Goal: Task Accomplishment & Management: Manage account settings

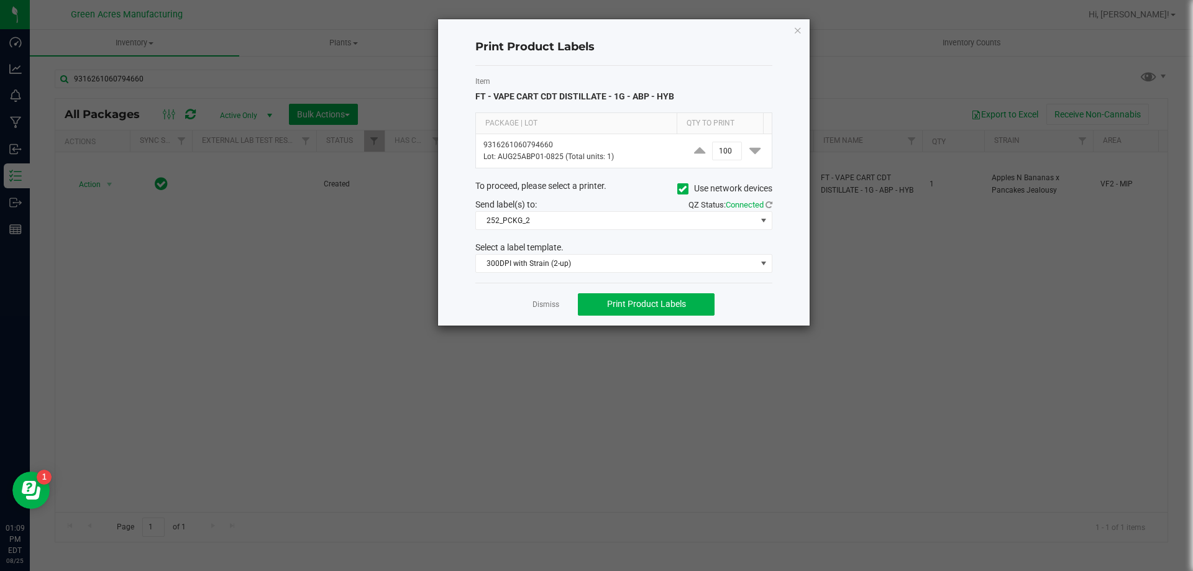
click at [532, 303] on div "Dismiss Print Product Labels" at bounding box center [624, 304] width 297 height 43
click at [537, 303] on link "Dismiss" at bounding box center [546, 305] width 27 height 11
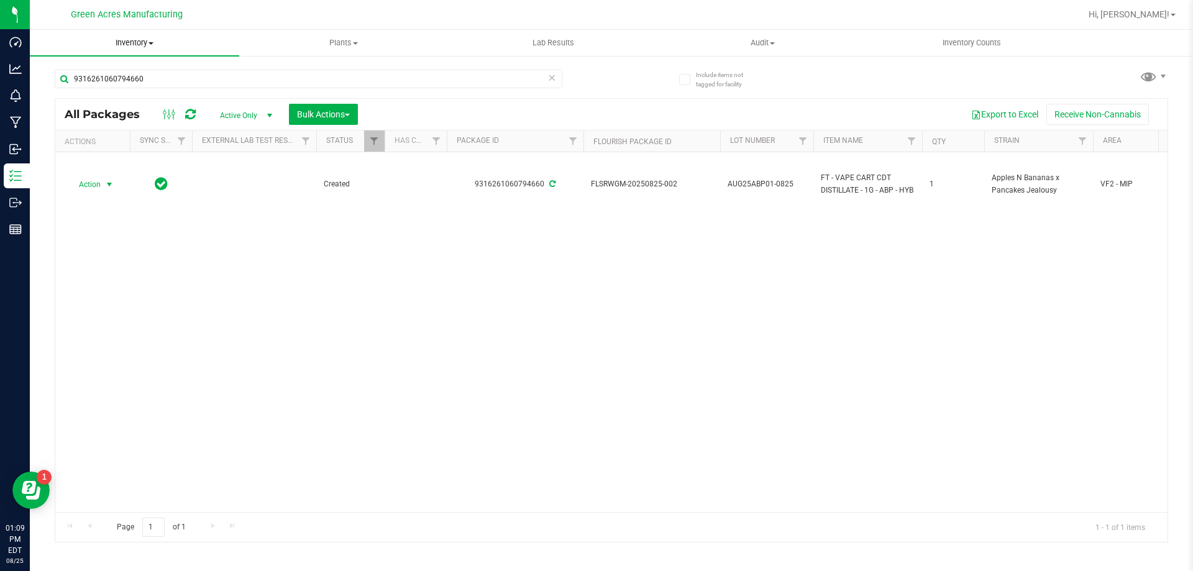
click at [121, 35] on uib-tab-heading "Inventory All packages All inventory Waste log Create inventory" at bounding box center [134, 43] width 209 height 26
click at [105, 154] on span "From bill of materials" at bounding box center [86, 149] width 113 height 11
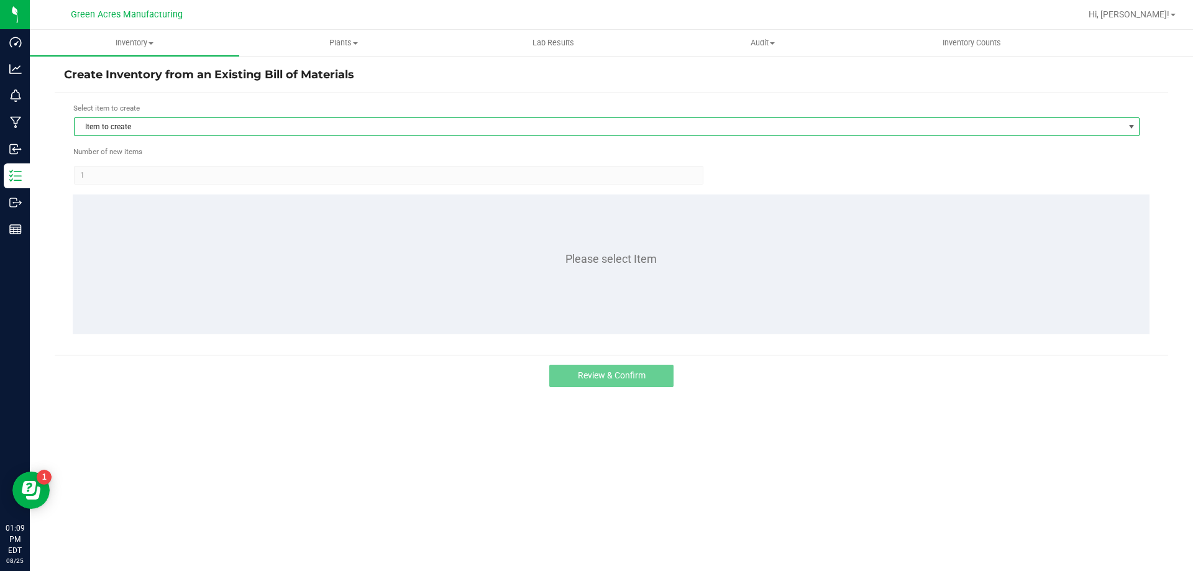
click at [262, 123] on span "Item to create" at bounding box center [599, 126] width 1049 height 17
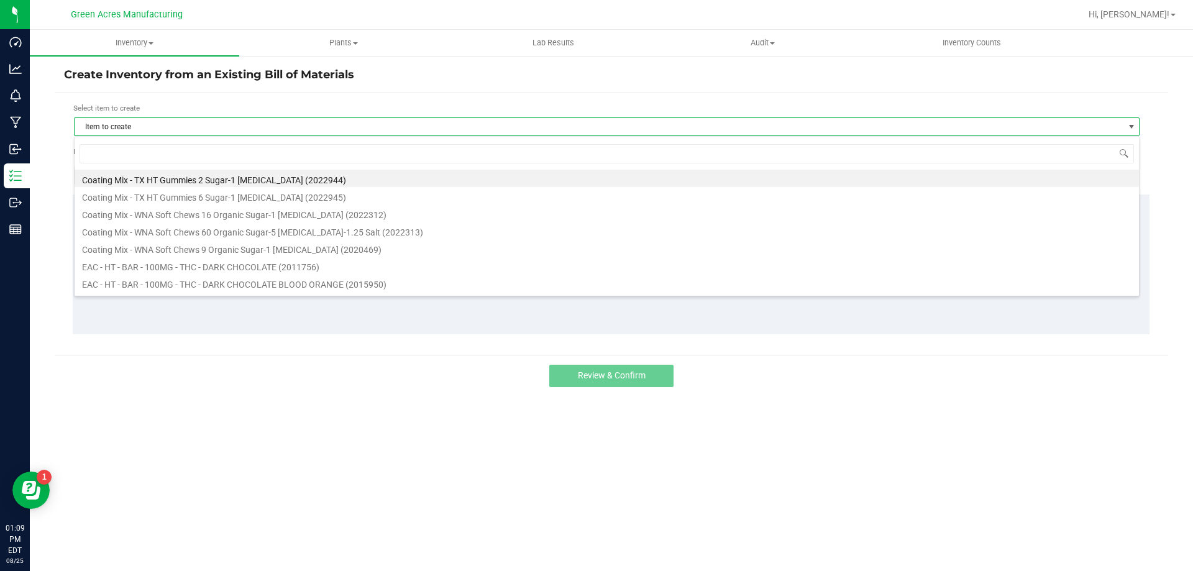
scroll to position [19, 1066]
type input "2308"
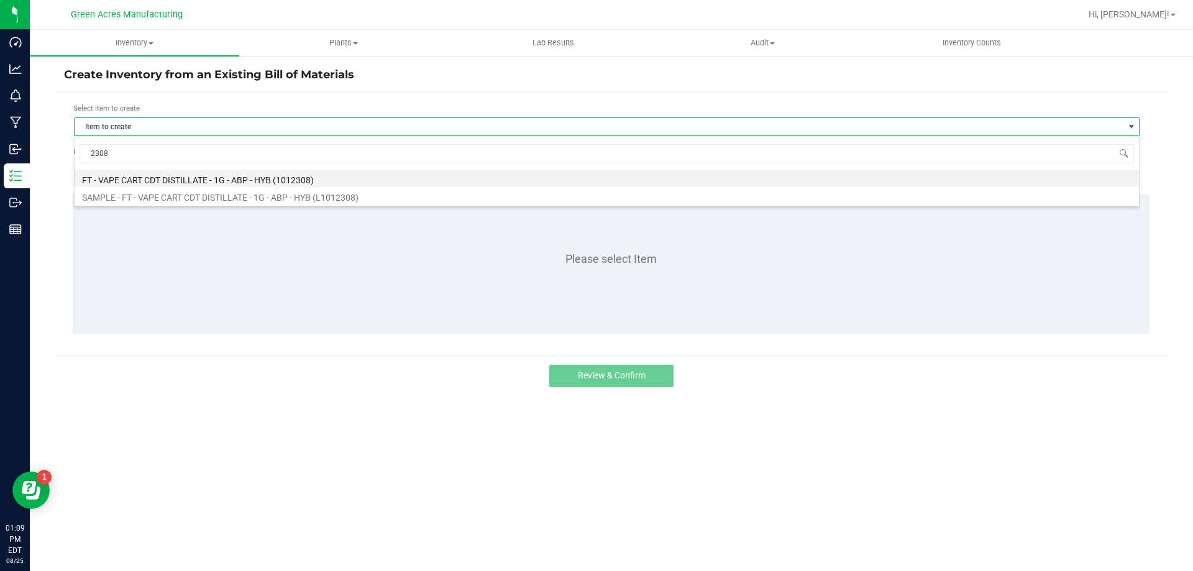
click at [277, 180] on li "FT - VAPE CART CDT DISTILLATE - 1G - ABP - HYB (1012308)" at bounding box center [607, 178] width 1065 height 17
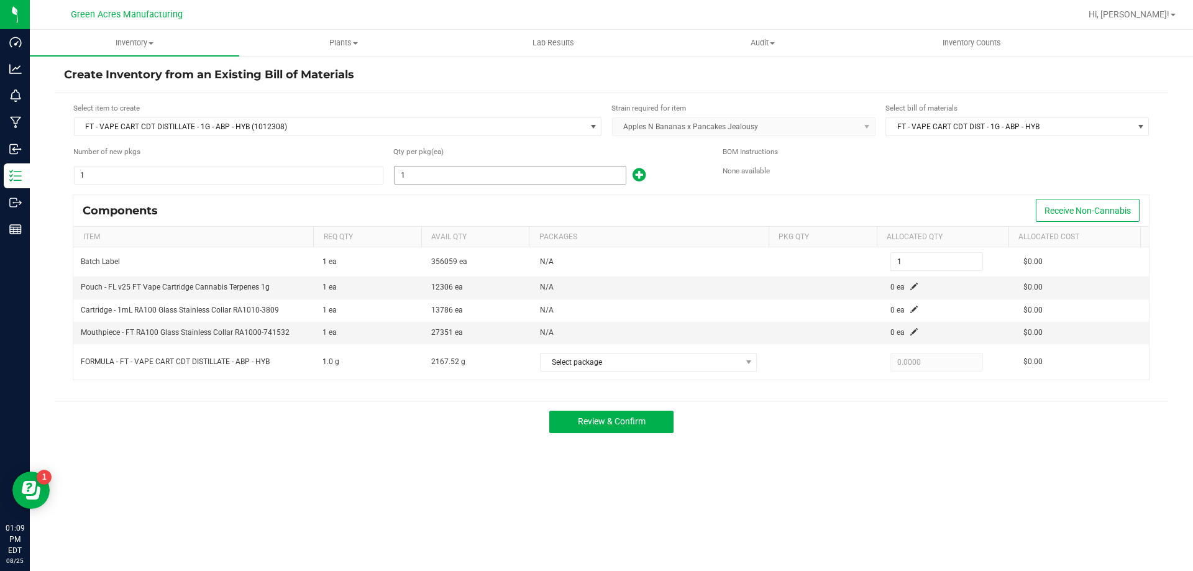
click at [410, 180] on input "1" at bounding box center [510, 175] width 231 height 17
type input "2"
type input "21"
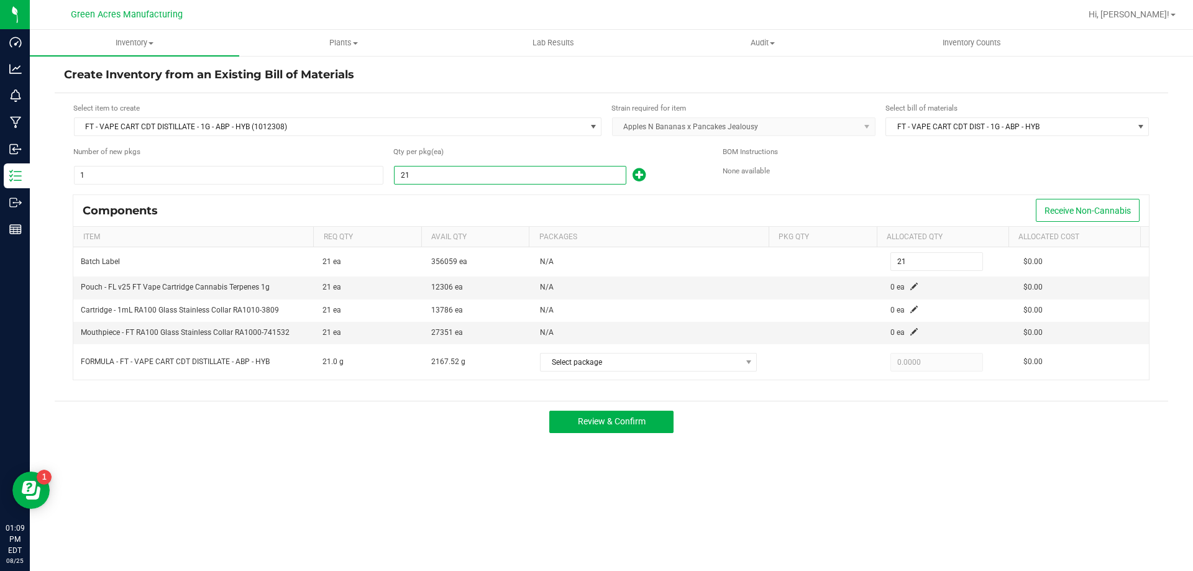
type input "217"
type input "2176"
type input "2,176"
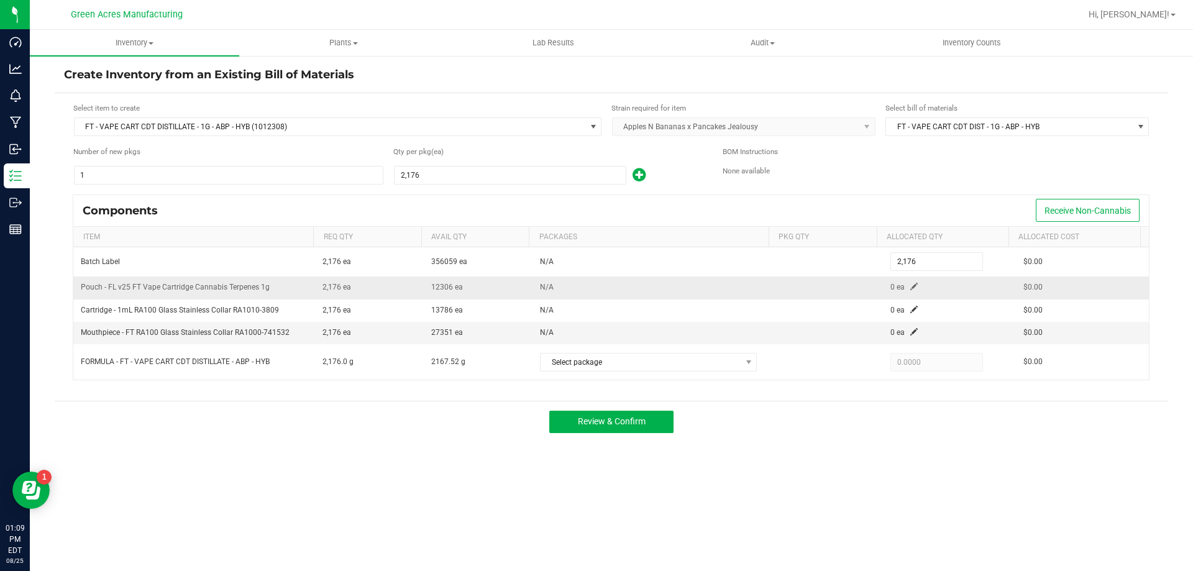
click at [906, 292] on td "0 ea" at bounding box center [949, 288] width 133 height 22
click at [911, 290] on span at bounding box center [914, 286] width 7 height 7
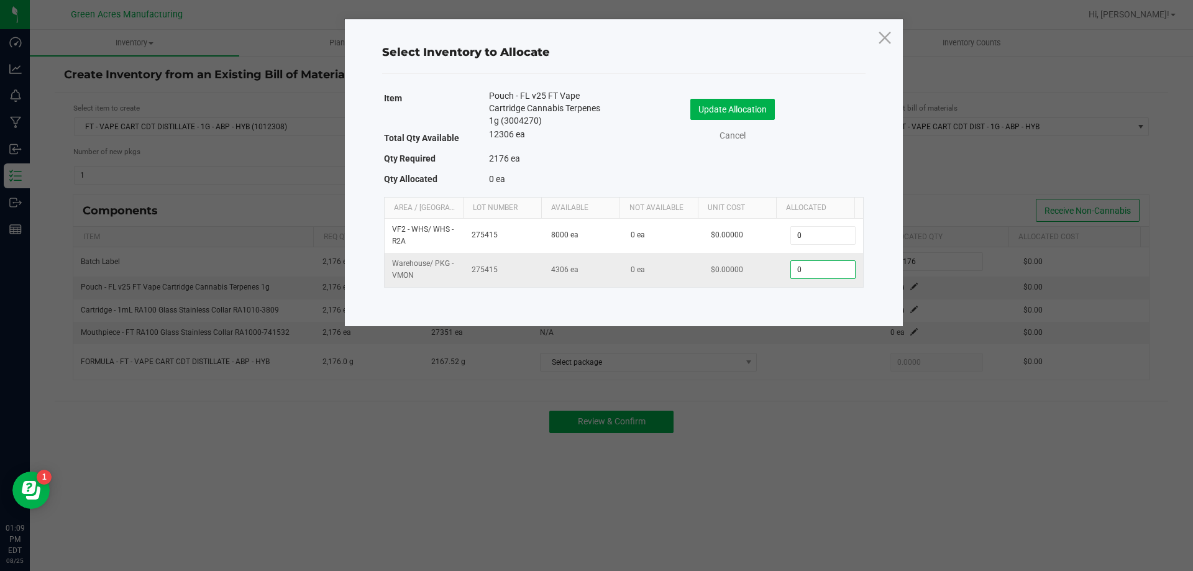
click at [839, 265] on input "0" at bounding box center [822, 269] width 63 height 17
type input "2,176"
click at [753, 113] on button "Update Allocation" at bounding box center [733, 109] width 85 height 21
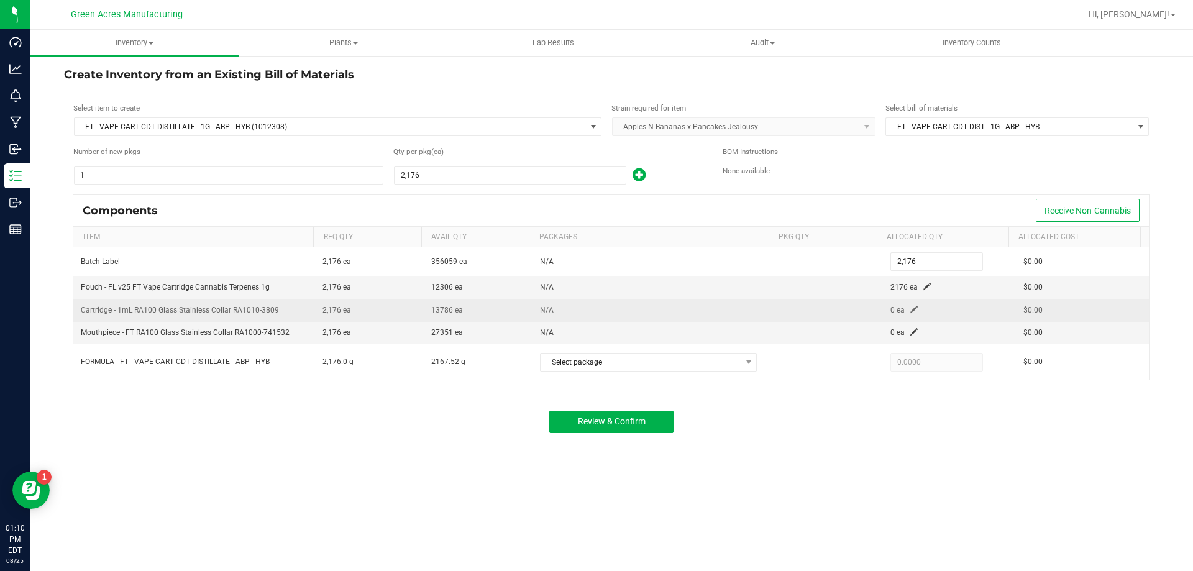
drag, startPoint x: 921, startPoint y: 308, endPoint x: 904, endPoint y: 312, distance: 17.2
click at [918, 309] on td "0 ea" at bounding box center [949, 311] width 133 height 22
click at [911, 312] on span at bounding box center [914, 309] width 7 height 7
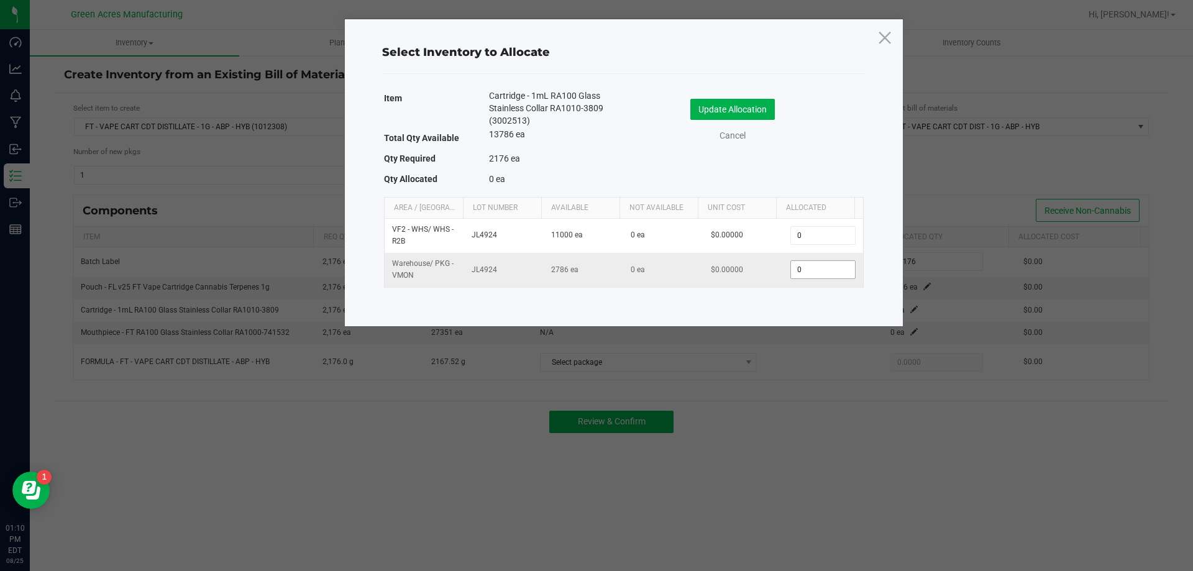
click at [825, 262] on input "0" at bounding box center [822, 269] width 63 height 17
type input "2,176"
click at [747, 106] on button "Update Allocation" at bounding box center [733, 109] width 85 height 21
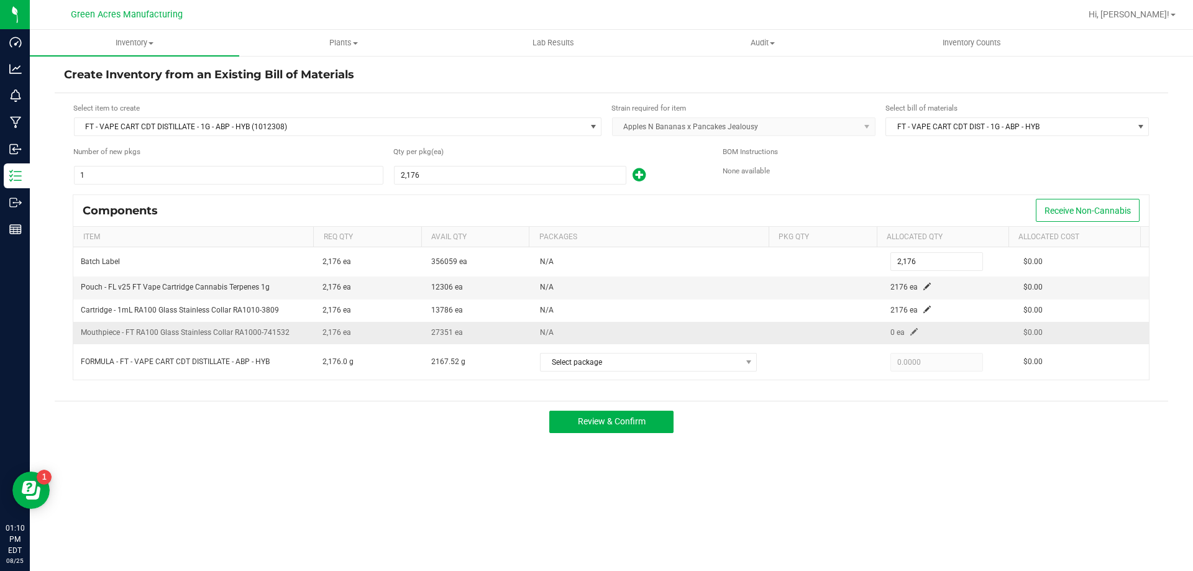
click at [911, 333] on span at bounding box center [914, 331] width 7 height 7
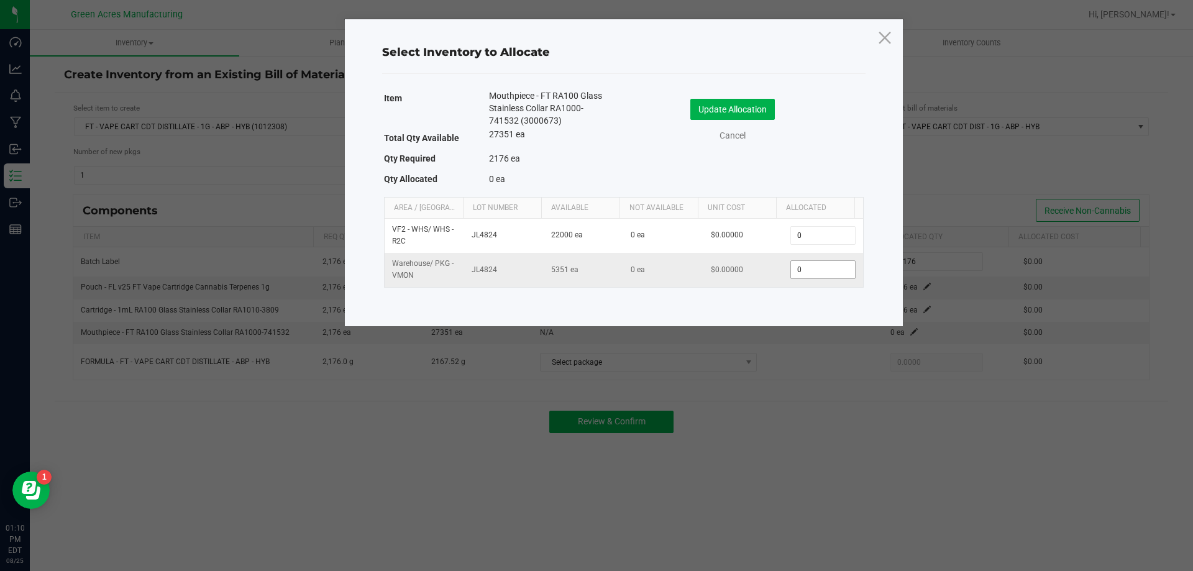
click at [813, 273] on input "0" at bounding box center [822, 269] width 63 height 17
type input "2,176"
click at [778, 105] on div "Update Allocation" at bounding box center [733, 109] width 111 height 21
click at [749, 104] on button "Update Allocation" at bounding box center [733, 109] width 85 height 21
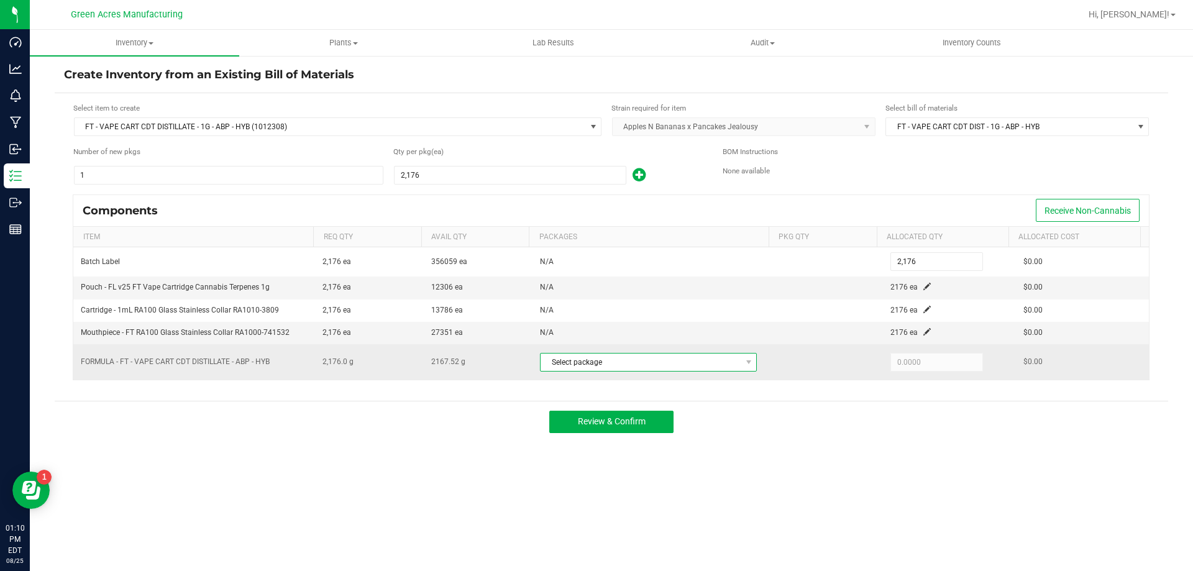
click at [626, 357] on span "Select package" at bounding box center [641, 362] width 200 height 17
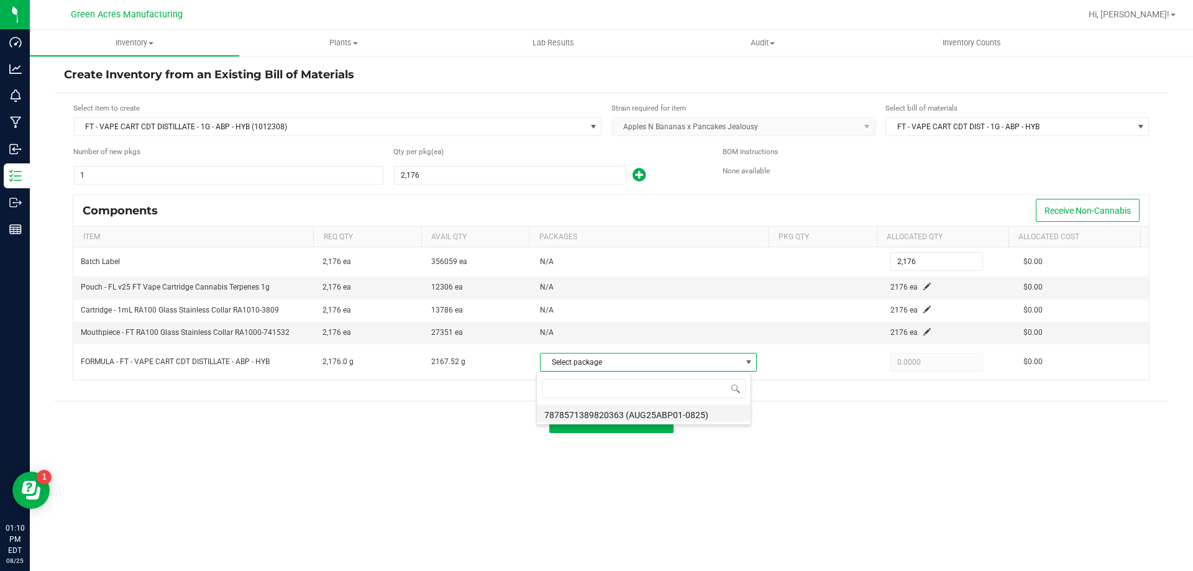
click at [650, 416] on li "7878571389820363 (AUG25ABP01-0825)" at bounding box center [644, 413] width 214 height 17
type input "2,167.5200"
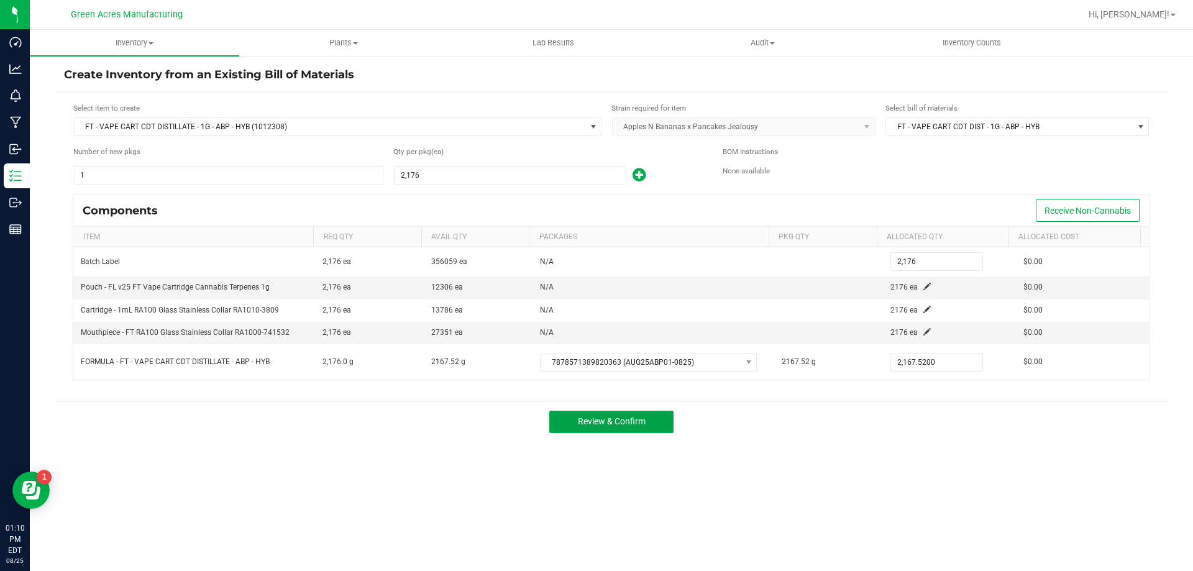
click at [590, 421] on span "Review & Confirm" at bounding box center [612, 421] width 68 height 10
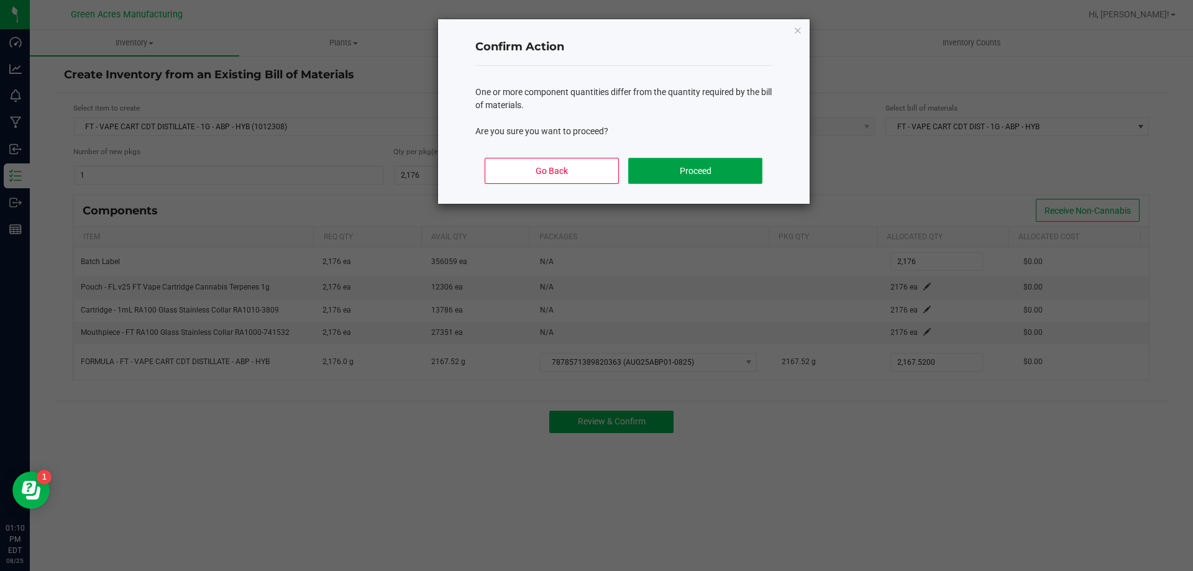
click at [664, 175] on button "Proceed" at bounding box center [695, 171] width 134 height 26
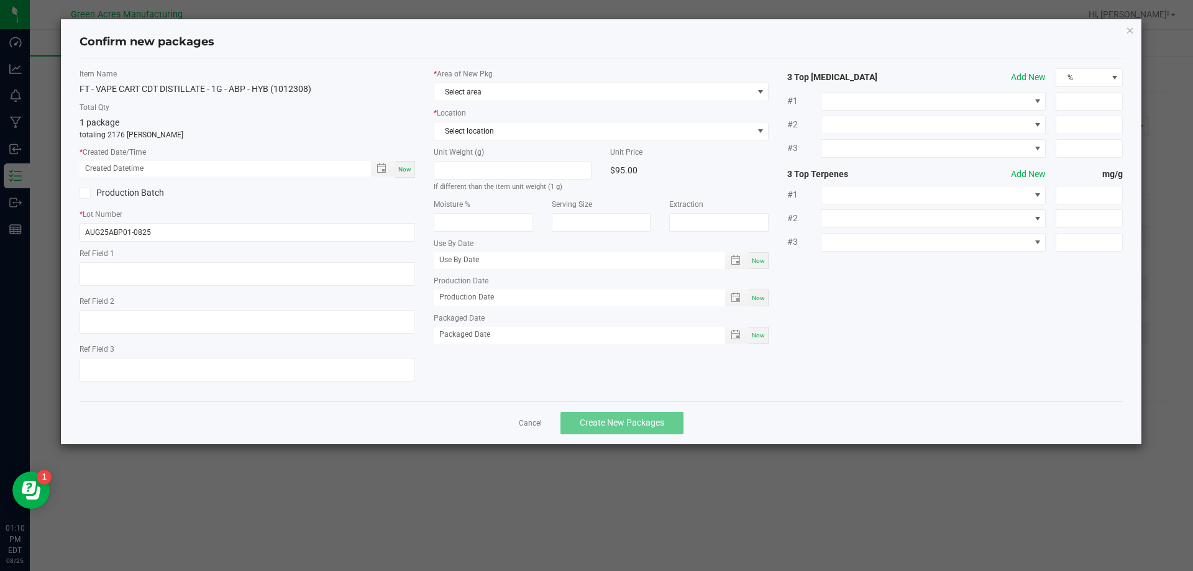
click at [410, 168] on span "Now" at bounding box center [404, 169] width 13 height 7
type input "08/25/2025 01:10 PM"
drag, startPoint x: 453, startPoint y: 111, endPoint x: 461, endPoint y: 92, distance: 20.3
click at [453, 108] on label "* Location" at bounding box center [602, 113] width 336 height 11
click at [461, 92] on span "Select area" at bounding box center [593, 91] width 319 height 17
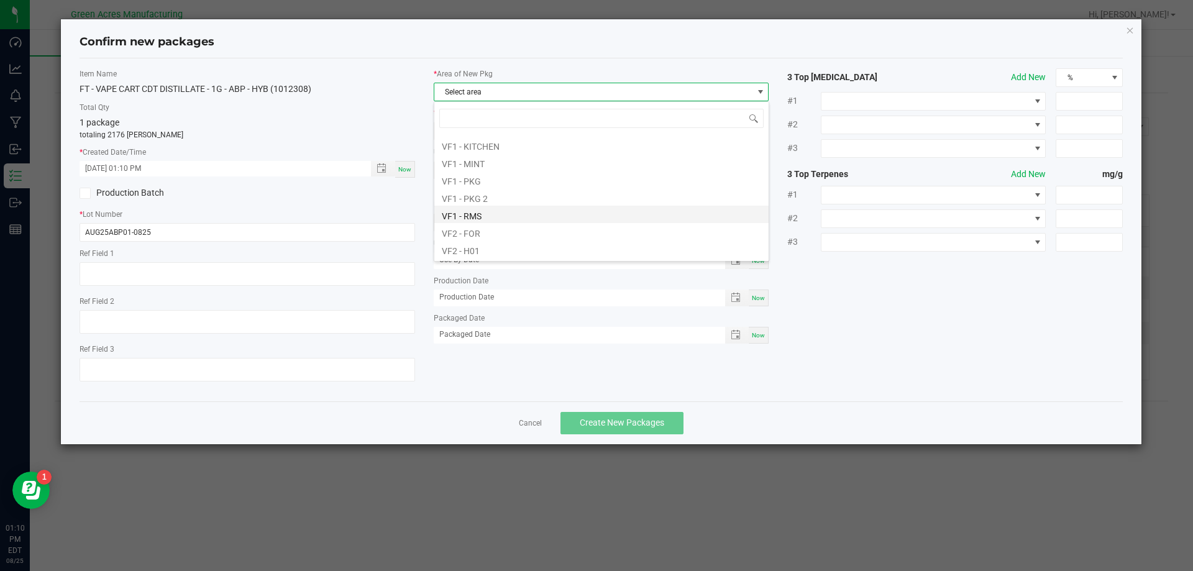
scroll to position [559, 0]
click at [477, 239] on li "VF2 - MIP" at bounding box center [601, 244] width 334 height 17
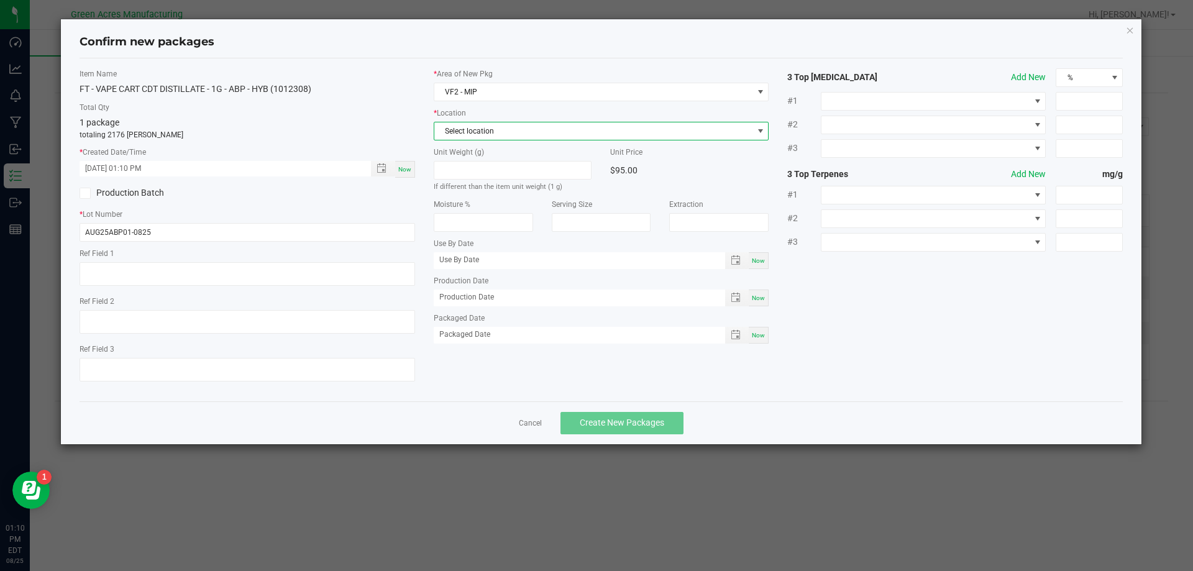
click at [546, 139] on span "Select location" at bounding box center [593, 130] width 319 height 17
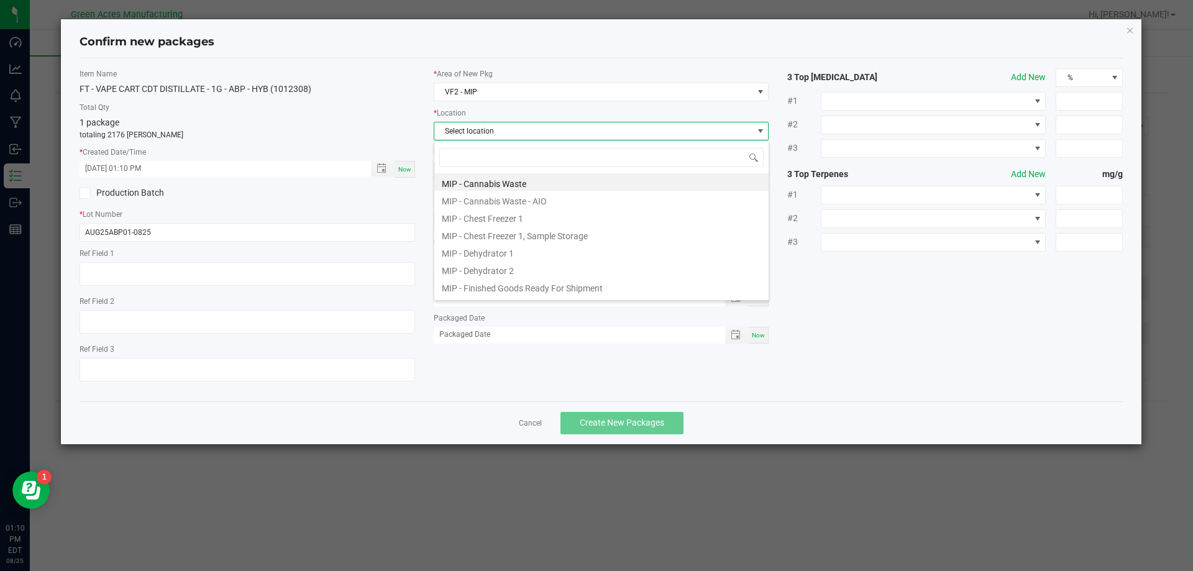
scroll to position [19, 336]
drag, startPoint x: 539, startPoint y: 84, endPoint x: 542, endPoint y: 99, distance: 15.8
click at [538, 84] on span "VF2 - MIP" at bounding box center [593, 91] width 319 height 17
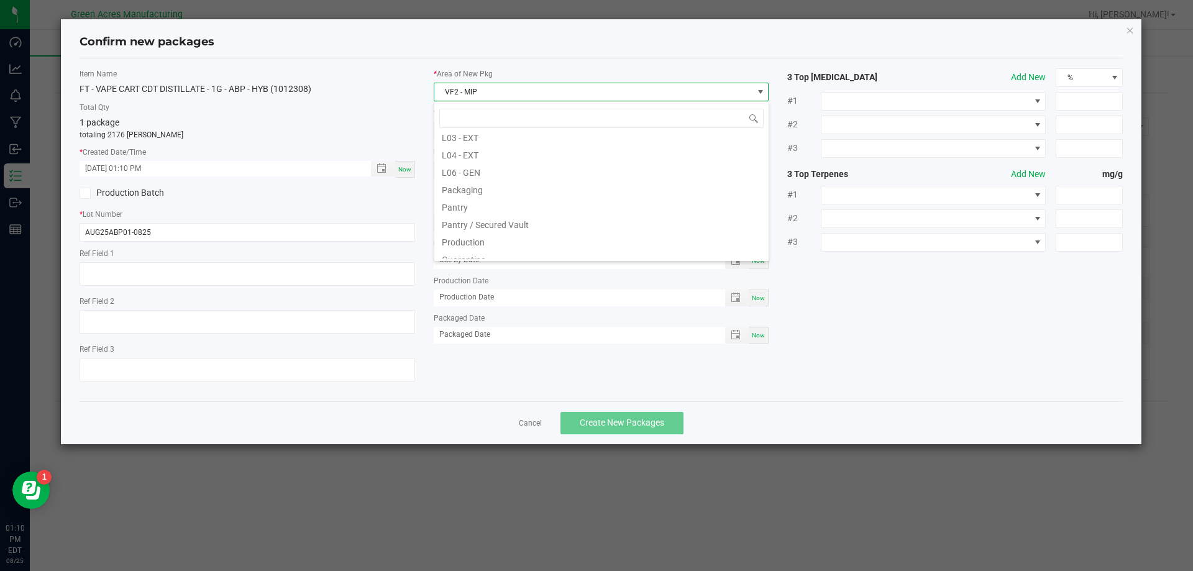
scroll to position [368, 0]
click at [528, 143] on li "Pantry / Secured Vault" at bounding box center [601, 140] width 334 height 17
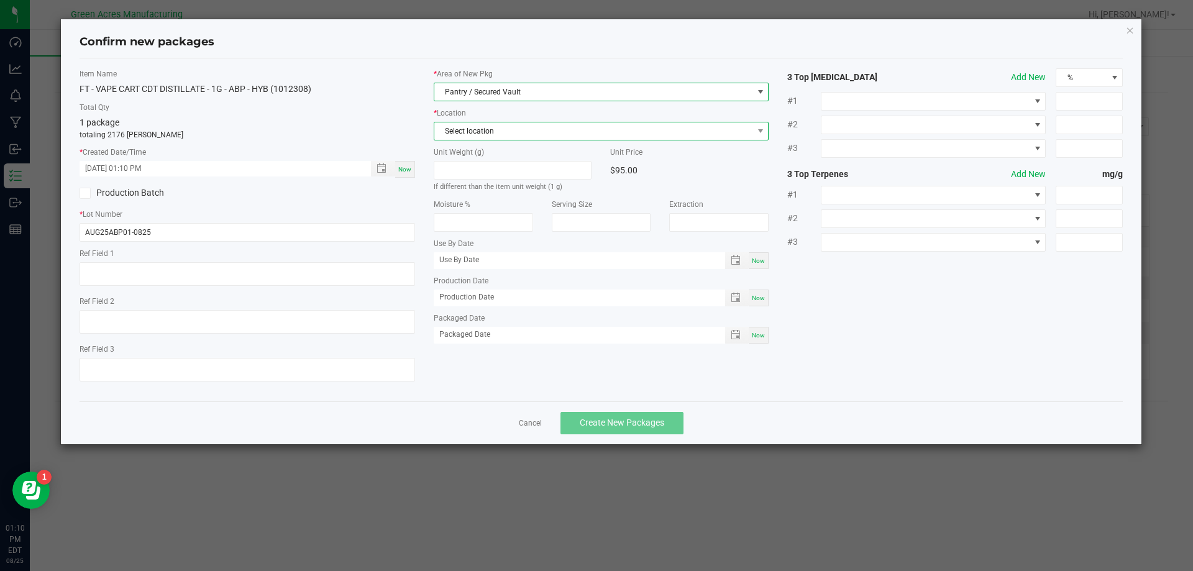
click at [521, 137] on span "Select location" at bounding box center [593, 130] width 319 height 17
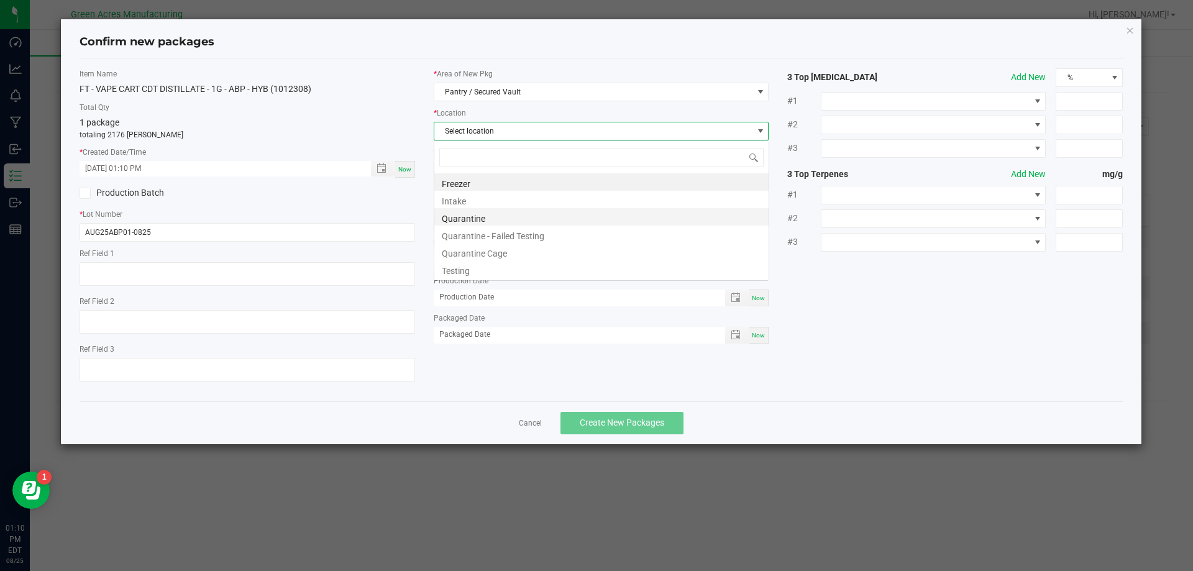
scroll to position [19, 336]
click at [477, 207] on li "Intake" at bounding box center [601, 199] width 334 height 17
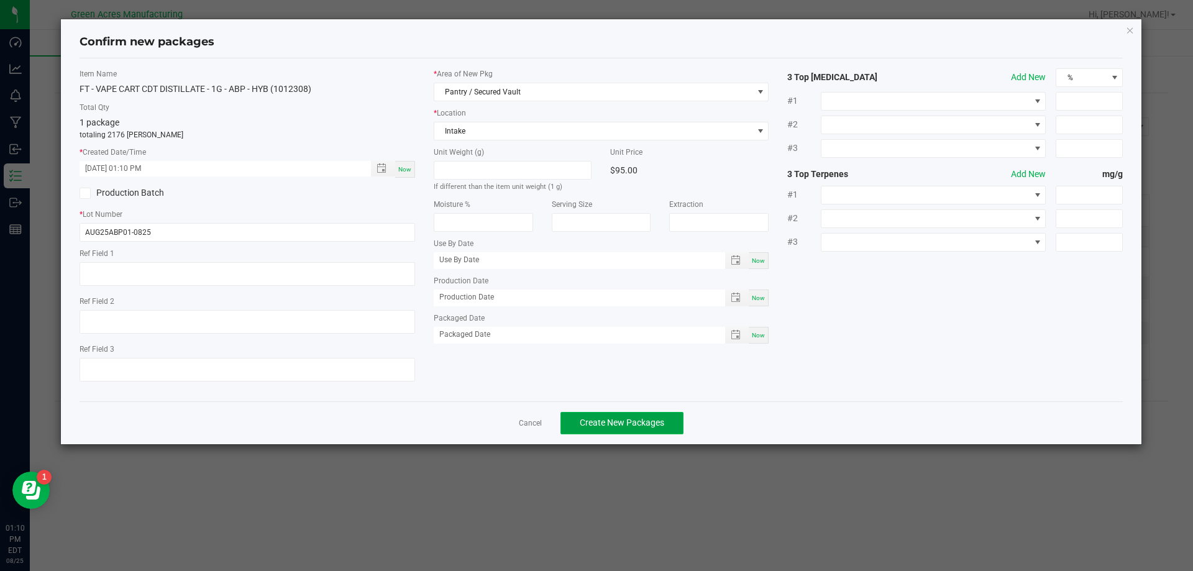
click at [617, 421] on span "Create New Packages" at bounding box center [622, 423] width 85 height 10
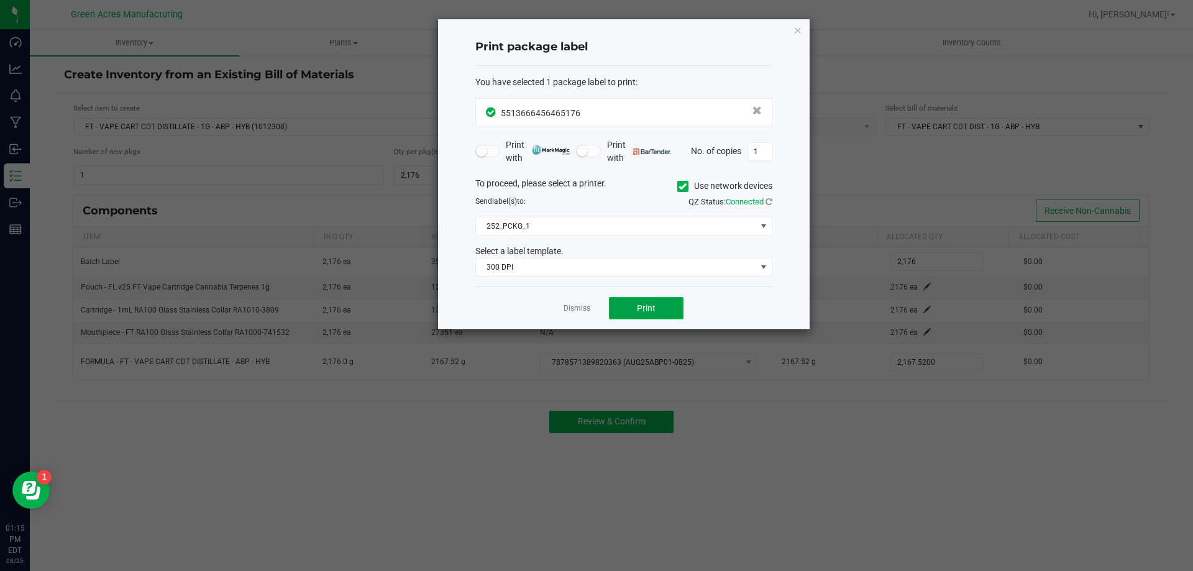
click at [658, 305] on button "Print" at bounding box center [646, 308] width 75 height 22
click at [658, 304] on div at bounding box center [624, 174] width 372 height 310
click at [658, 304] on button "Print" at bounding box center [646, 308] width 75 height 22
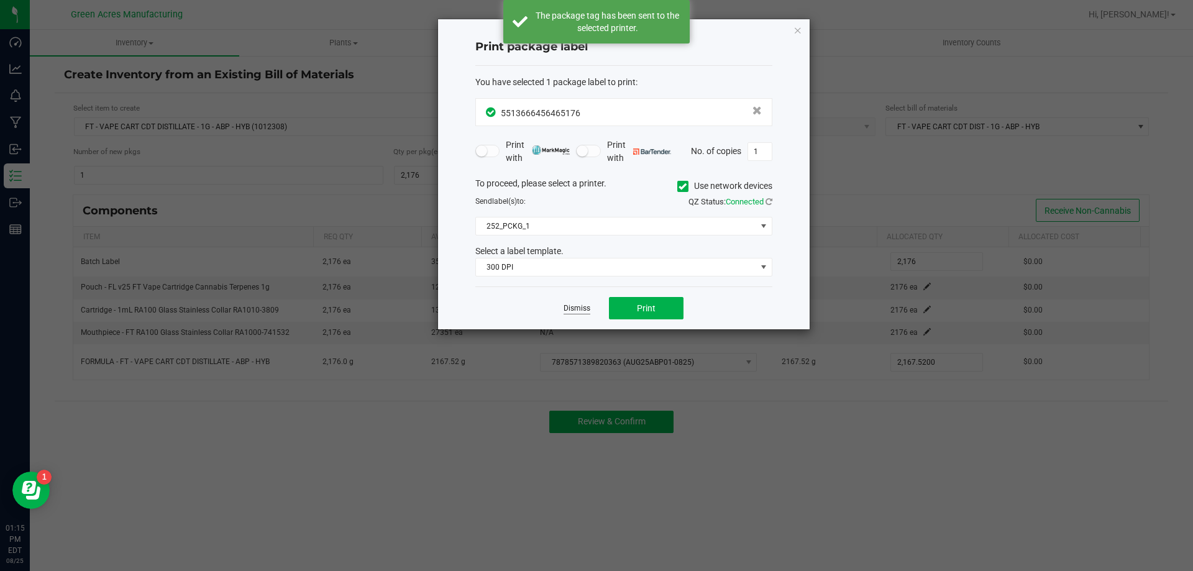
click at [571, 304] on link "Dismiss" at bounding box center [577, 308] width 27 height 11
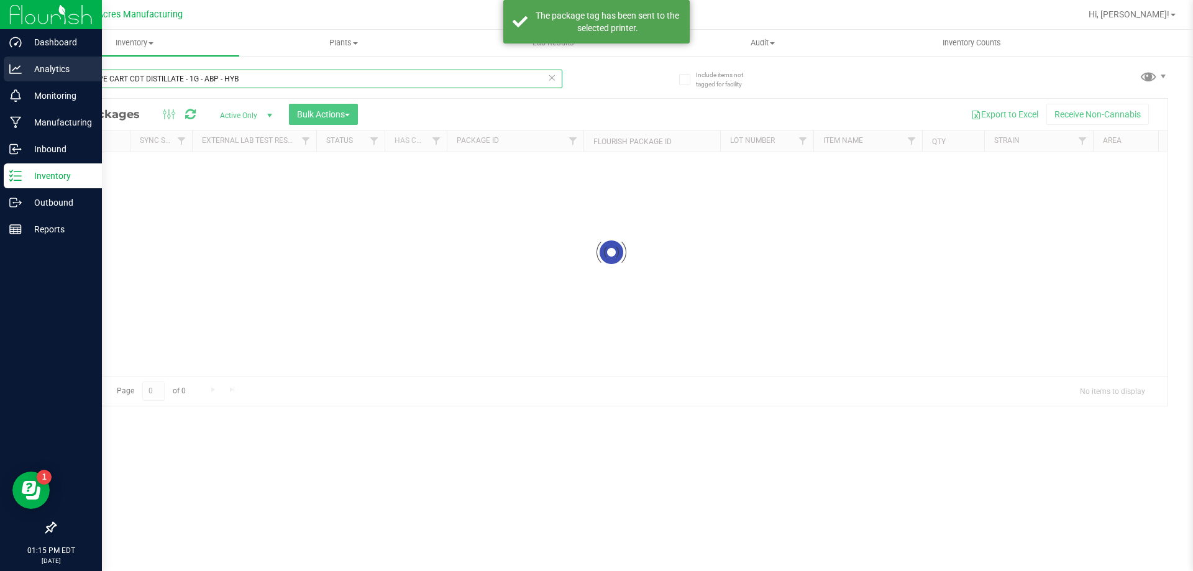
drag, startPoint x: 239, startPoint y: 74, endPoint x: 28, endPoint y: 83, distance: 210.9
click at [28, 83] on div "Dashboard Analytics Monitoring Manufacturing Inbound Inventory Outbound Reports…" at bounding box center [596, 285] width 1193 height 571
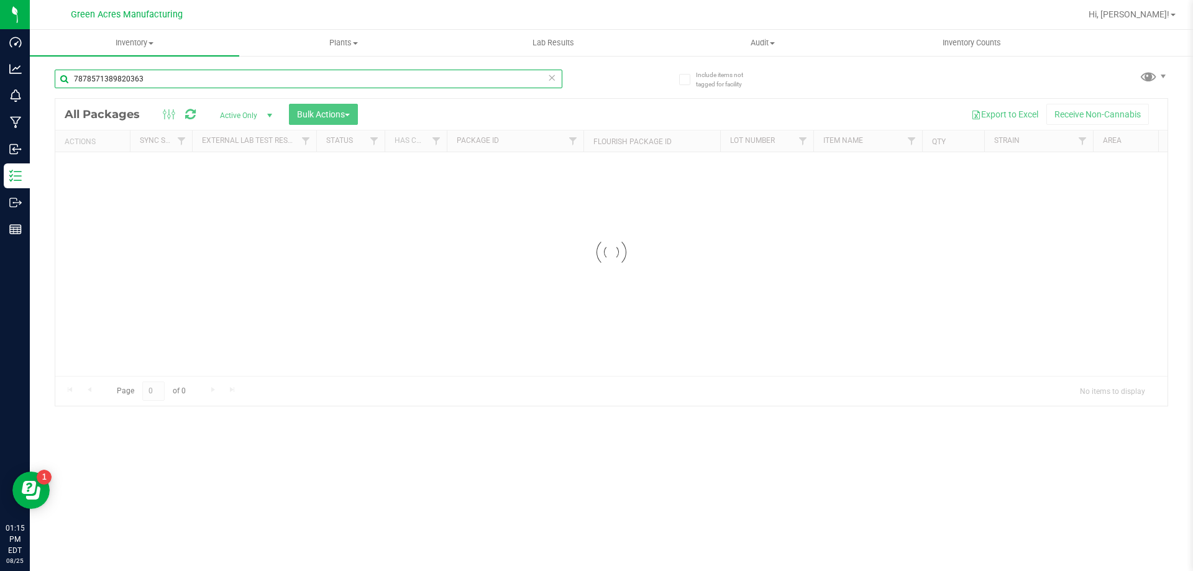
type input "7878571389820363"
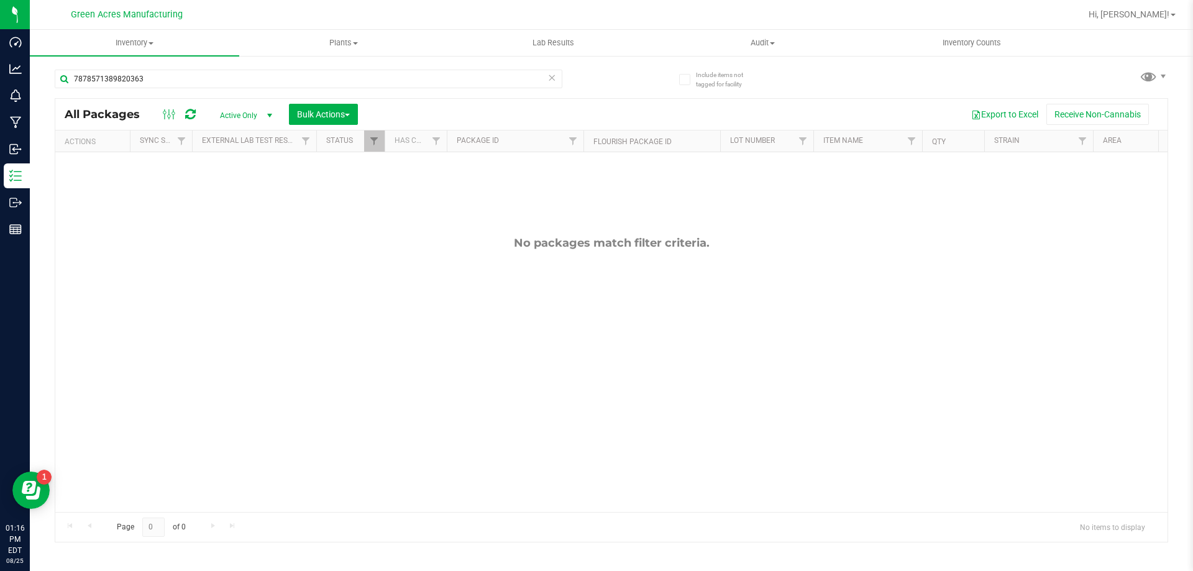
click at [242, 121] on span "Active Only" at bounding box center [243, 115] width 68 height 17
click at [242, 188] on li "All" at bounding box center [242, 191] width 67 height 19
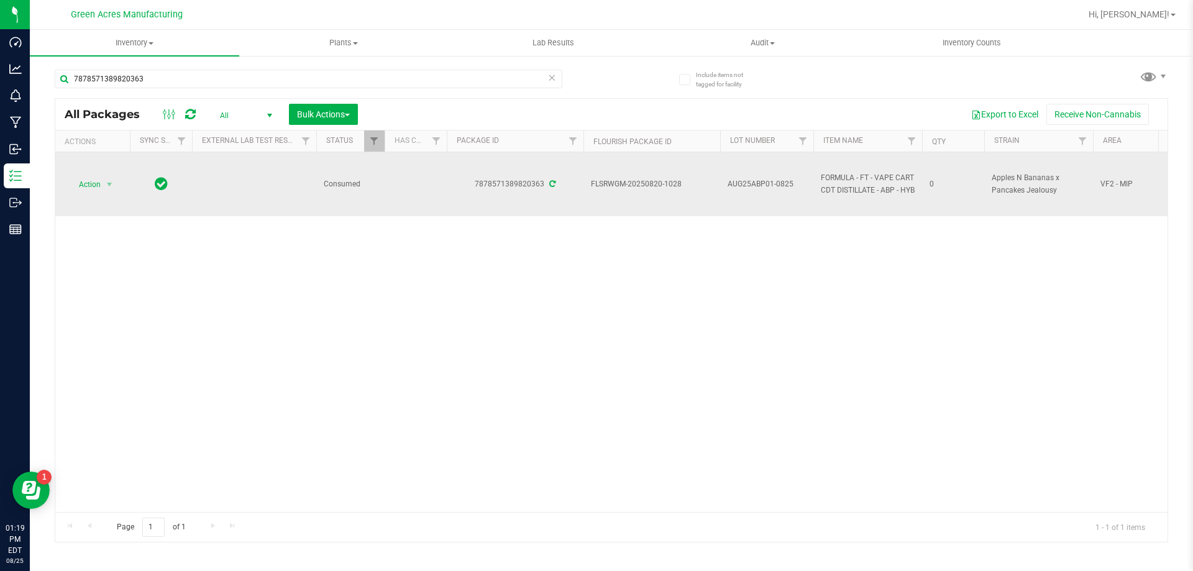
click at [99, 193] on td "Action Action Adjust qty Edit attributes Global inventory Locate package Packag…" at bounding box center [92, 184] width 75 height 64
click at [90, 188] on span "Action" at bounding box center [85, 184] width 34 height 17
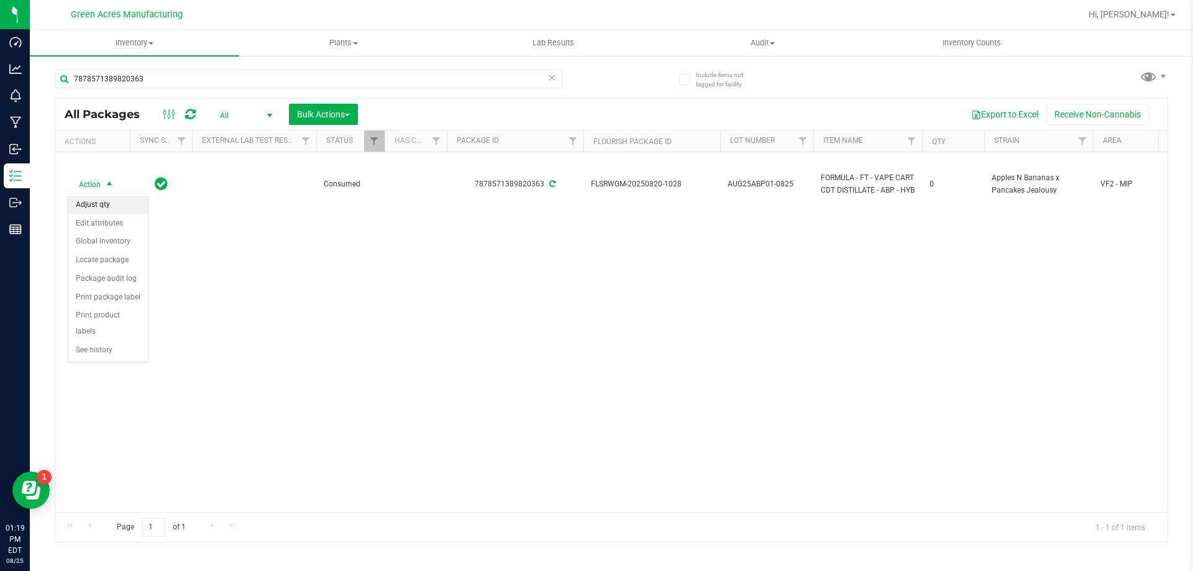
click at [102, 204] on li "Adjust qty" at bounding box center [108, 205] width 80 height 19
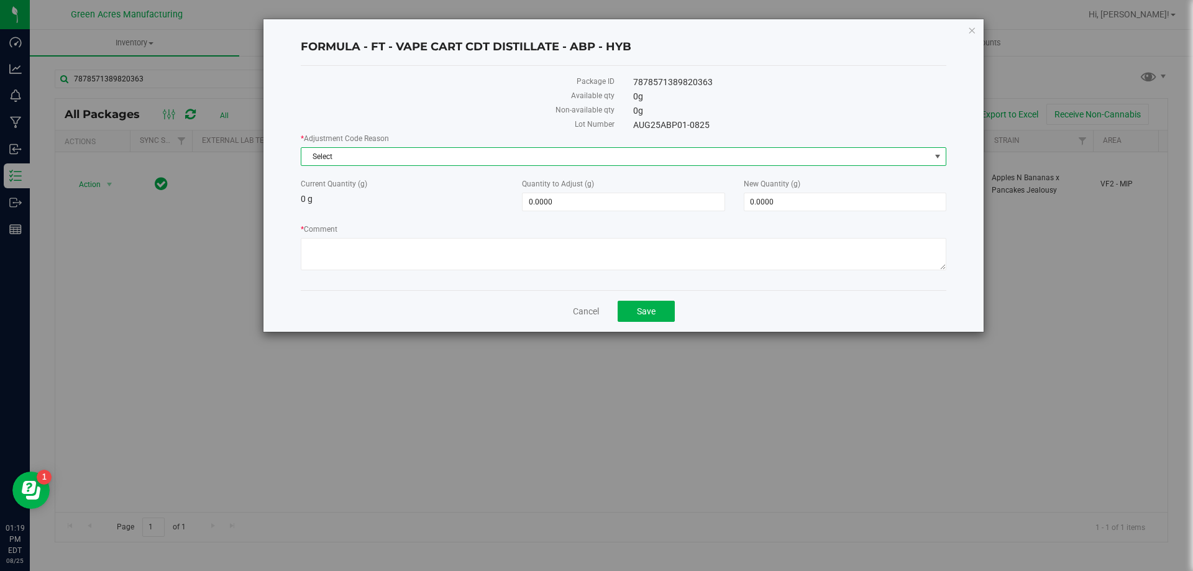
drag, startPoint x: 405, startPoint y: 145, endPoint x: 352, endPoint y: 223, distance: 93.6
click at [351, 161] on span "Select" at bounding box center [615, 156] width 629 height 17
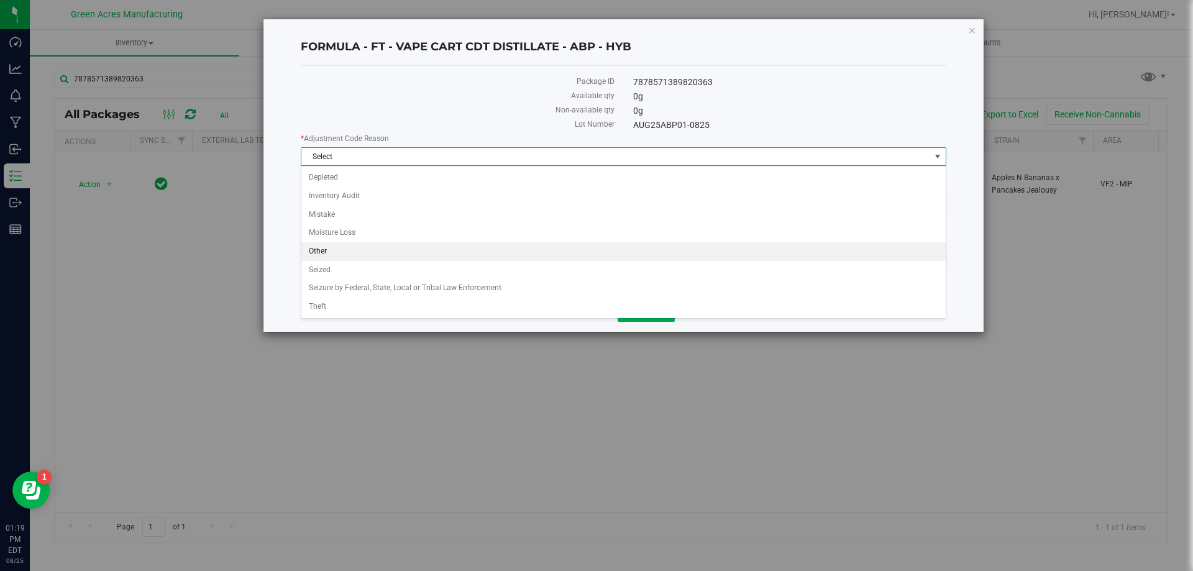
click at [330, 252] on li "Other" at bounding box center [623, 251] width 645 height 19
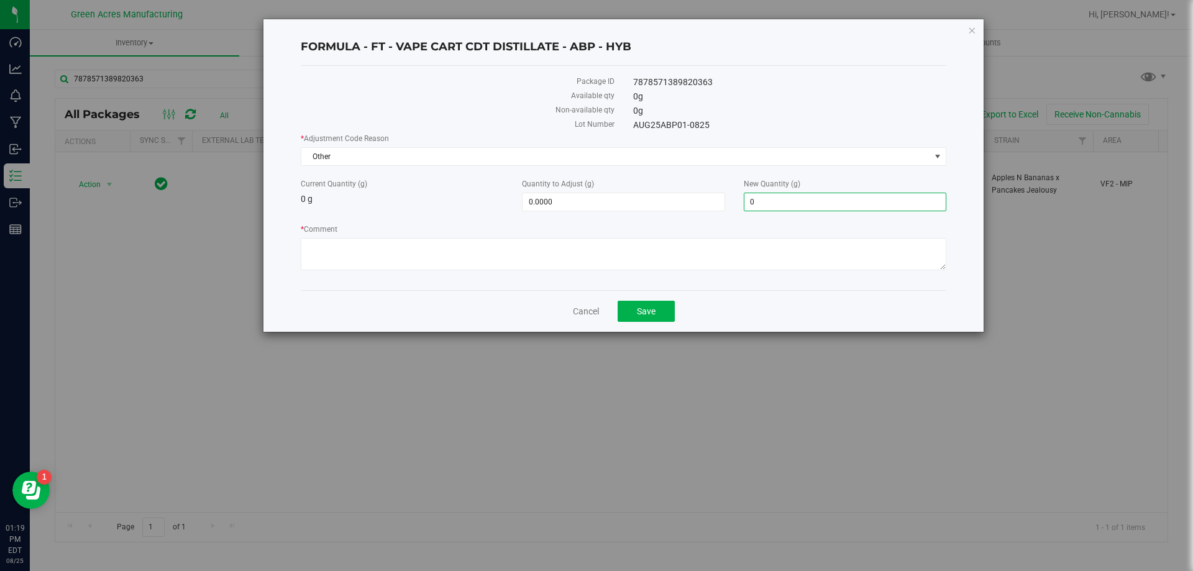
drag, startPoint x: 776, startPoint y: 198, endPoint x: 756, endPoint y: 215, distance: 26.9
click at [756, 215] on div "* Adjustment Code Reason Other Select Depleted Inventory Audit Mistake Moisture…" at bounding box center [624, 203] width 646 height 141
type input "3"
type input "3.0000"
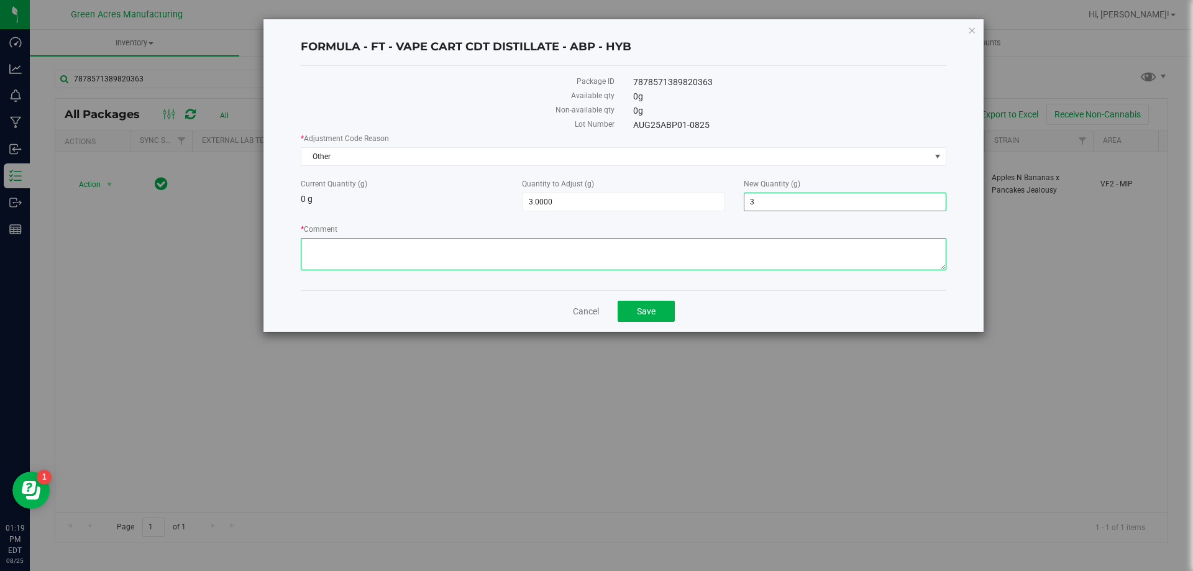
click at [735, 264] on textarea "* Comment" at bounding box center [624, 254] width 646 height 32
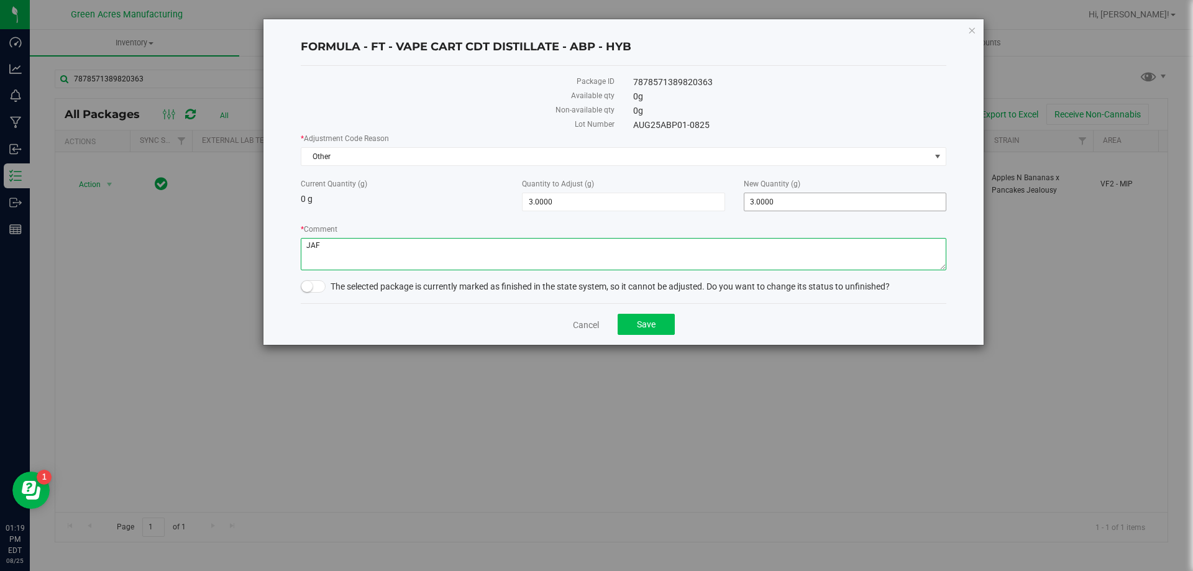
type textarea "JAF"
click at [663, 328] on button "Save" at bounding box center [646, 324] width 57 height 21
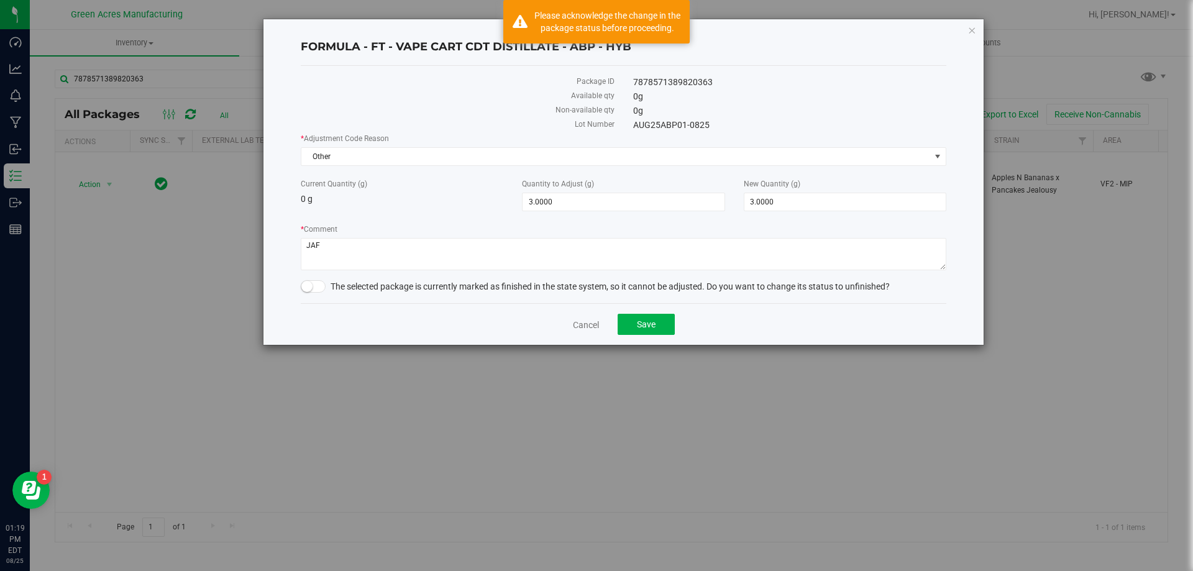
click at [311, 296] on div "Package ID 7878571389820363 Available qty 0 g Non-available qty 0 g Lot Number …" at bounding box center [624, 184] width 646 height 237
click at [311, 288] on small at bounding box center [306, 286] width 11 height 11
click at [638, 327] on span "Save" at bounding box center [646, 324] width 19 height 10
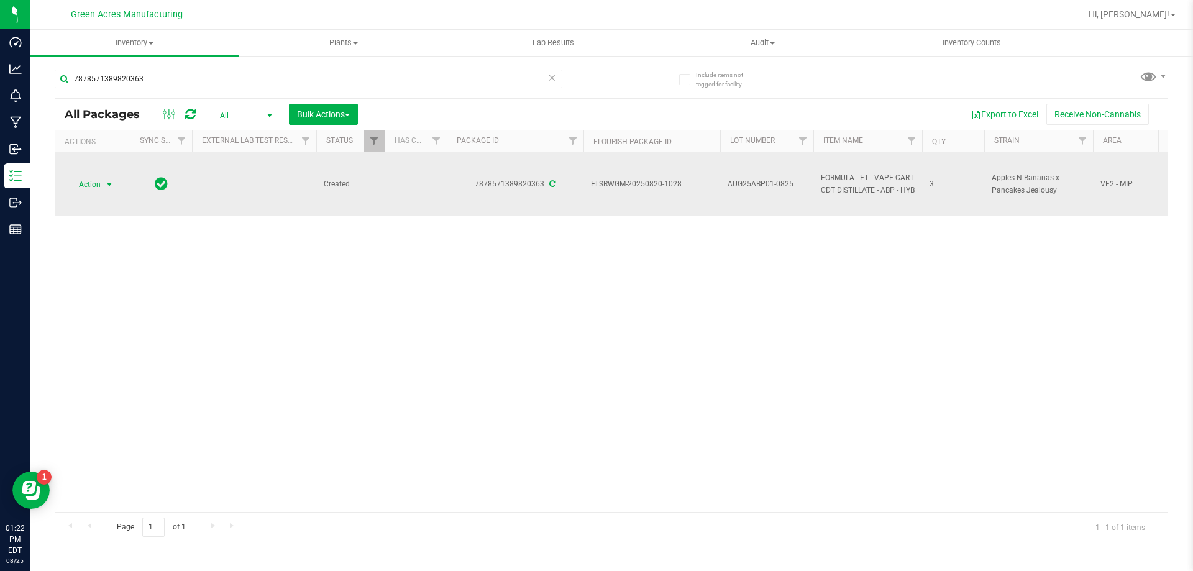
click at [116, 187] on span "select" at bounding box center [110, 184] width 16 height 17
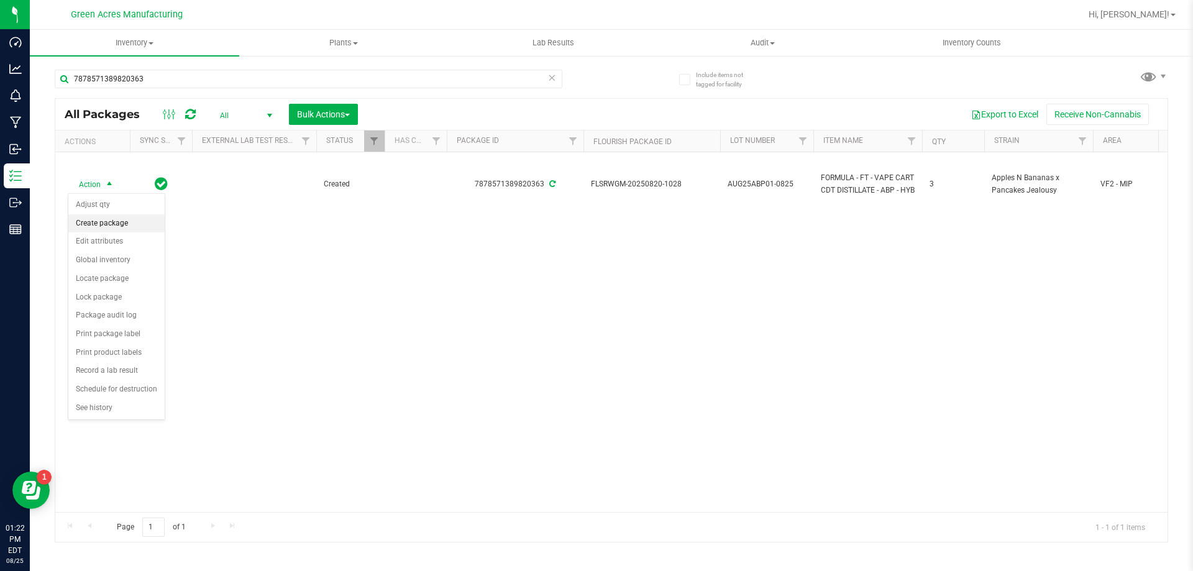
click at [94, 224] on li "Create package" at bounding box center [116, 223] width 96 height 19
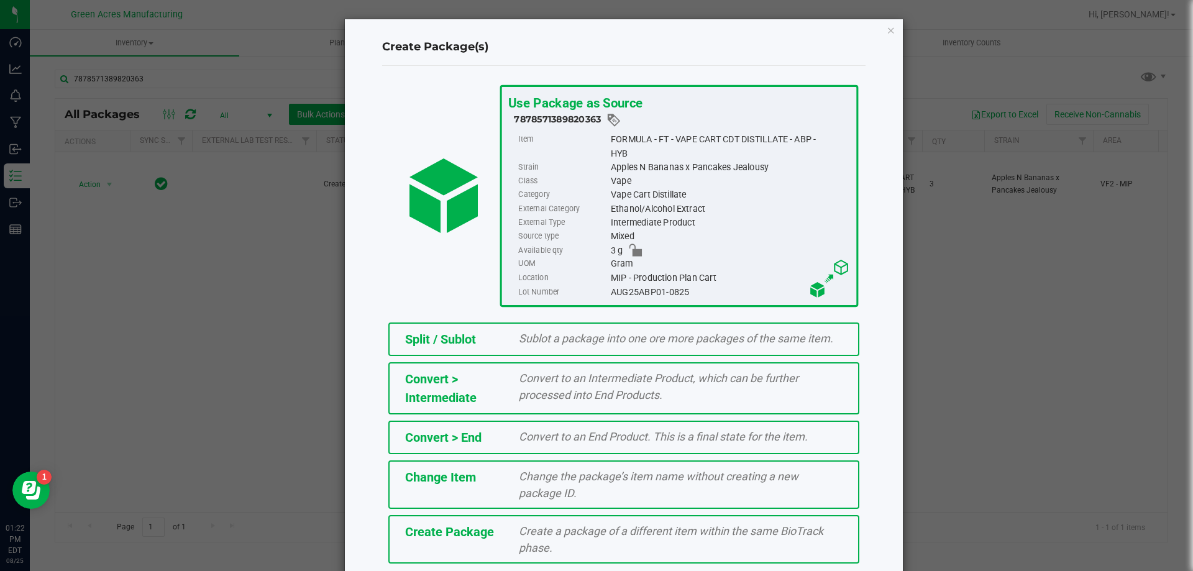
click at [513, 530] on div "Create a package of a different item within the same BioTrack phase." at bounding box center [681, 540] width 342 height 34
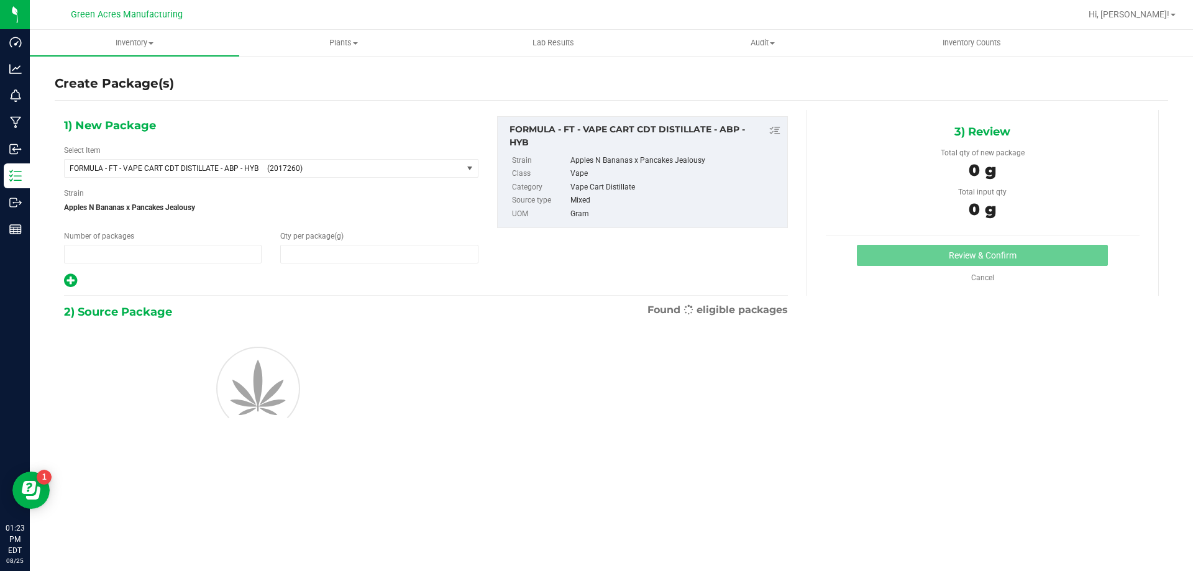
type input "1"
type input "0.0000"
click at [282, 175] on span "FORMULA - FT - VAPE CART CDT DISTILLATE - ABP - HYB (2017260)" at bounding box center [264, 168] width 398 height 17
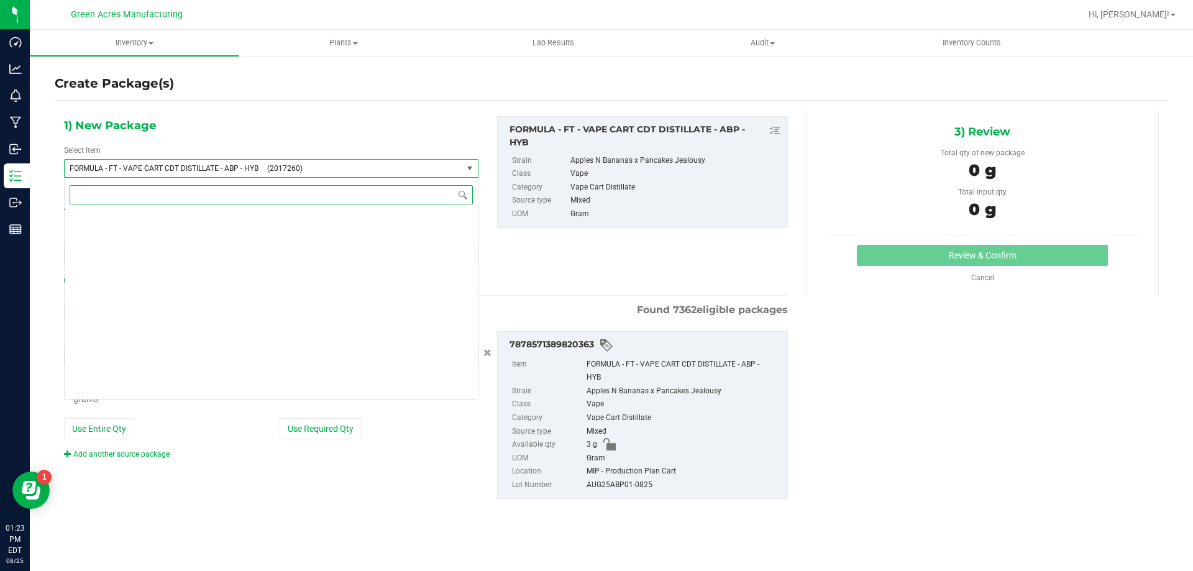
scroll to position [20676, 0]
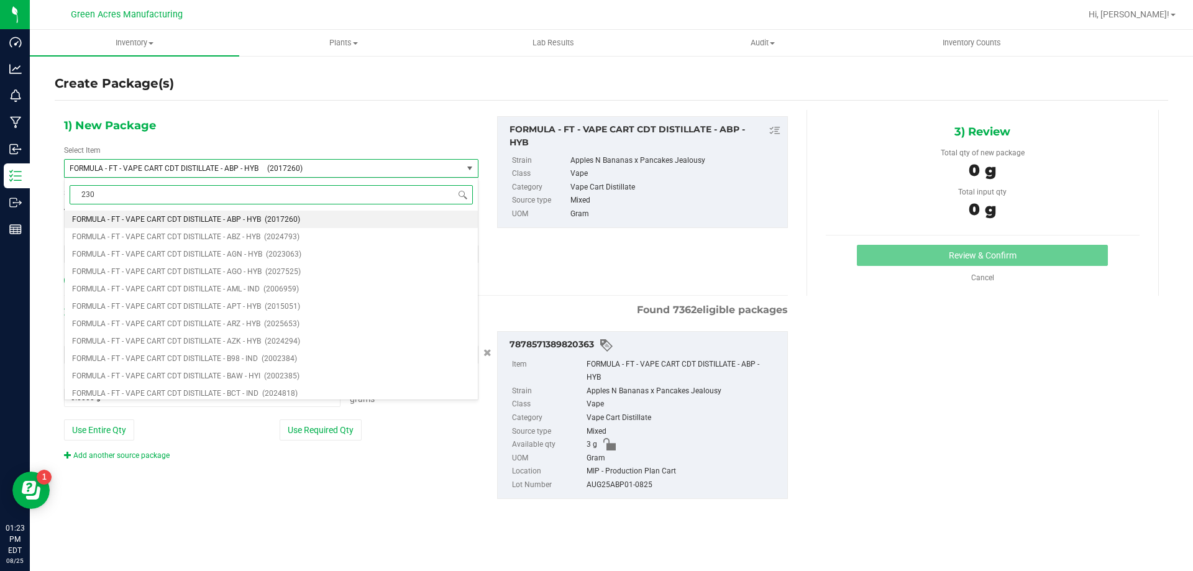
type input "2308"
click at [201, 213] on li "FT - VAPE CART CDT DISTILLATE - 1G - ABP - HYB (1012308)" at bounding box center [271, 219] width 413 height 17
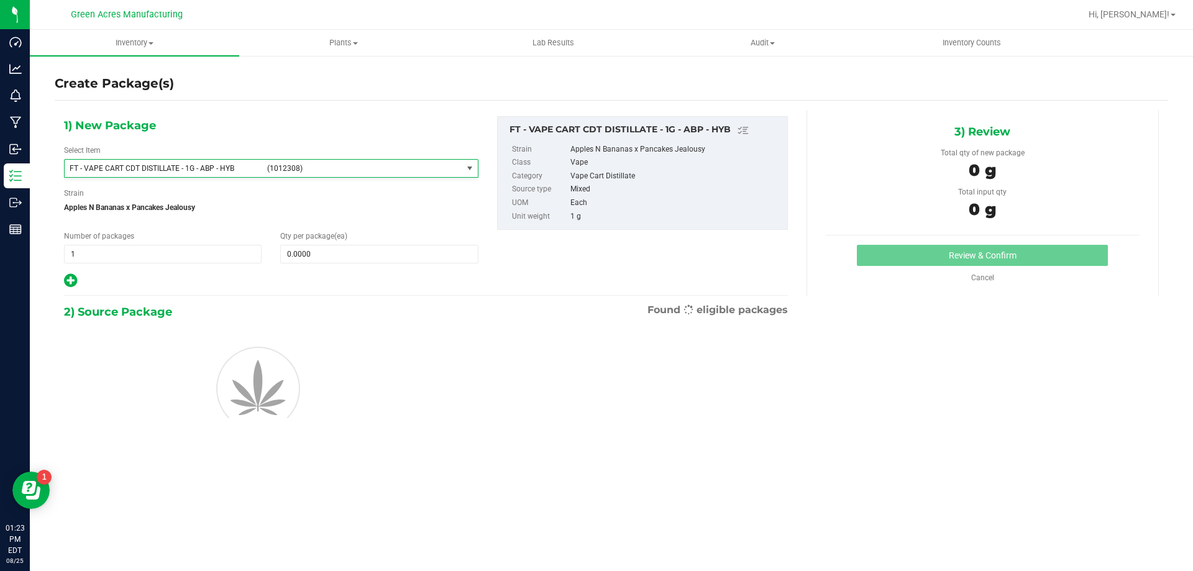
type input "0"
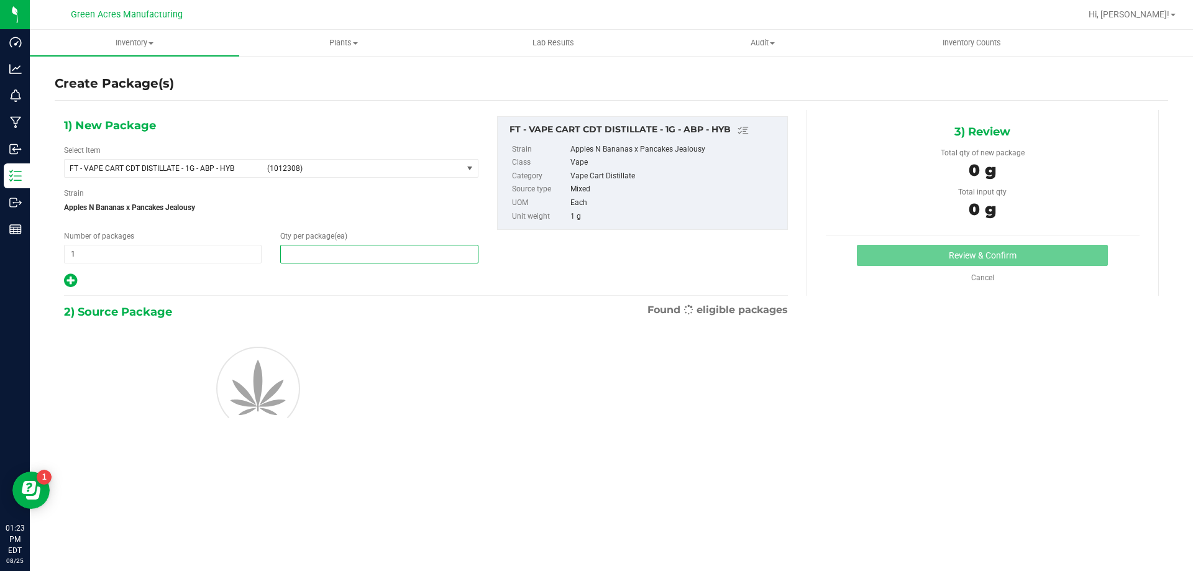
click at [303, 259] on span at bounding box center [379, 254] width 198 height 19
type input "3"
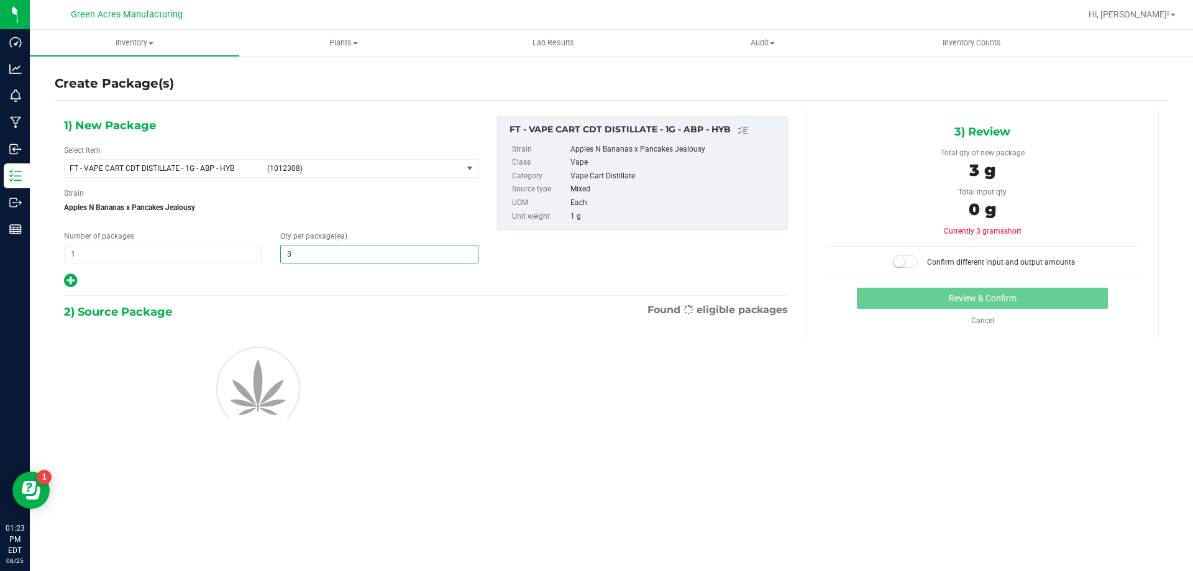
type input "3"
click at [393, 415] on div at bounding box center [271, 387] width 433 height 112
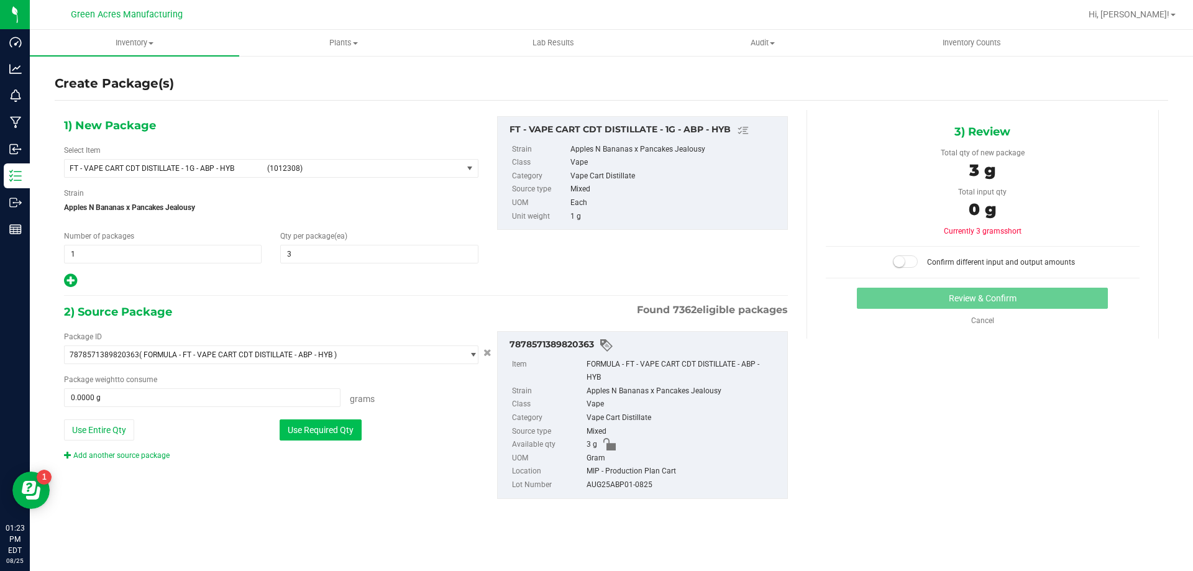
click at [305, 435] on button "Use Required Qty" at bounding box center [321, 430] width 82 height 21
type input "3.0000 g"
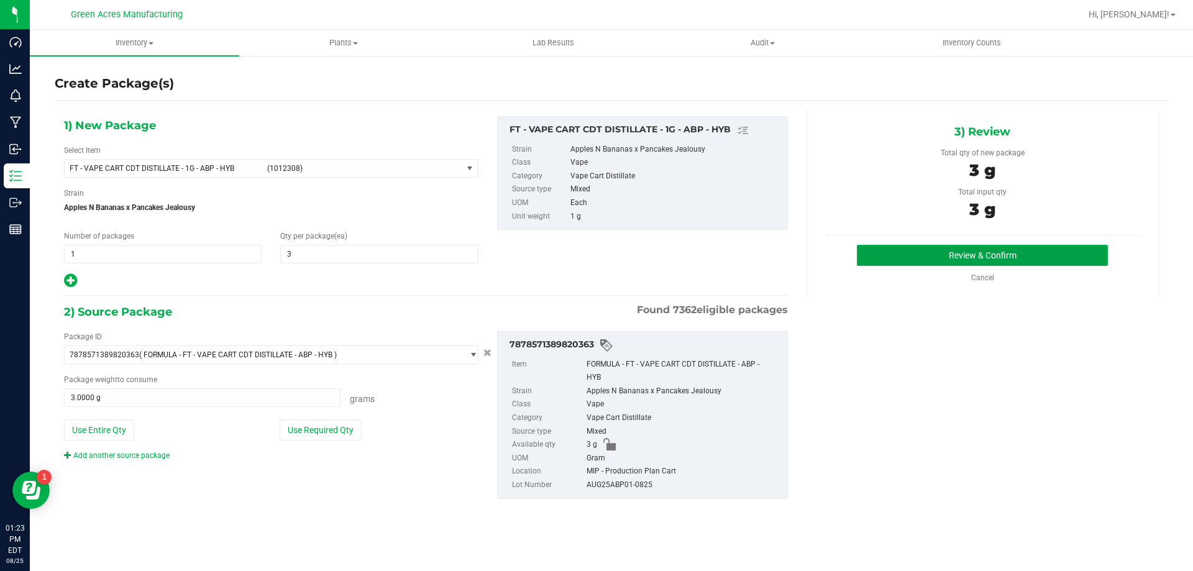
click at [932, 251] on button "Review & Confirm" at bounding box center [982, 255] width 251 height 21
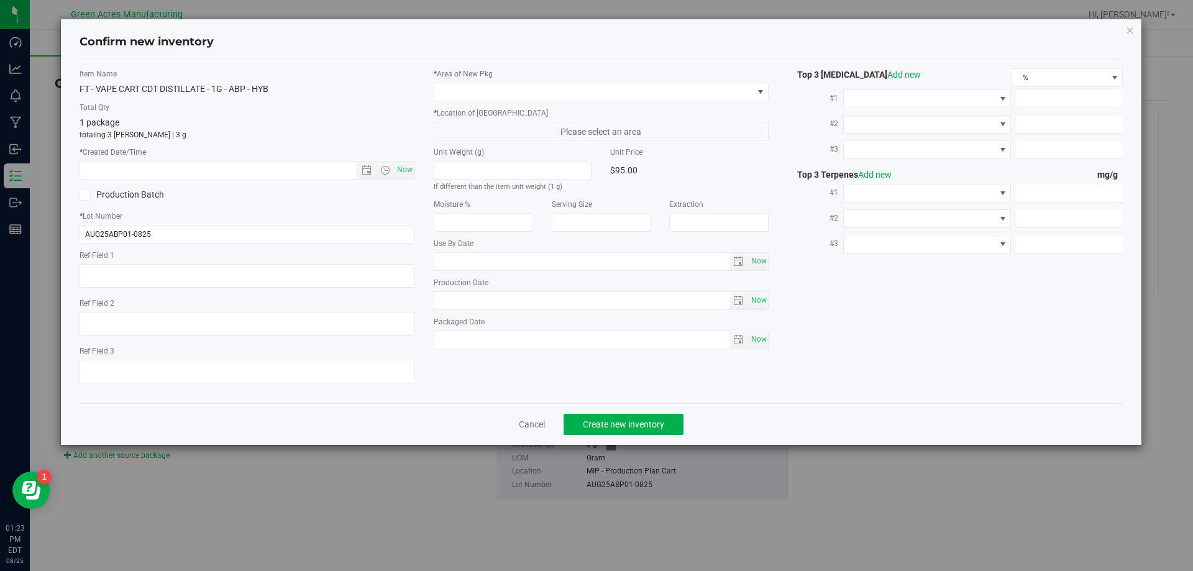
click at [421, 174] on div "Item Name FT - VAPE CART CDT DISTILLATE - 1G - ABP - HYB Total Qty 1 package to…" at bounding box center [247, 230] width 354 height 325
click at [409, 172] on span "Now" at bounding box center [404, 170] width 21 height 18
type input "8/25/2025 1:23 PM"
click at [441, 104] on div "* Area of New Pkg * Location of New Pkg Please select an area Unit Weight (g) I…" at bounding box center [602, 211] width 354 height 287
click at [464, 96] on span at bounding box center [593, 91] width 319 height 17
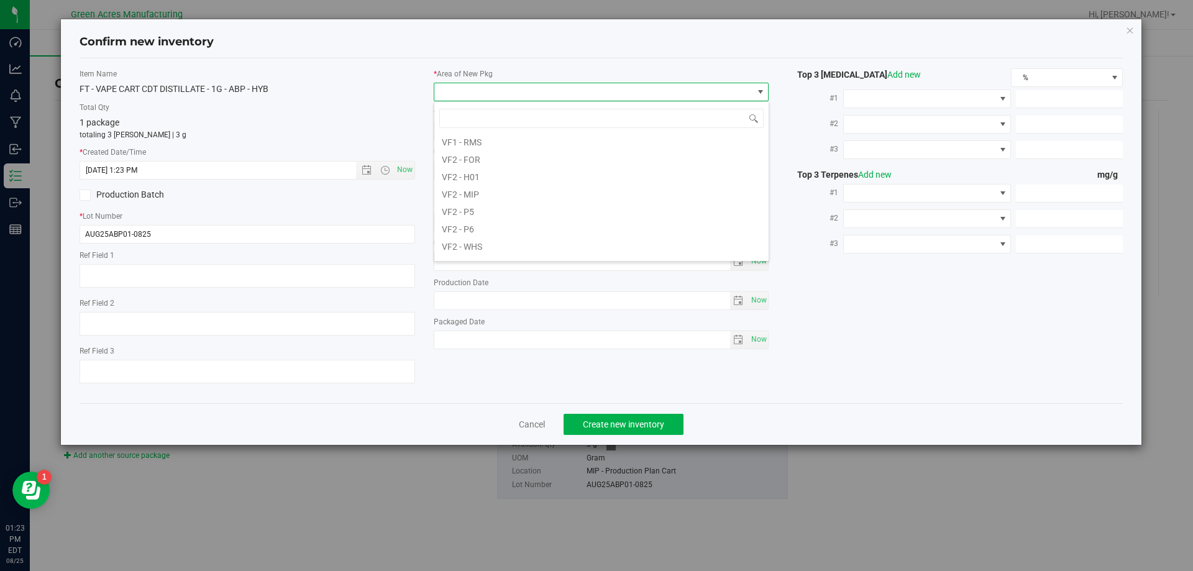
scroll to position [622, 0]
click at [485, 191] on li "VF2 - MIP" at bounding box center [601, 182] width 334 height 17
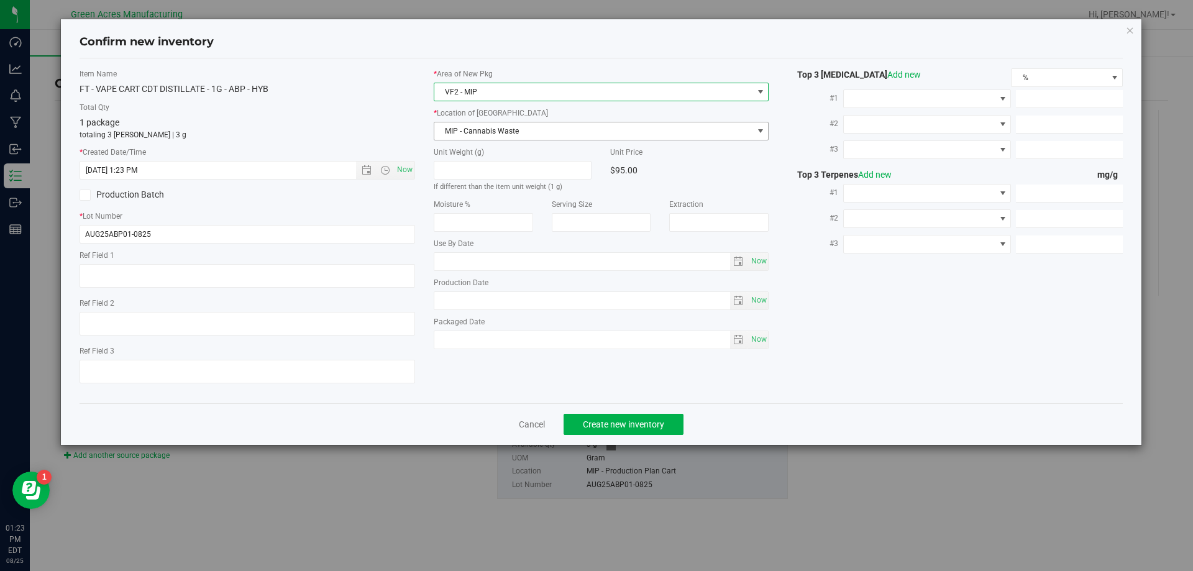
drag, startPoint x: 489, startPoint y: 108, endPoint x: 494, endPoint y: 133, distance: 25.2
click at [490, 122] on div "* Location of New Pkg MIP - Cannabis Waste MIP - Cannabis Waste MIP - Cannabis …" at bounding box center [602, 124] width 336 height 33
click at [494, 133] on span "MIP - Cannabis Waste" at bounding box center [593, 130] width 319 height 17
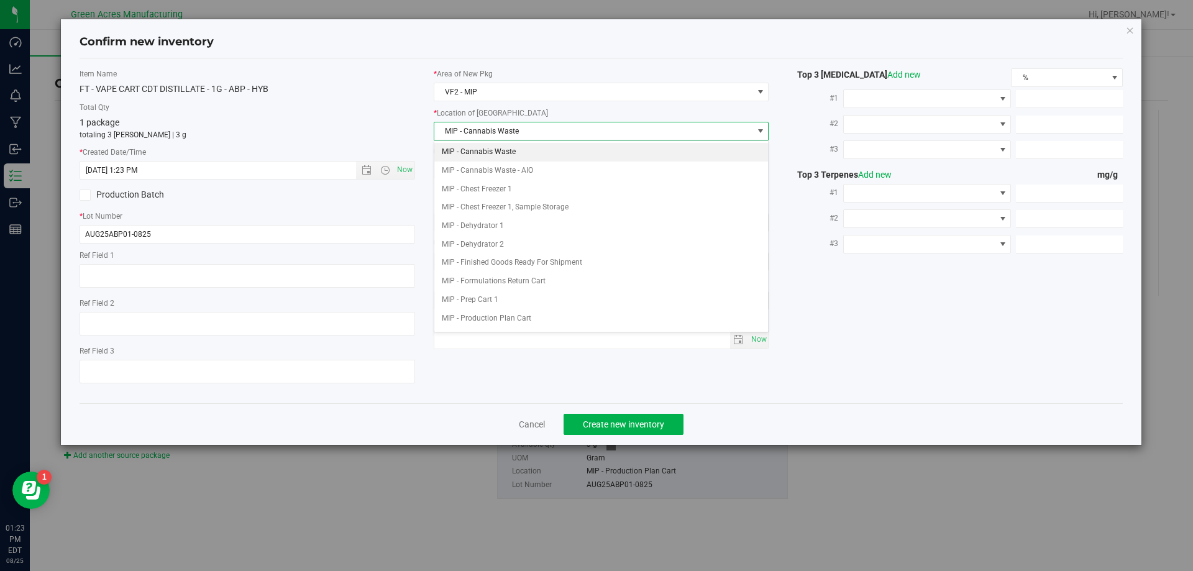
click at [483, 152] on li "MIP - Cannabis Waste" at bounding box center [601, 152] width 334 height 19
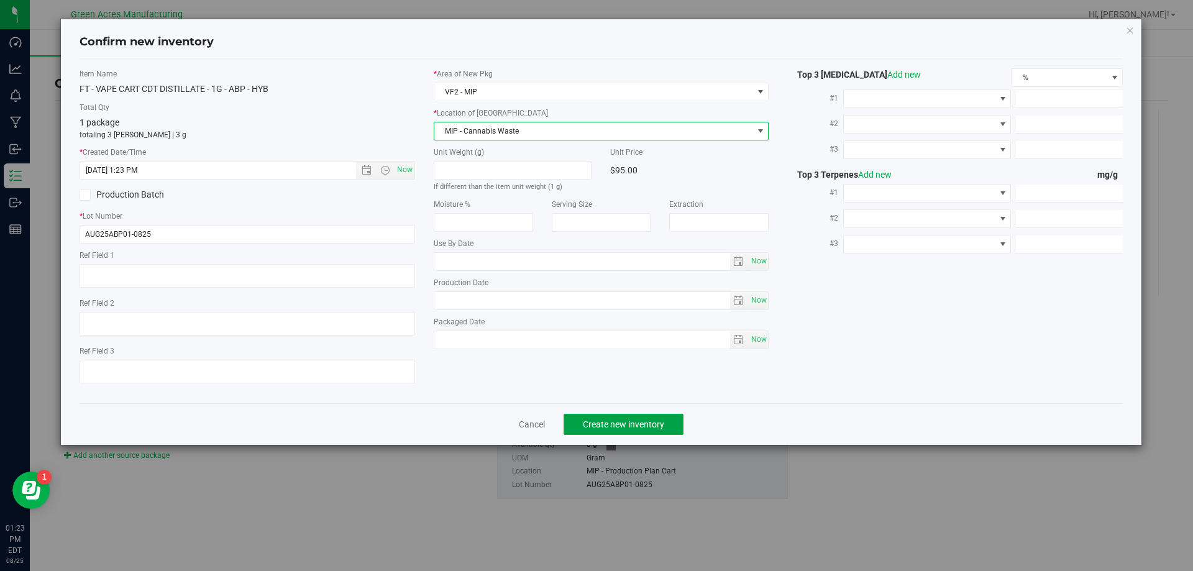
click at [625, 423] on span "Create new inventory" at bounding box center [623, 425] width 81 height 10
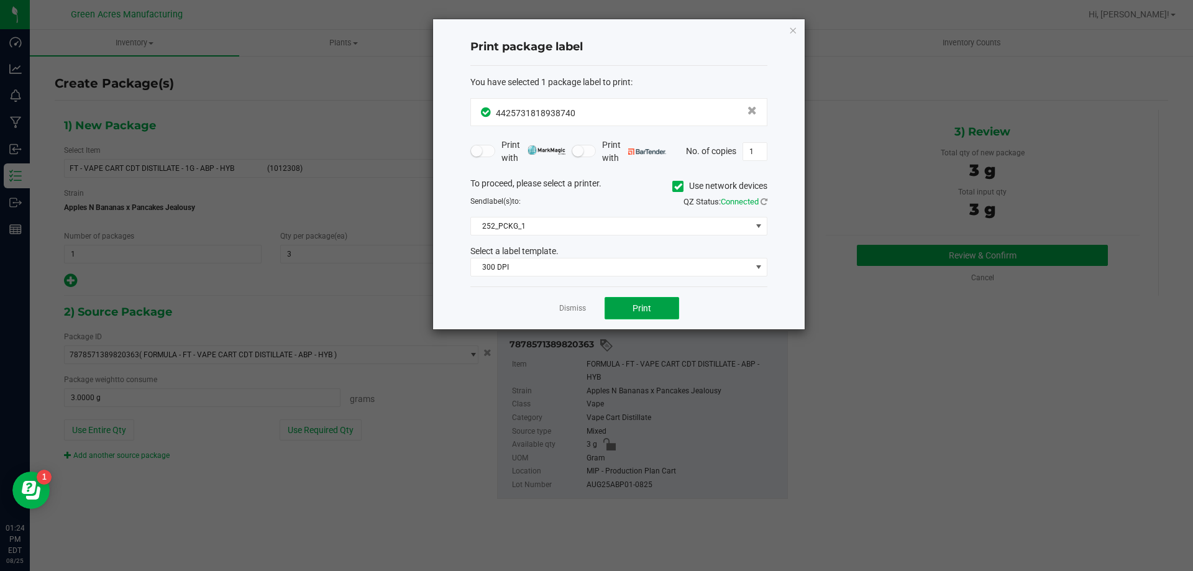
click at [635, 316] on button "Print" at bounding box center [642, 308] width 75 height 22
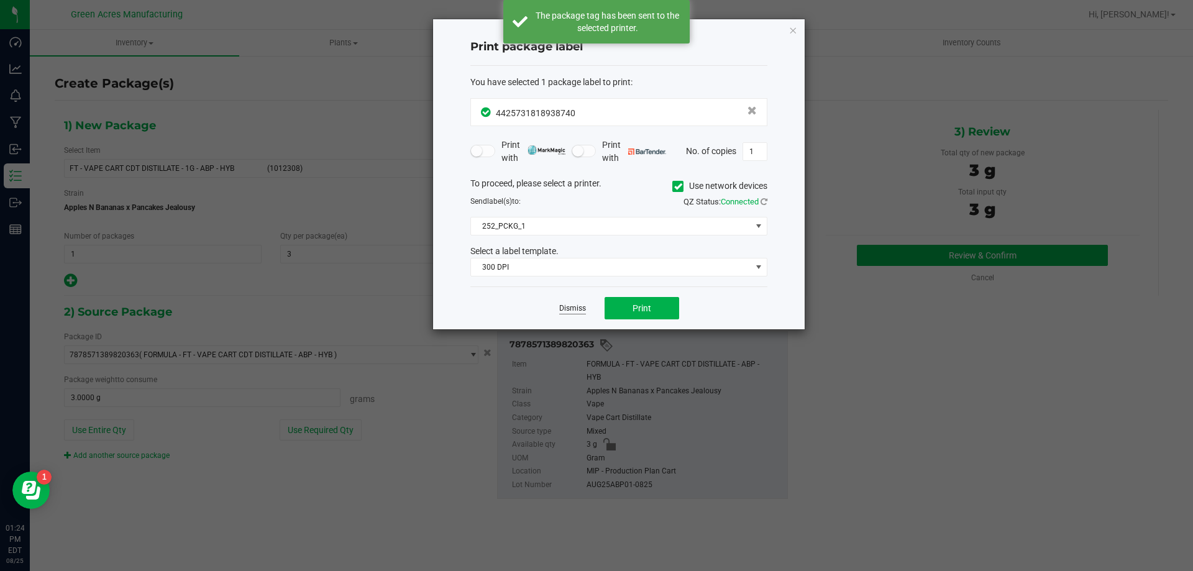
click at [582, 310] on link "Dismiss" at bounding box center [572, 308] width 27 height 11
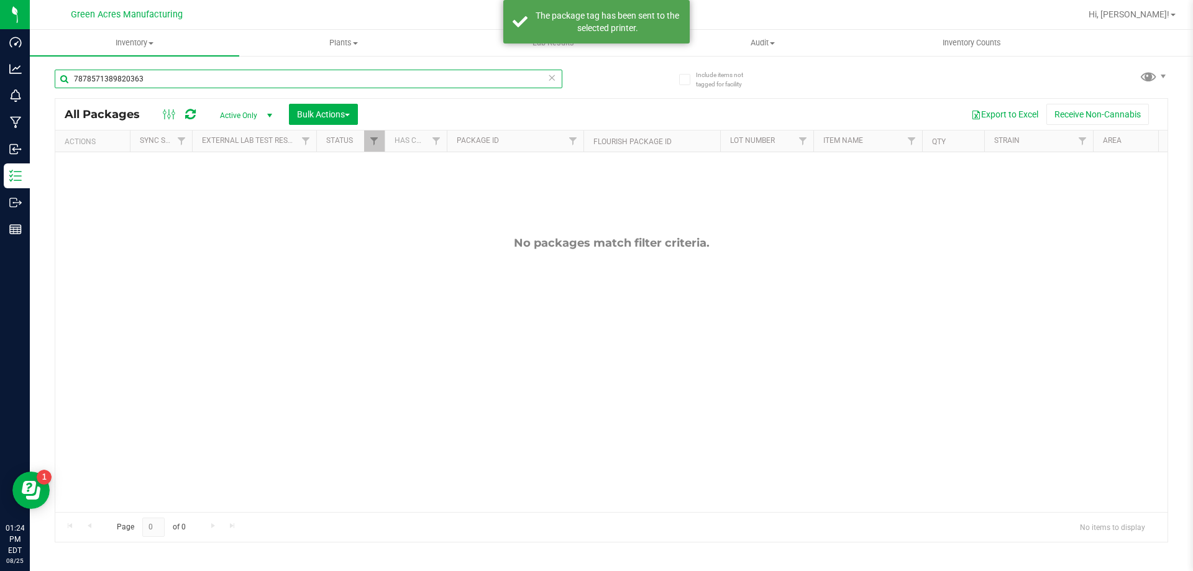
drag, startPoint x: 168, startPoint y: 80, endPoint x: 54, endPoint y: 112, distance: 118.1
click at [54, 112] on div "Include items not tagged for facility 7878571389820363 All Packages Active Only…" at bounding box center [612, 244] width 1164 height 379
type input "7855255235266895"
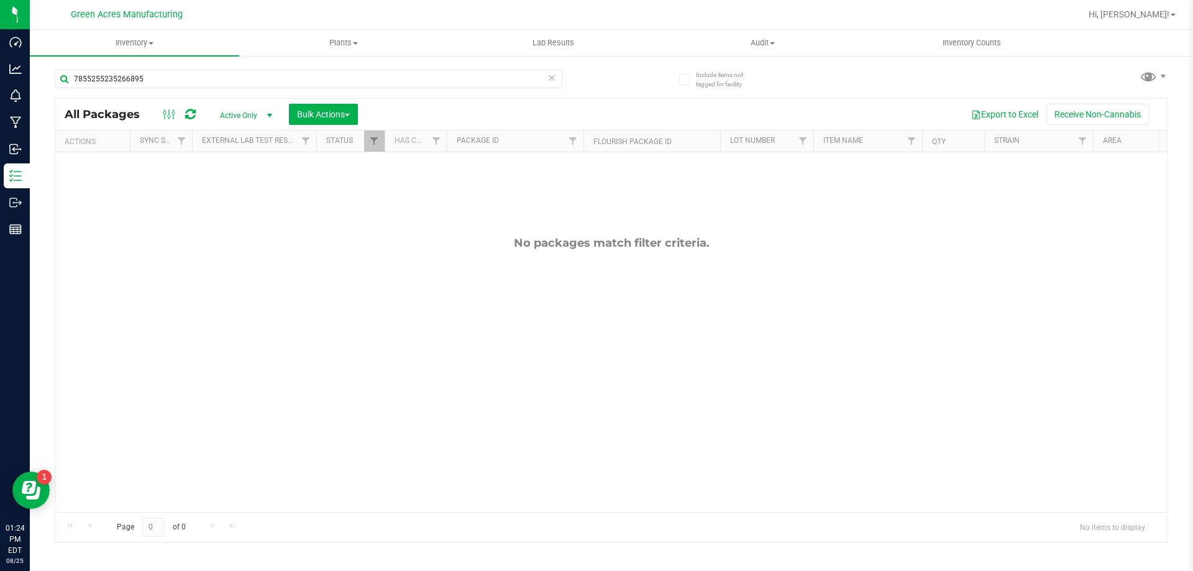
click at [266, 115] on span "select" at bounding box center [270, 116] width 10 height 10
click at [392, 331] on div "No packages match filter criteria." at bounding box center [611, 374] width 1113 height 444
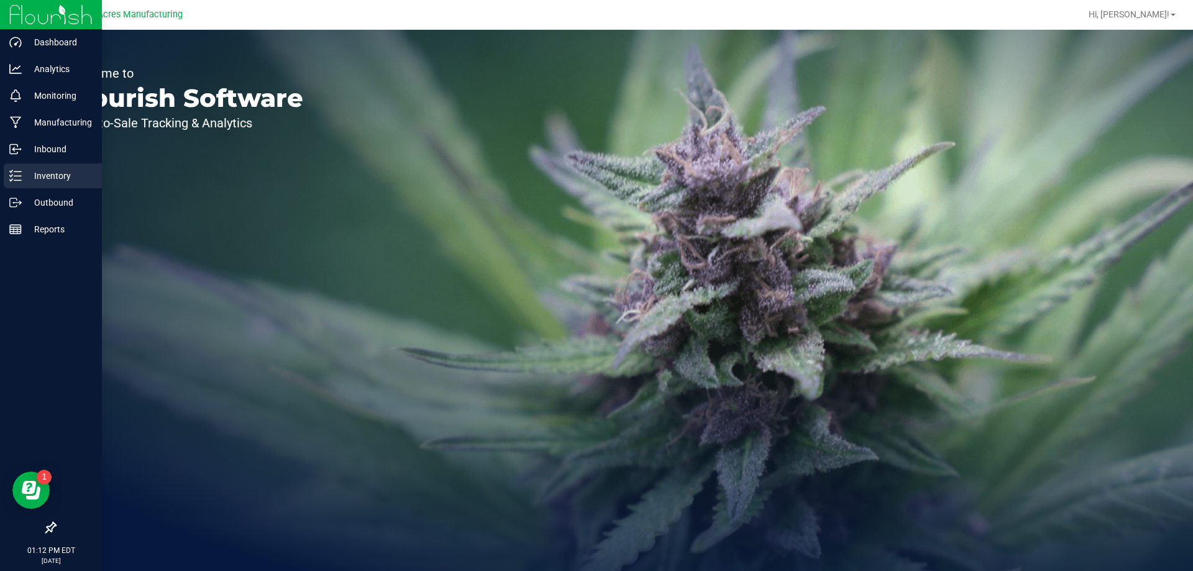
click at [21, 166] on div "Inventory" at bounding box center [53, 175] width 98 height 25
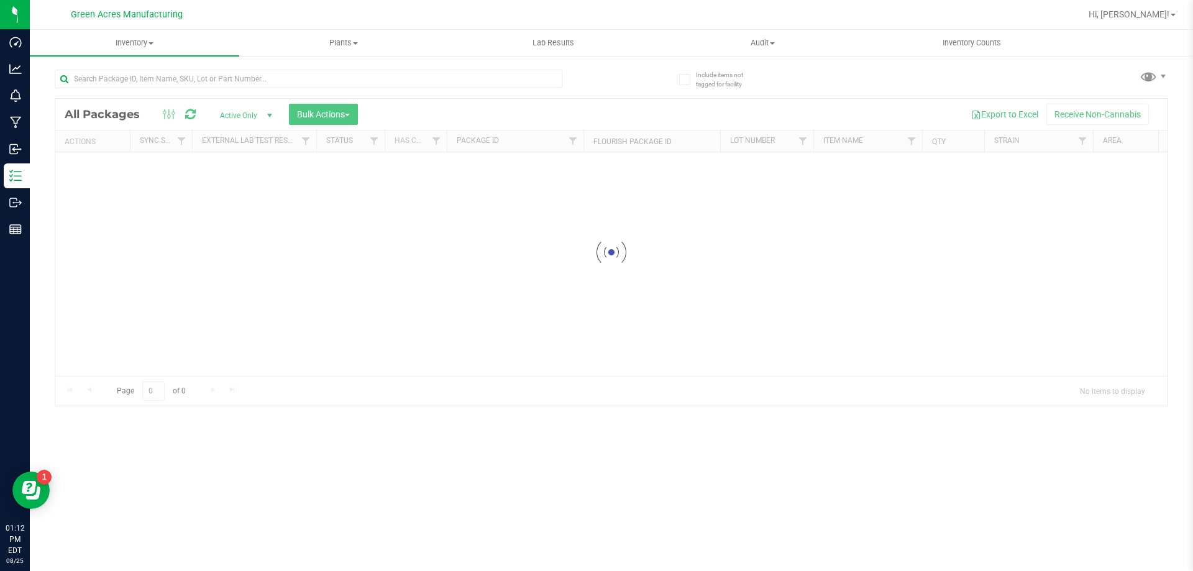
click at [137, 58] on div at bounding box center [333, 78] width 557 height 40
click at [134, 74] on input "text" at bounding box center [309, 79] width 508 height 19
type input "9316261060794660"
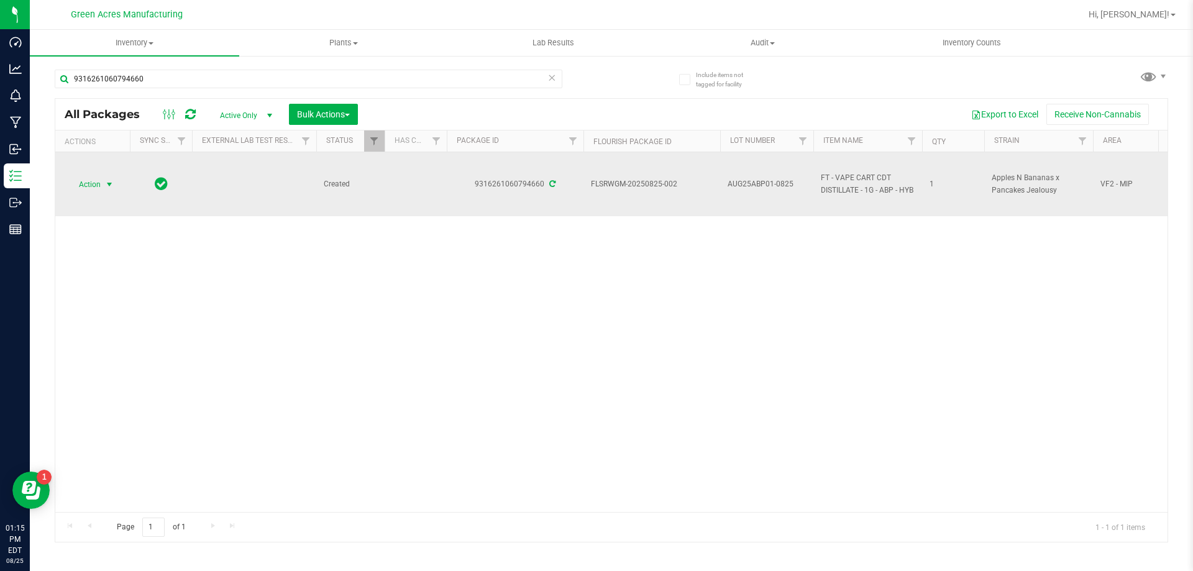
click at [83, 177] on span "Action" at bounding box center [85, 184] width 34 height 17
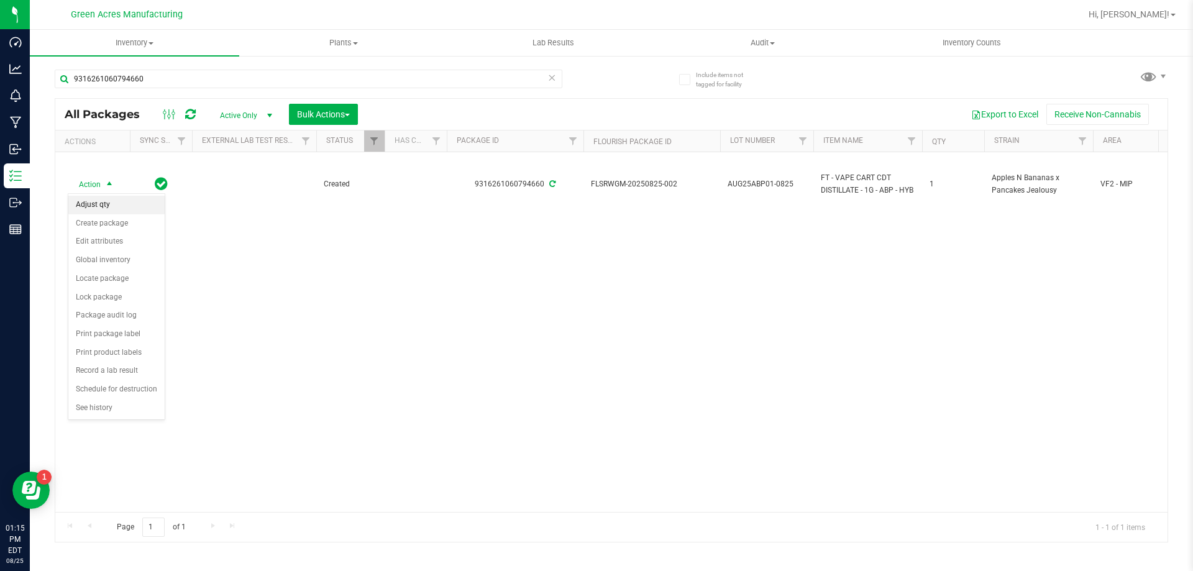
click at [98, 208] on li "Adjust qty" at bounding box center [116, 205] width 96 height 19
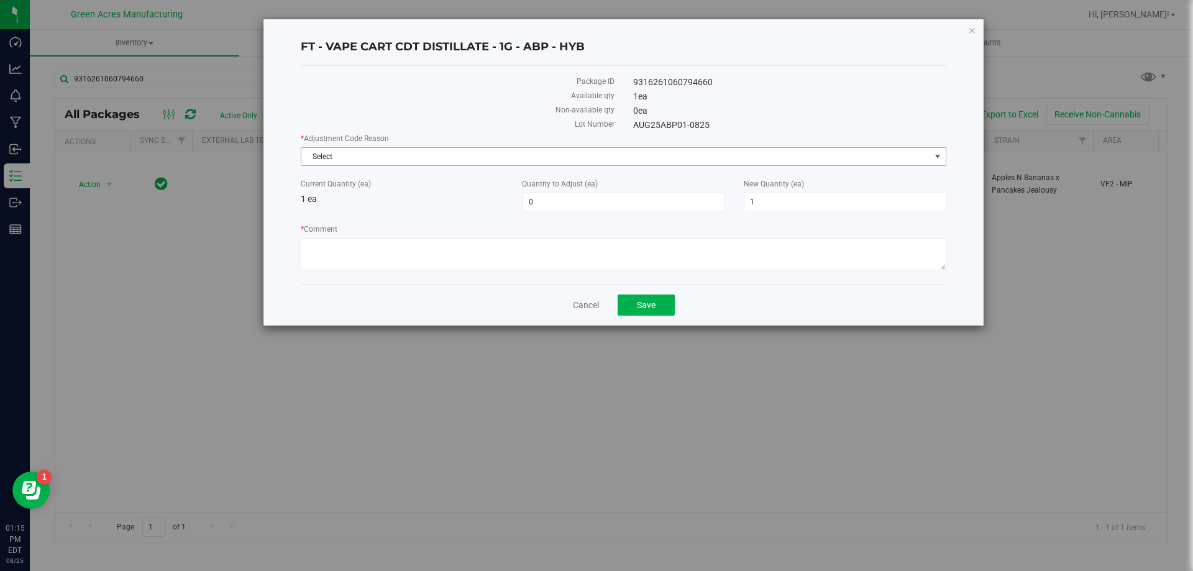
click at [433, 162] on span "Select" at bounding box center [615, 156] width 629 height 17
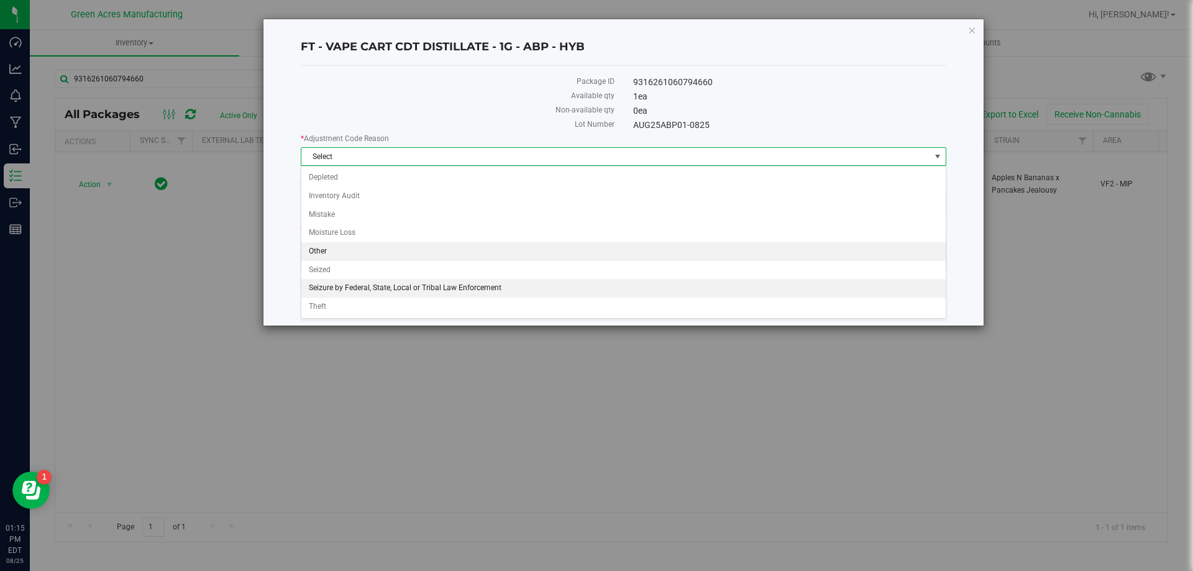
click at [335, 249] on li "Other" at bounding box center [623, 251] width 645 height 19
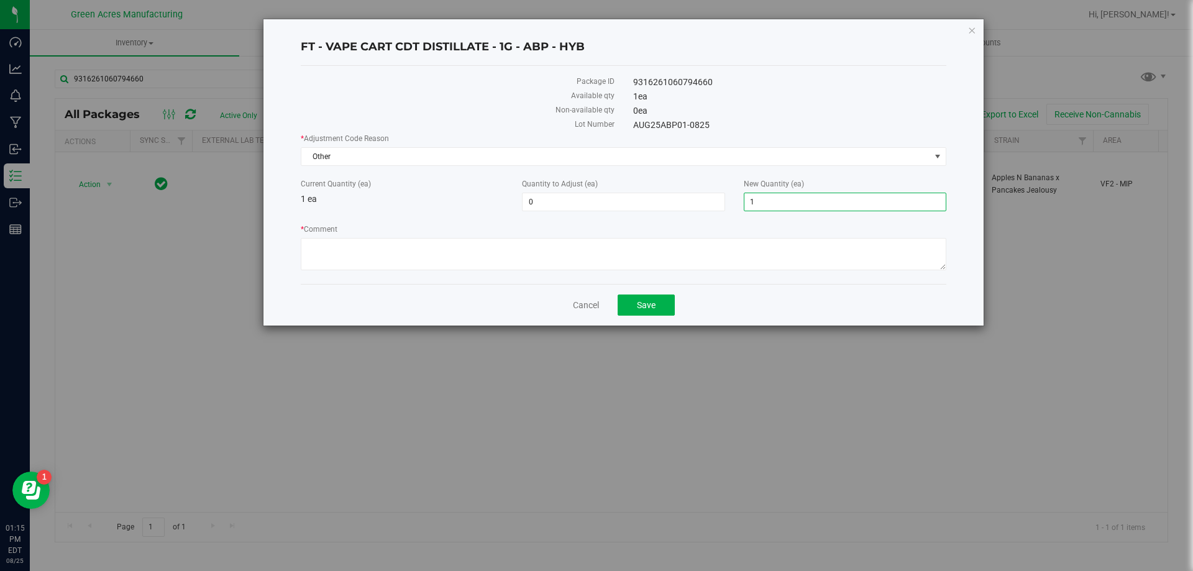
click at [733, 201] on div "Current Quantity (ea) 1 ea Quantity to Adjust (ea) 0 0 New Quantity (ea) 1 1" at bounding box center [624, 194] width 664 height 33
type input "0"
click at [834, 245] on textarea "* Comment" at bounding box center [624, 254] width 646 height 32
type input "-1"
type input "0"
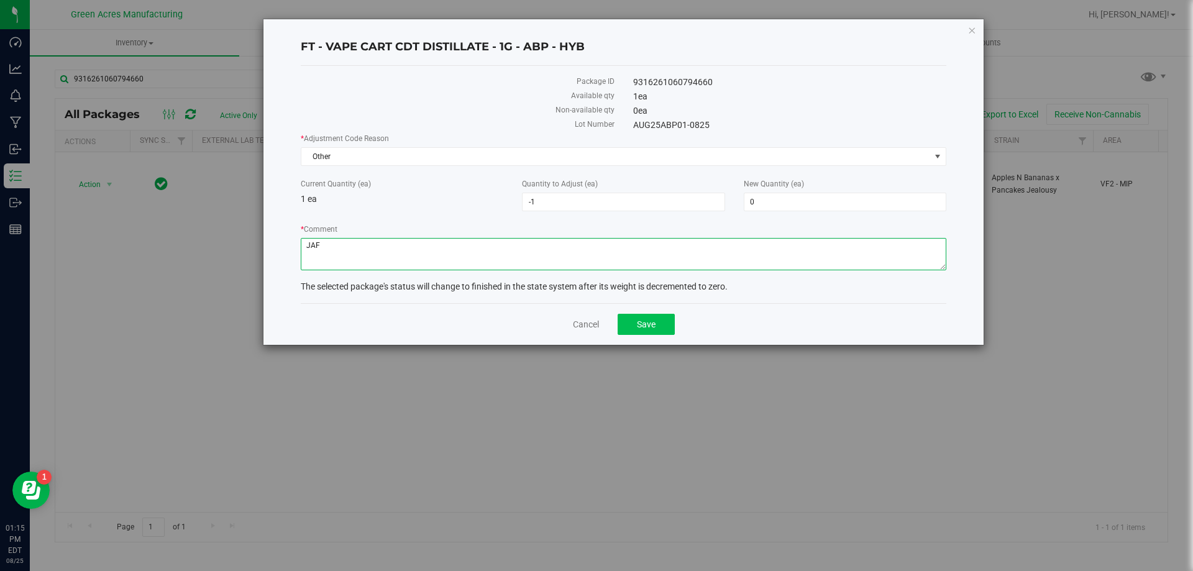
type textarea "JAF"
click at [658, 322] on button "Save" at bounding box center [646, 324] width 57 height 21
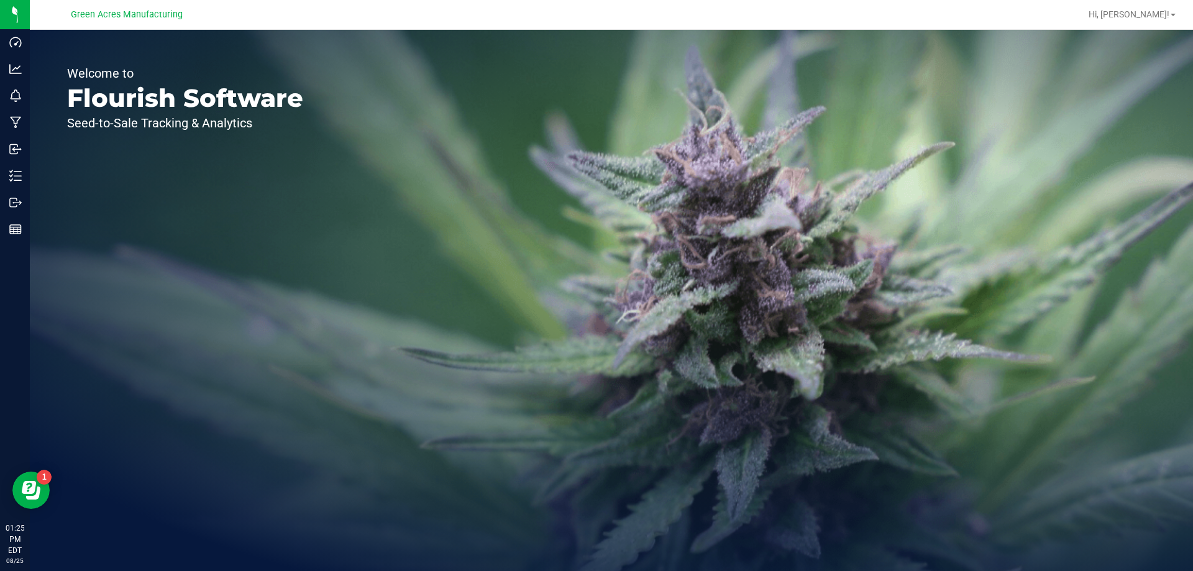
click at [40, 175] on div "Welcome to Flourish Software Seed-to-Sale Tracking & Analytics" at bounding box center [185, 300] width 311 height 541
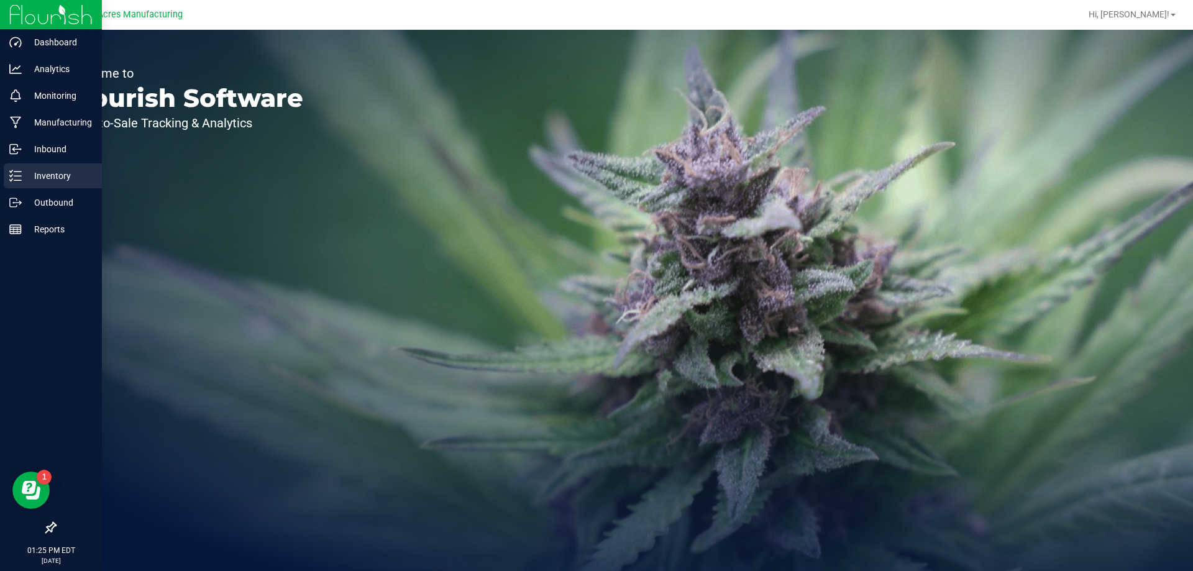
click at [25, 178] on p "Inventory" at bounding box center [59, 175] width 75 height 15
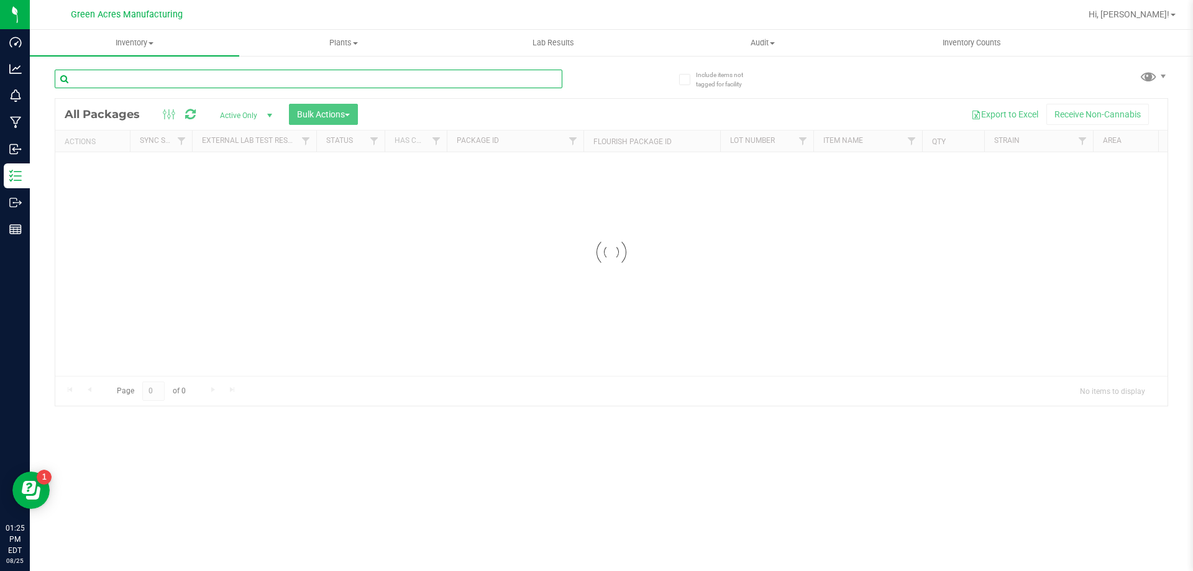
click at [144, 76] on input "text" at bounding box center [309, 79] width 508 height 19
type input "7855255235266895"
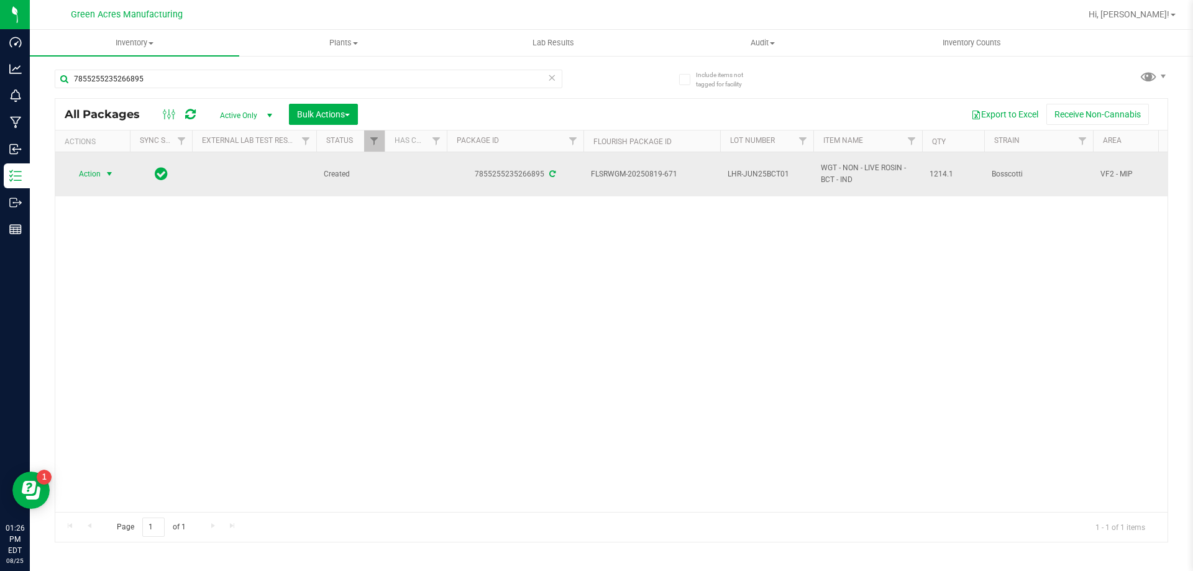
click at [90, 177] on span "Action" at bounding box center [85, 173] width 34 height 17
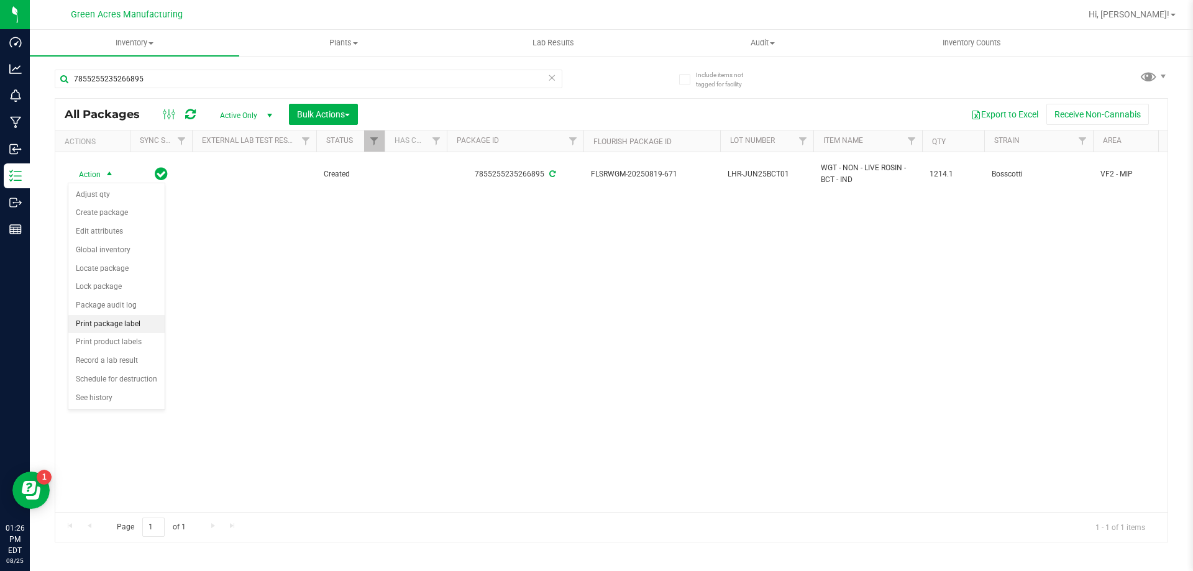
click at [108, 326] on li "Print package label" at bounding box center [116, 324] width 96 height 19
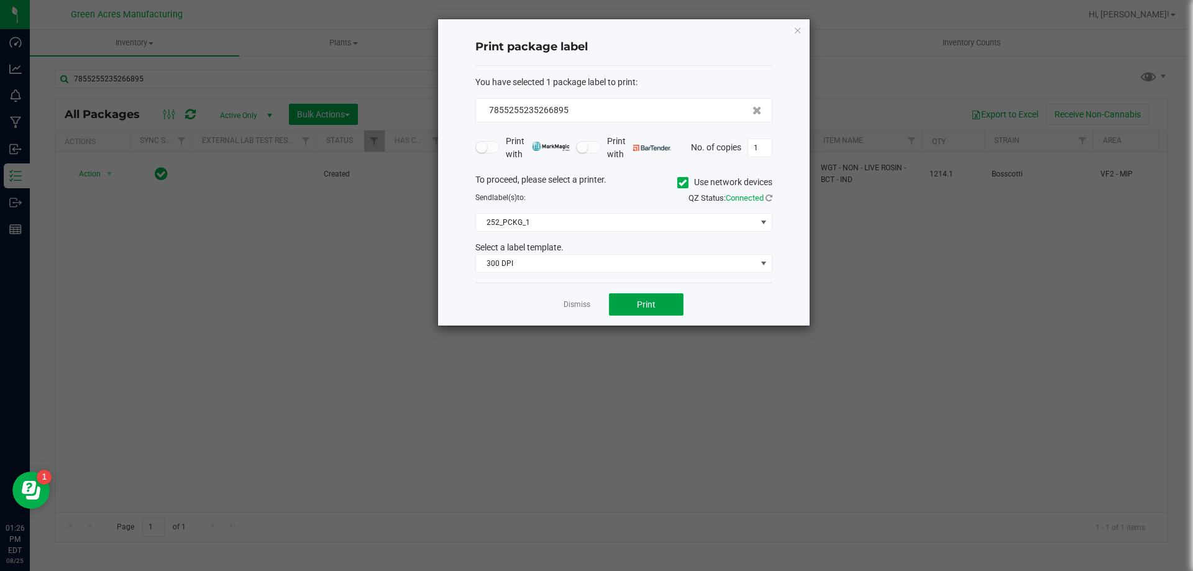
click at [647, 306] on span "Print" at bounding box center [646, 305] width 19 height 10
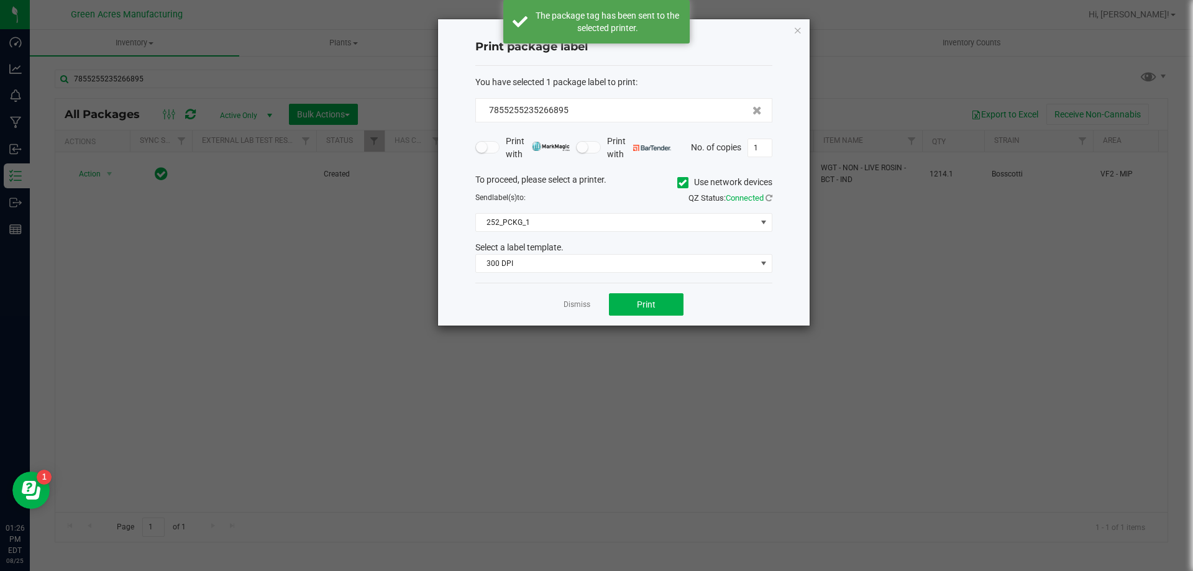
click at [590, 303] on link "Dismiss" at bounding box center [577, 305] width 27 height 11
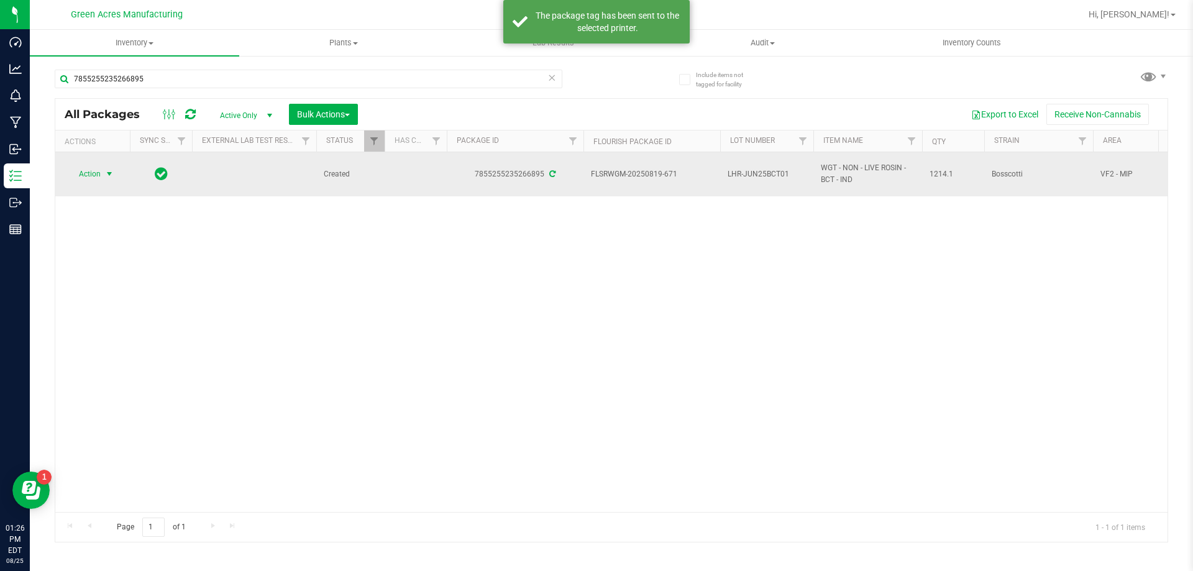
click at [782, 162] on td "LHR-JUN25BCT01" at bounding box center [766, 174] width 93 height 44
type input "LHR-JUN25BCT01-0825"
click at [745, 170] on span "LHR-JUN25BCT01-0825" at bounding box center [767, 174] width 78 height 24
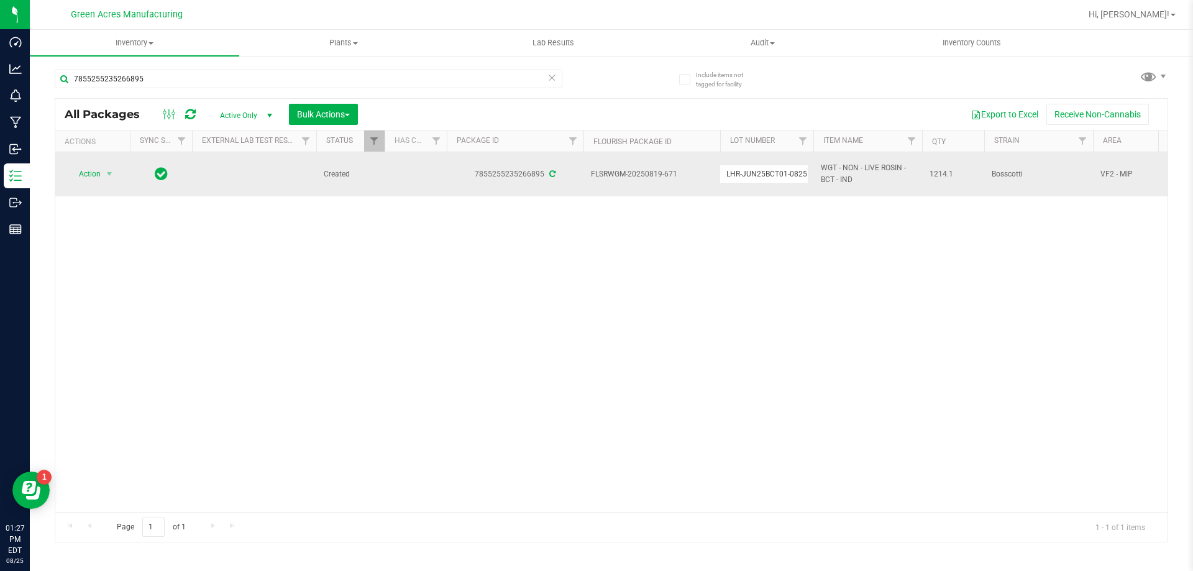
click at [745, 170] on input "LHR-JUN25BCT01-0825" at bounding box center [764, 174] width 89 height 19
click at [704, 262] on div "Action Action Adjust qty Create package Edit attributes Global inventory Locate…" at bounding box center [611, 332] width 1113 height 360
click at [99, 176] on span "Action" at bounding box center [85, 173] width 34 height 17
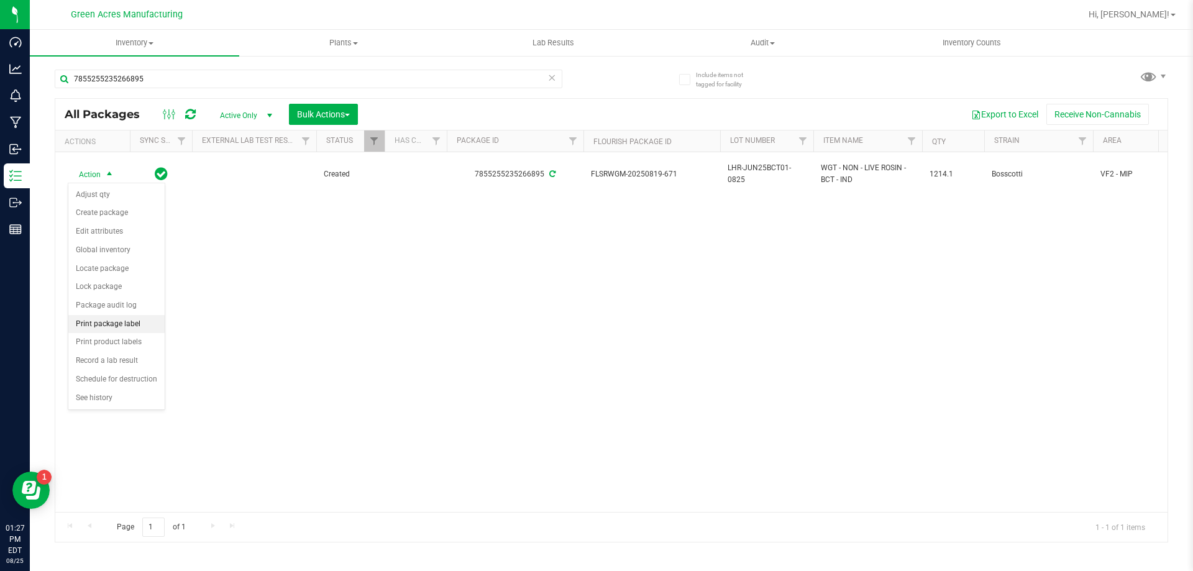
click at [126, 326] on li "Print package label" at bounding box center [116, 324] width 96 height 19
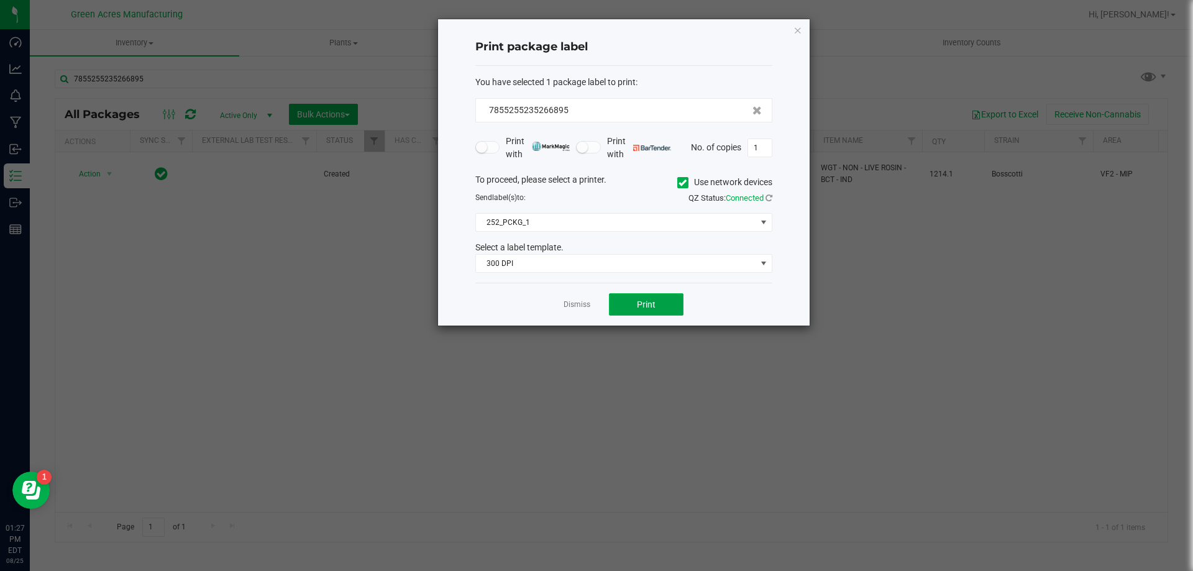
click at [653, 308] on span "Print" at bounding box center [646, 305] width 19 height 10
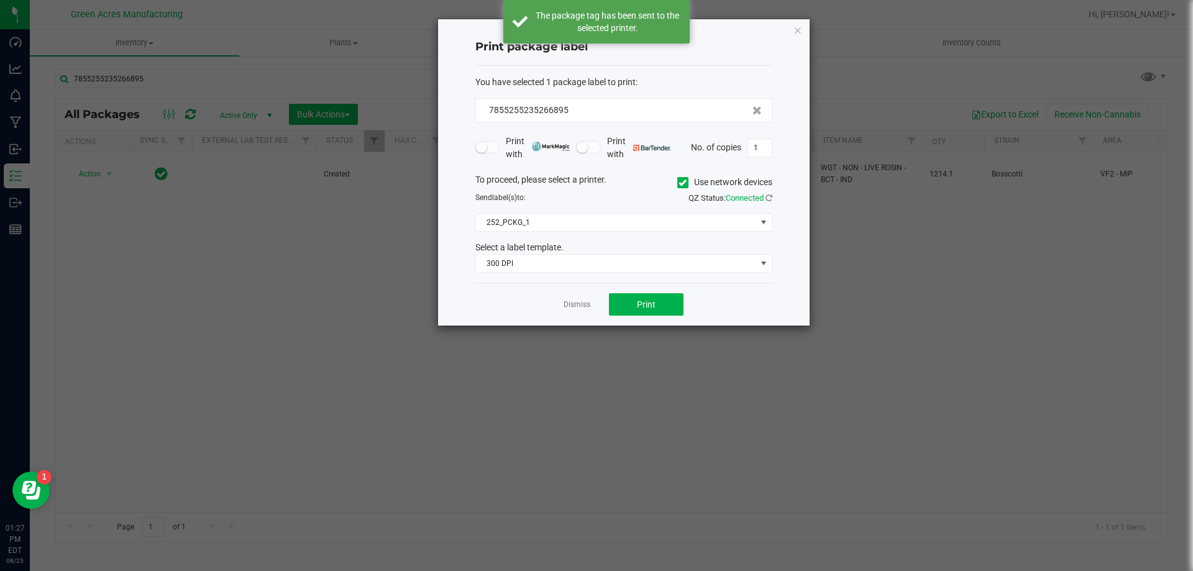
drag, startPoint x: 563, startPoint y: 308, endPoint x: 571, endPoint y: 308, distance: 8.7
click at [564, 308] on div "Dismiss Print" at bounding box center [624, 304] width 297 height 43
click at [572, 307] on link "Dismiss" at bounding box center [577, 305] width 27 height 11
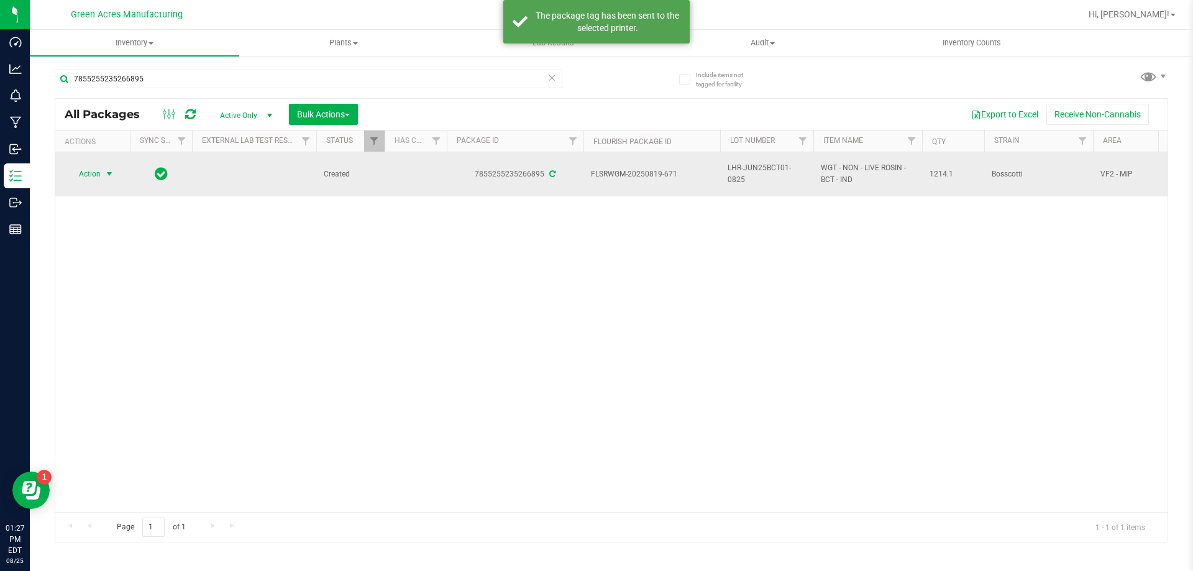
click at [102, 177] on span "select" at bounding box center [110, 173] width 16 height 17
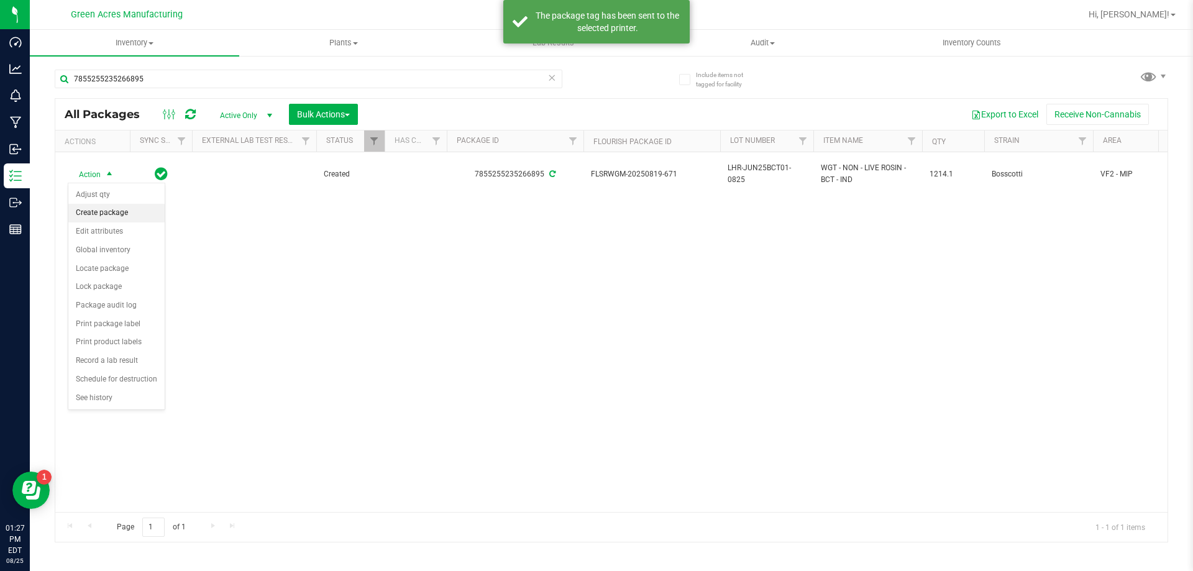
click at [109, 218] on li "Create package" at bounding box center [116, 213] width 96 height 19
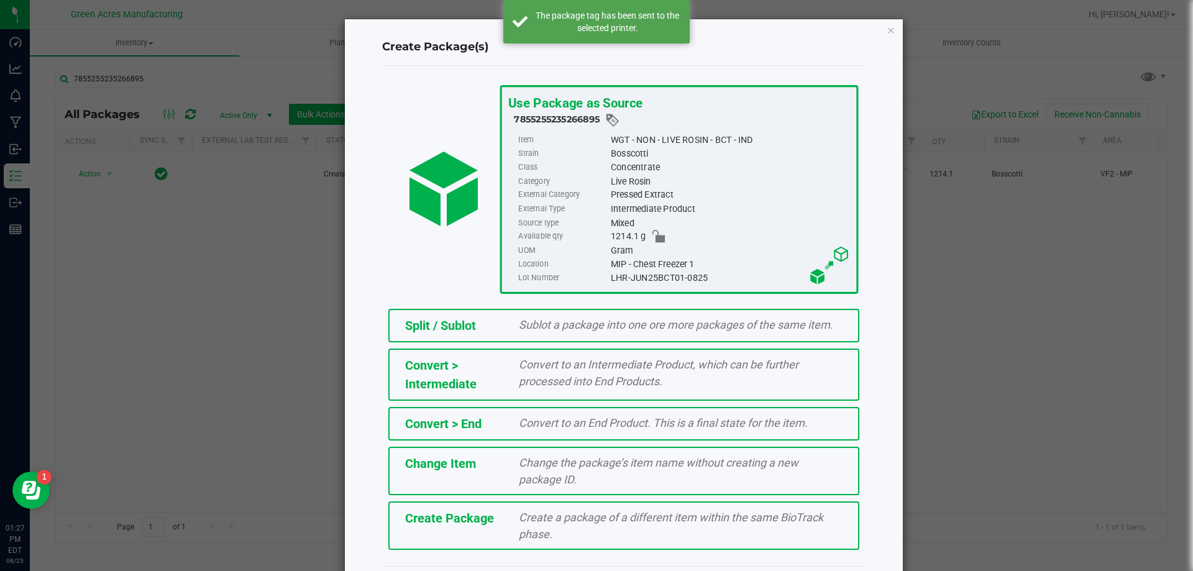
click at [421, 507] on div "Create Package Create a package of a different item within the same BioTrack ph…" at bounding box center [623, 526] width 471 height 48
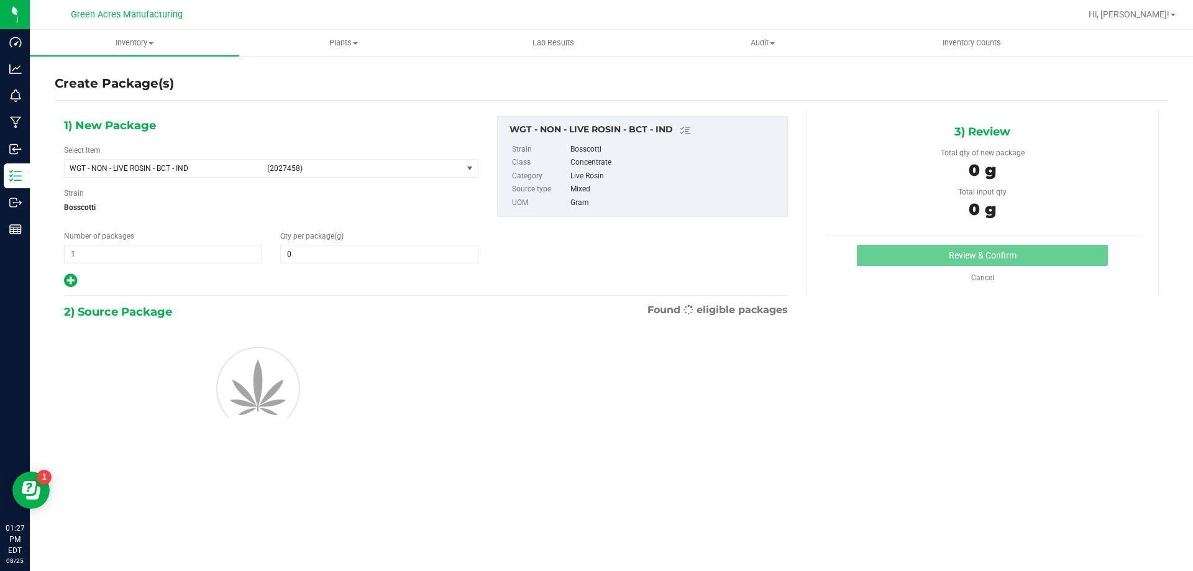
type input "0.0000"
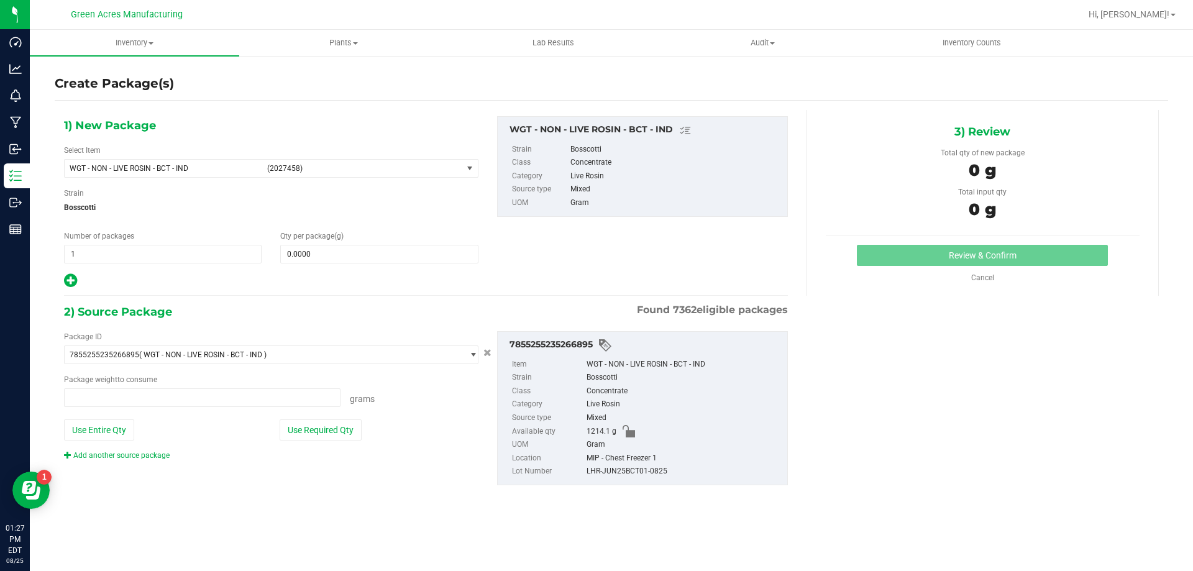
type input "0.0000 g"
click at [200, 167] on span "WGT - NON - LIVE ROSIN - BCT - IND" at bounding box center [165, 168] width 190 height 9
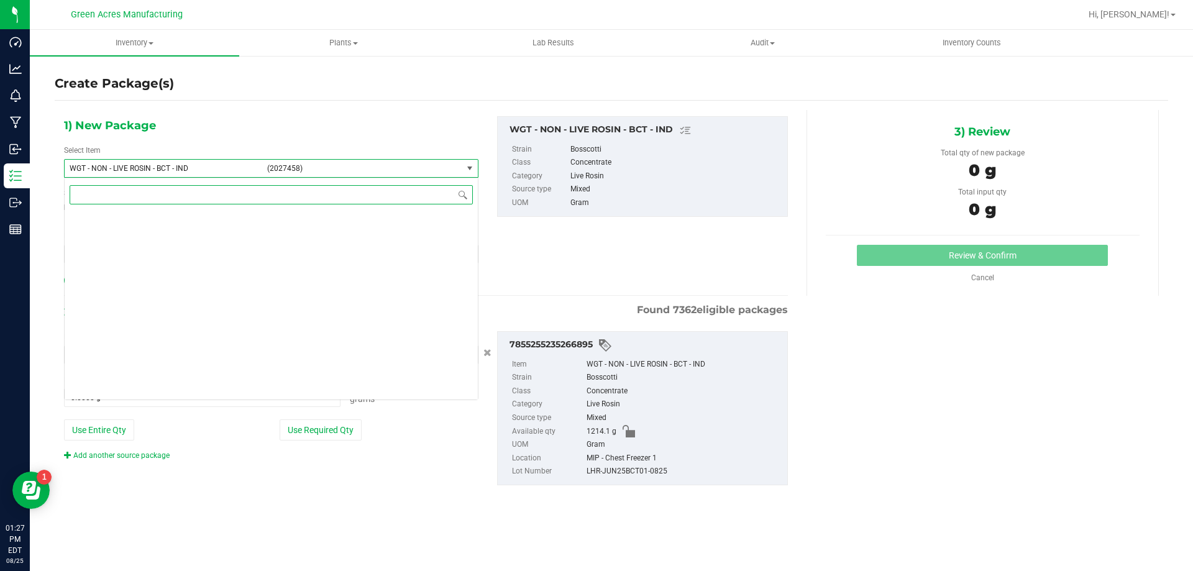
scroll to position [284058, 0]
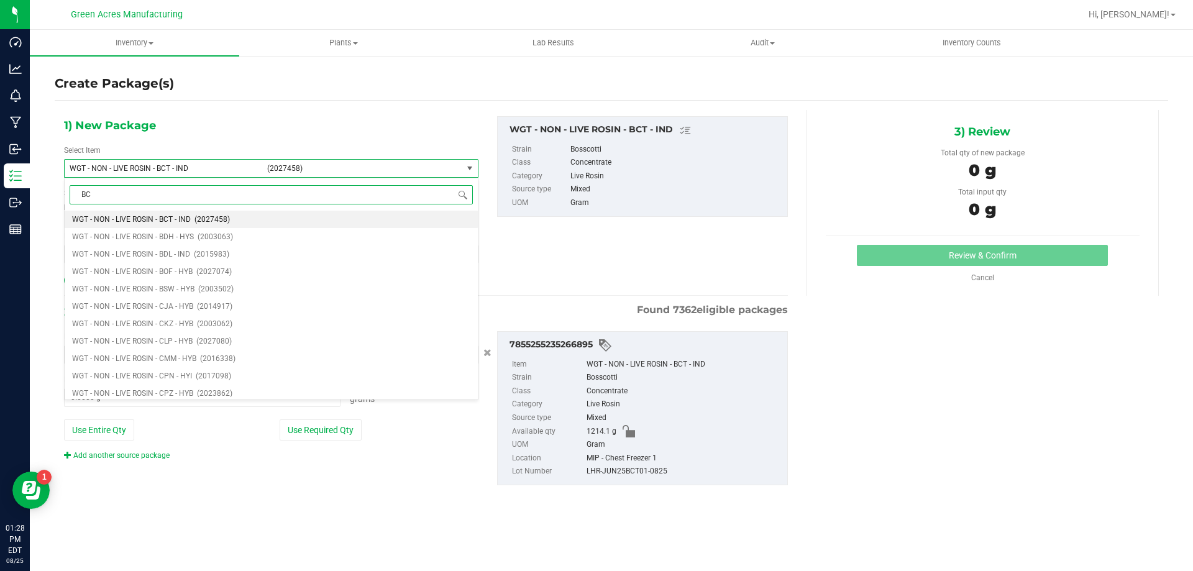
type input "BCT"
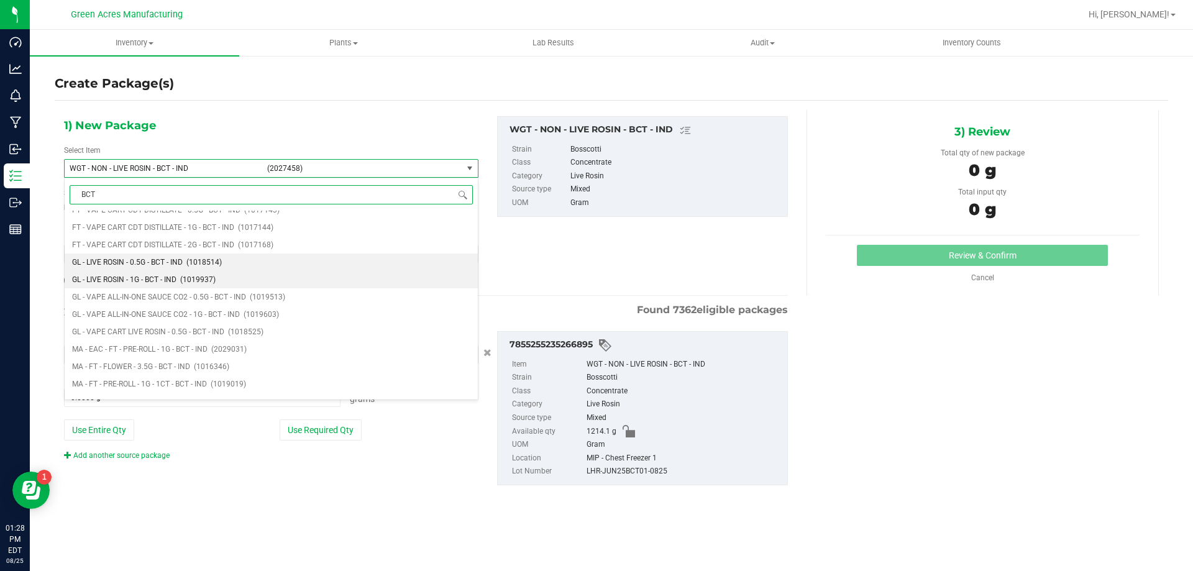
scroll to position [249, 0]
click at [151, 262] on span "GL - LIVE ROSIN - 1G - BCT - IND" at bounding box center [124, 266] width 104 height 9
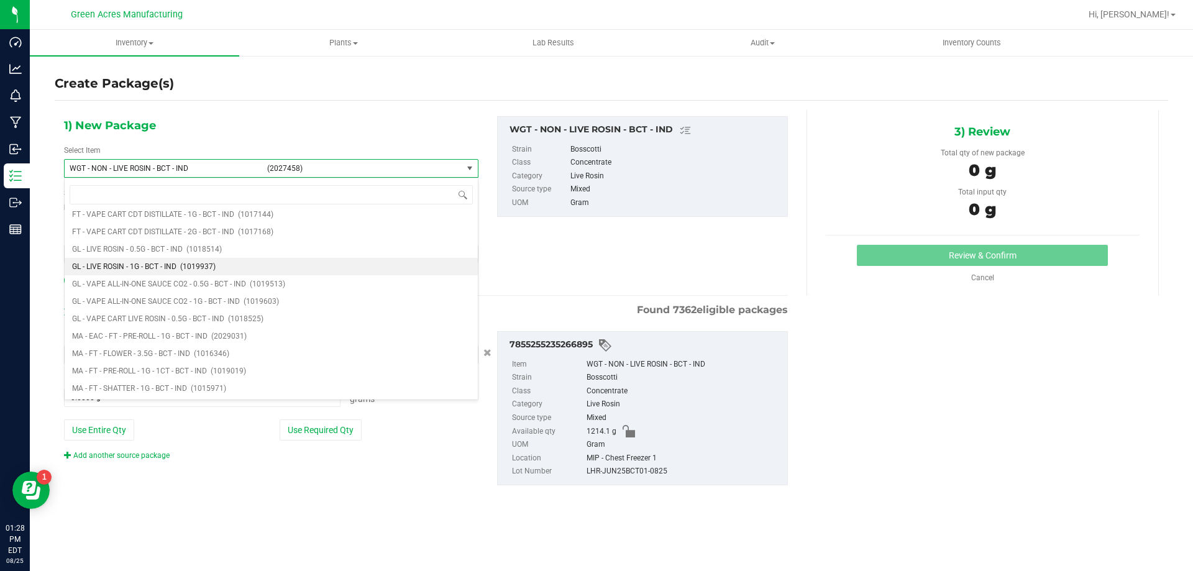
type input "0"
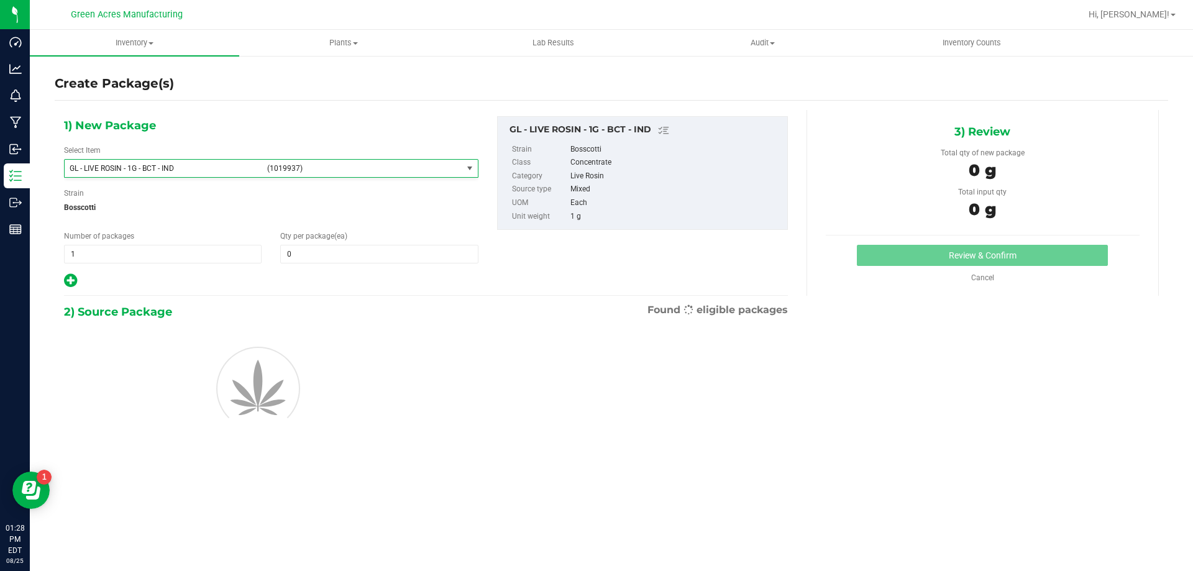
scroll to position [0, 0]
click at [311, 257] on span at bounding box center [379, 254] width 198 height 19
type input "1"
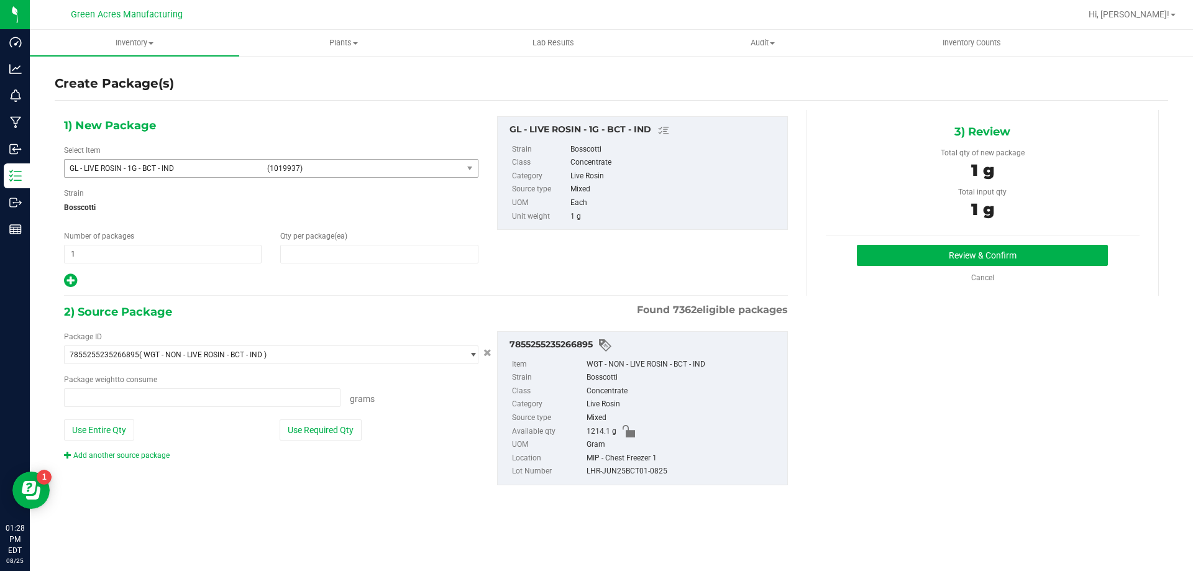
type input "1"
type input "1.0000 g"
click at [312, 433] on button "Use Required Qty" at bounding box center [321, 430] width 82 height 21
click at [889, 258] on button "Review & Confirm" at bounding box center [982, 255] width 251 height 21
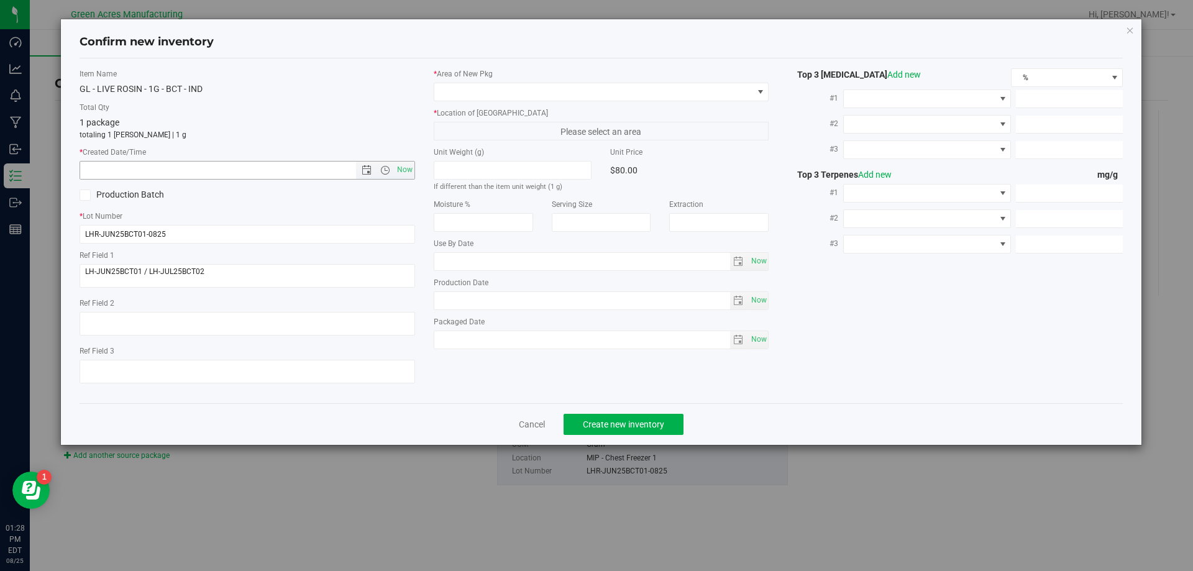
drag, startPoint x: 408, startPoint y: 171, endPoint x: 416, endPoint y: 144, distance: 27.9
click at [408, 170] on span "Now" at bounding box center [404, 170] width 21 height 18
type input "[DATE] 1:28 PM"
click at [438, 98] on span at bounding box center [593, 91] width 319 height 17
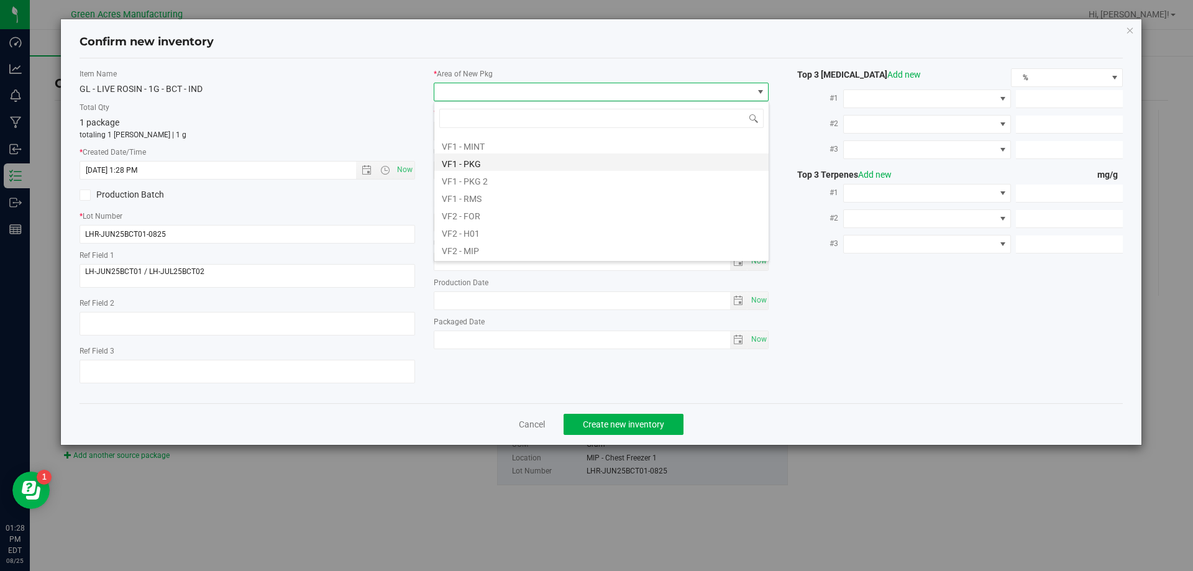
scroll to position [559, 0]
click at [485, 239] on li "VF2 - MIP" at bounding box center [601, 244] width 334 height 17
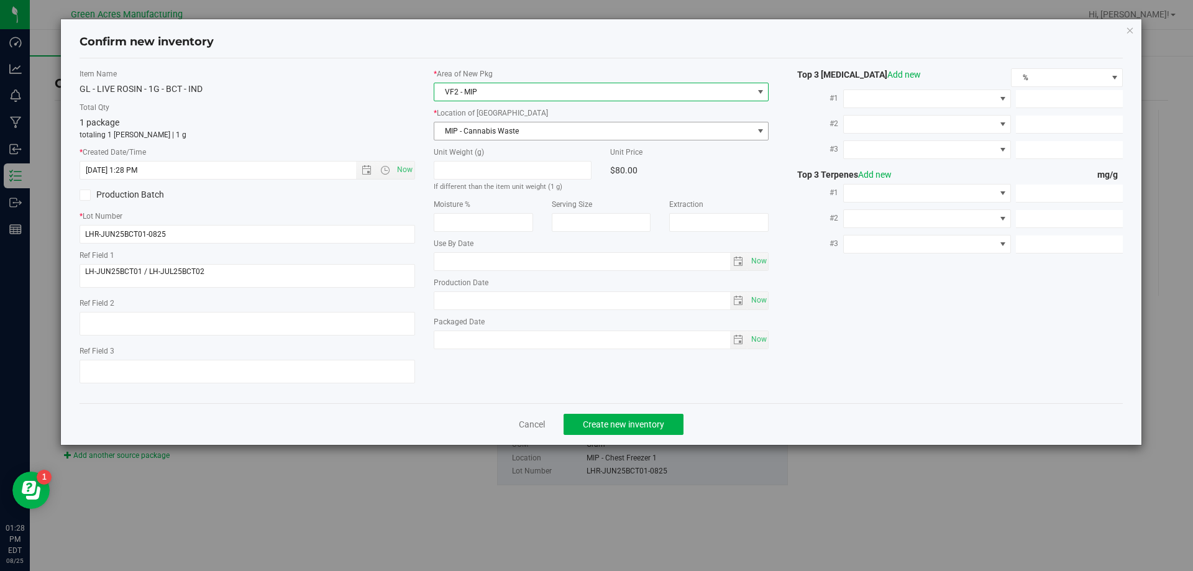
click at [505, 139] on span "MIP - Cannabis Waste" at bounding box center [593, 130] width 319 height 17
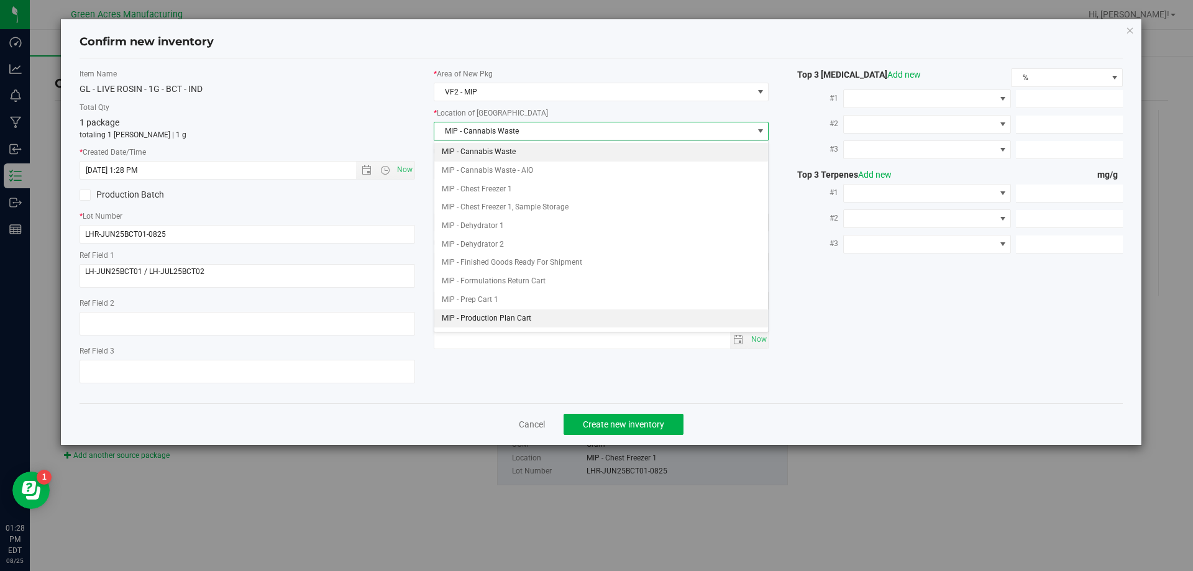
click at [500, 315] on li "MIP - Production Plan Cart" at bounding box center [601, 319] width 334 height 19
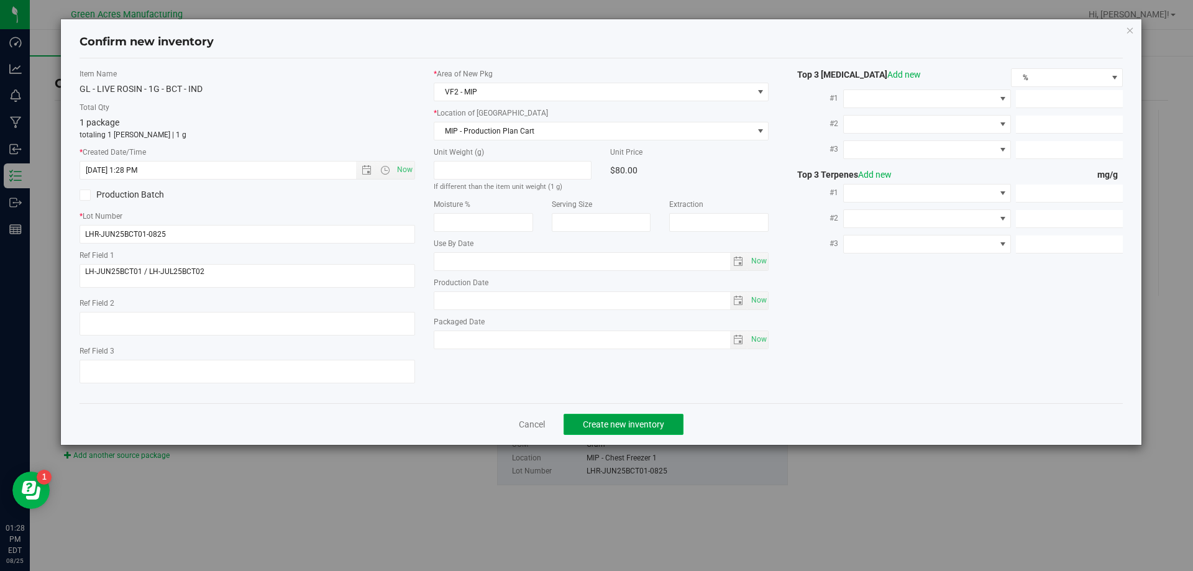
click at [610, 418] on button "Create new inventory" at bounding box center [624, 424] width 120 height 21
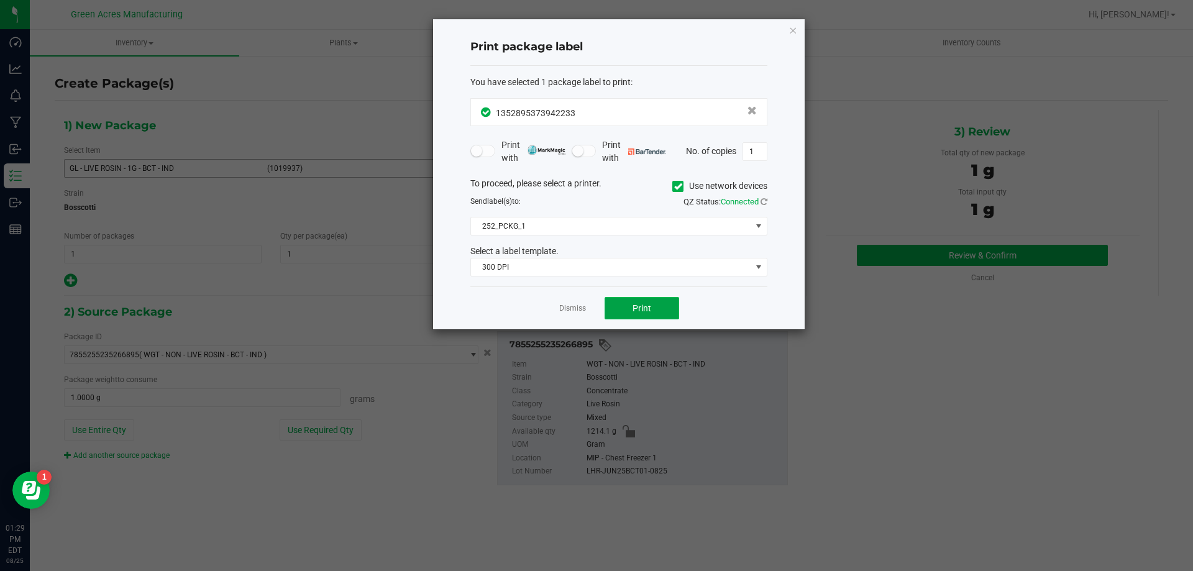
click at [627, 305] on button "Print" at bounding box center [642, 308] width 75 height 22
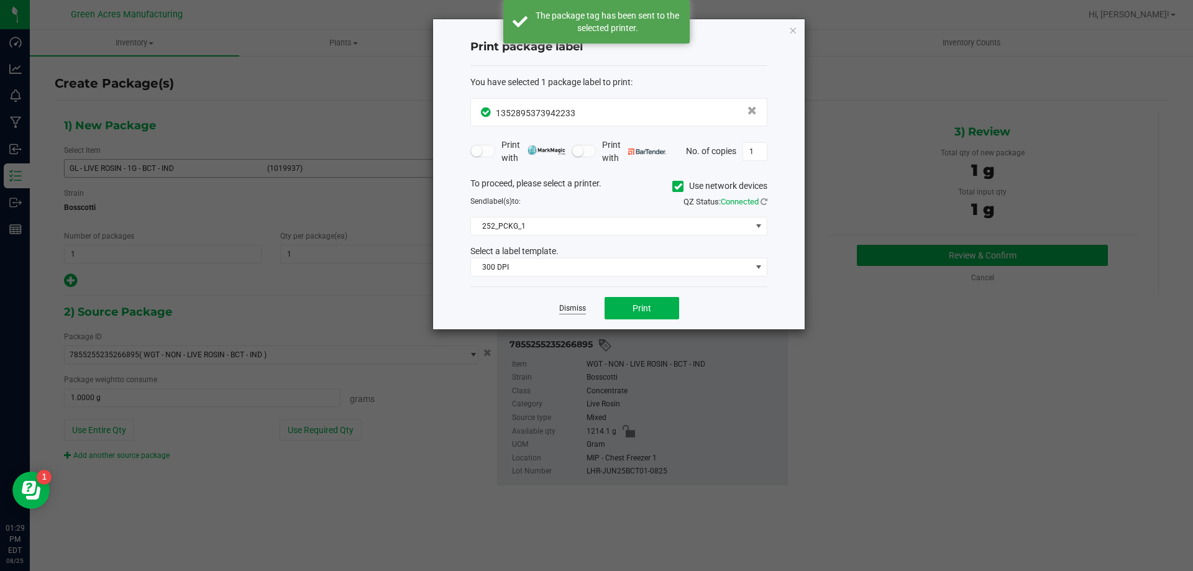
click at [565, 313] on link "Dismiss" at bounding box center [572, 308] width 27 height 11
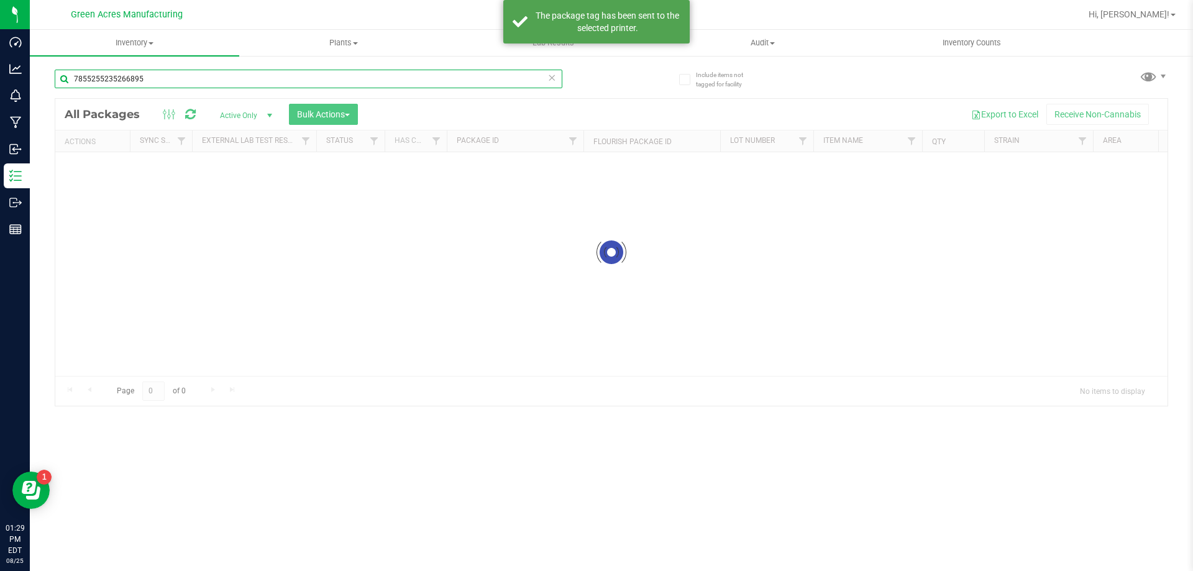
drag, startPoint x: 157, startPoint y: 76, endPoint x: 50, endPoint y: 104, distance: 110.1
click at [50, 104] on div "Include items not tagged for facility 7855255235266895 Loading... All Packages …" at bounding box center [612, 244] width 1164 height 379
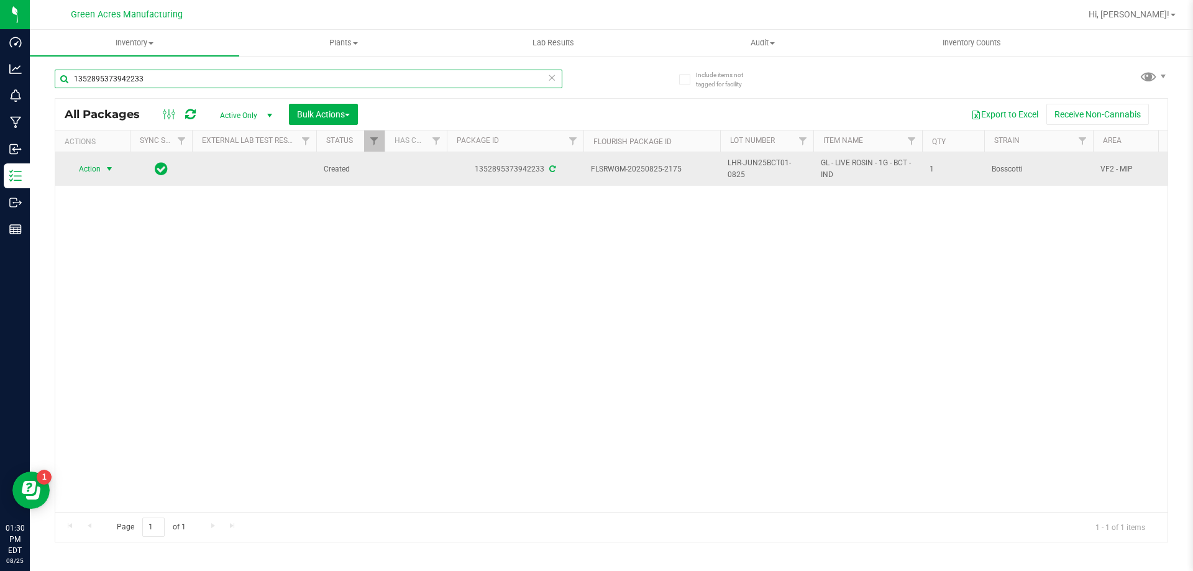
type input "1352895373942233"
click at [111, 170] on span "select" at bounding box center [109, 169] width 10 height 10
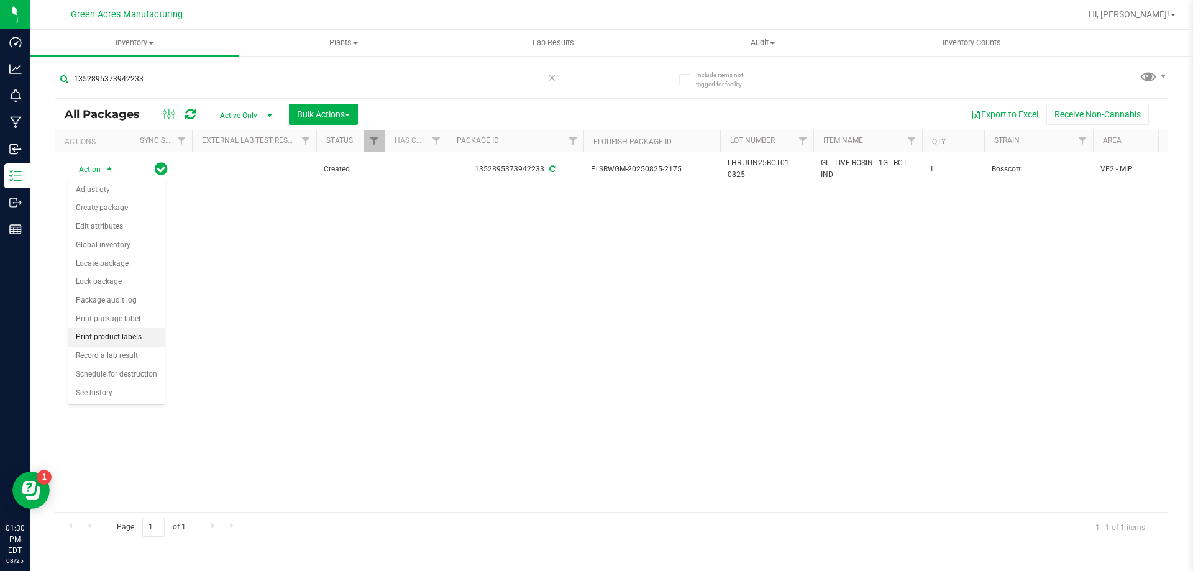
click at [152, 340] on li "Print product labels" at bounding box center [116, 337] width 96 height 19
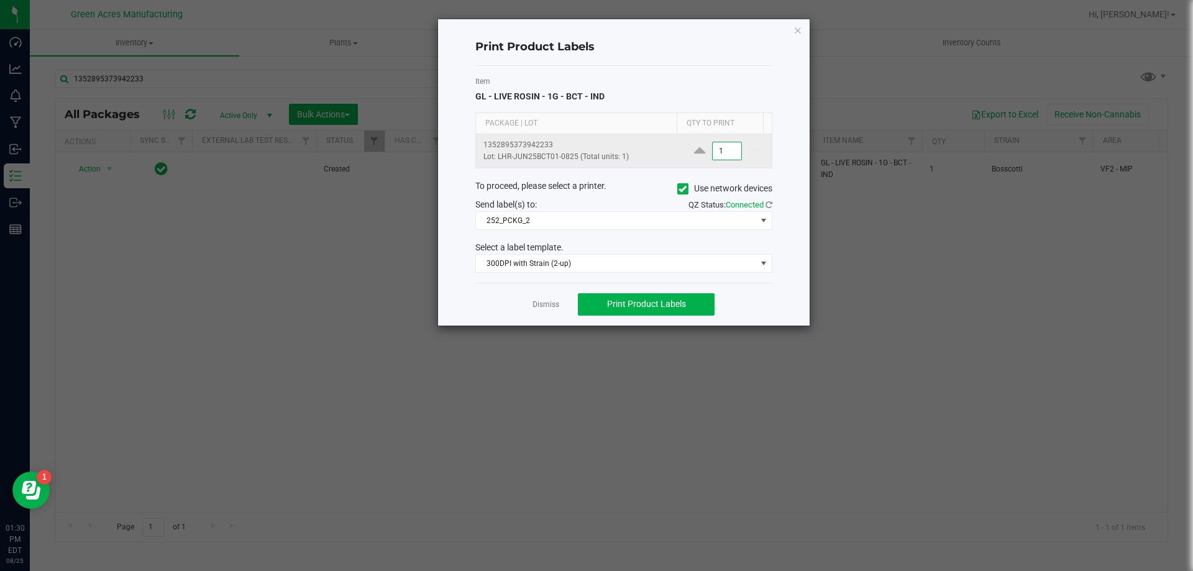
click at [726, 155] on input "1" at bounding box center [727, 150] width 29 height 17
type input "1,000"
click at [638, 295] on button "Print Product Labels" at bounding box center [646, 304] width 137 height 22
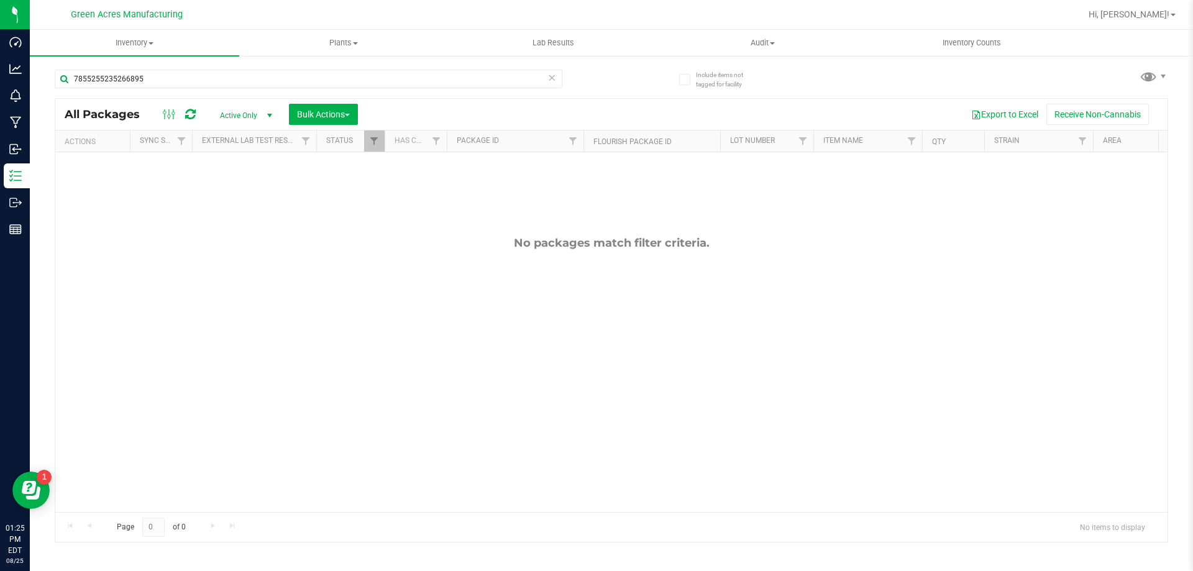
click at [248, 116] on span "Active Only" at bounding box center [243, 115] width 68 height 17
click at [249, 194] on li "All" at bounding box center [242, 191] width 67 height 19
